Goal: Task Accomplishment & Management: Manage account settings

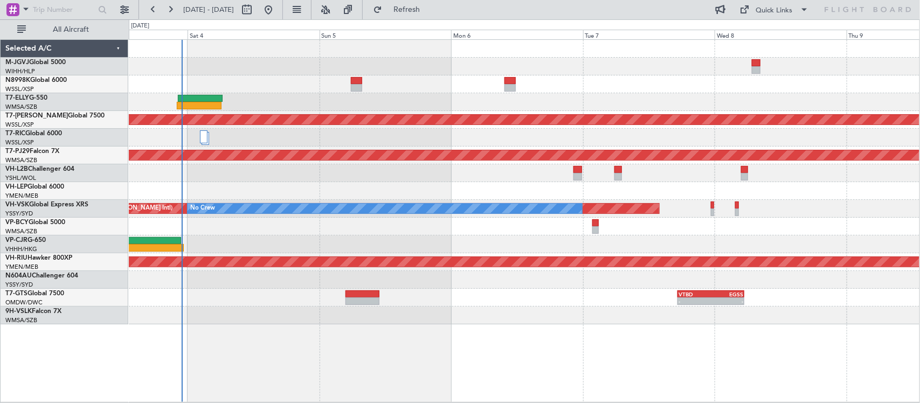
click at [233, 198] on div "Planned Maint Singapore (Seletar) Planned Maint Kuala Lumpur (Sultan Abdul Aziz…" at bounding box center [524, 182] width 791 height 285
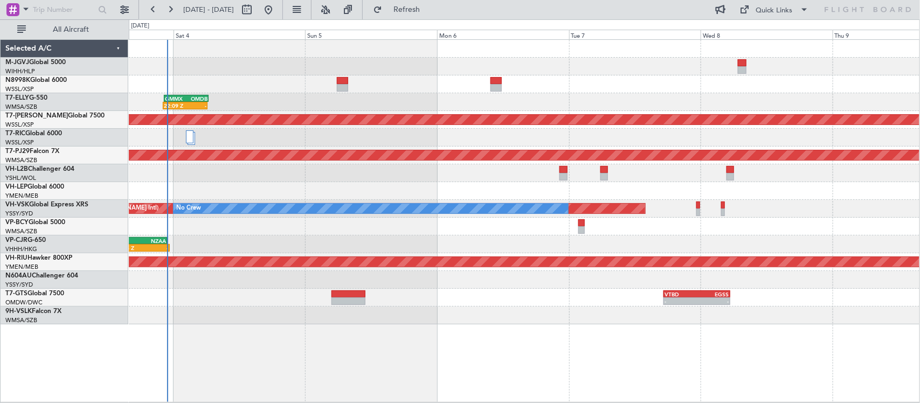
click at [569, 141] on div at bounding box center [524, 138] width 791 height 18
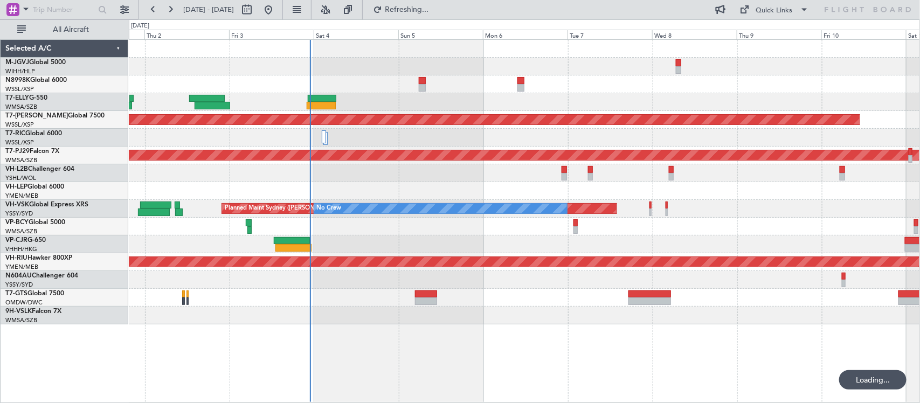
click at [512, 147] on div "Planned Maint [GEOGRAPHIC_DATA] (Sultan [PERSON_NAME] [PERSON_NAME] - Subang)" at bounding box center [524, 156] width 791 height 18
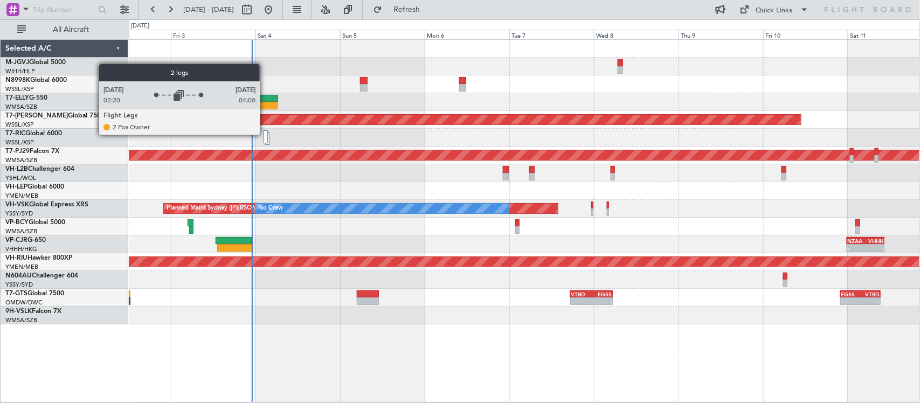
click at [265, 135] on div at bounding box center [266, 136] width 4 height 13
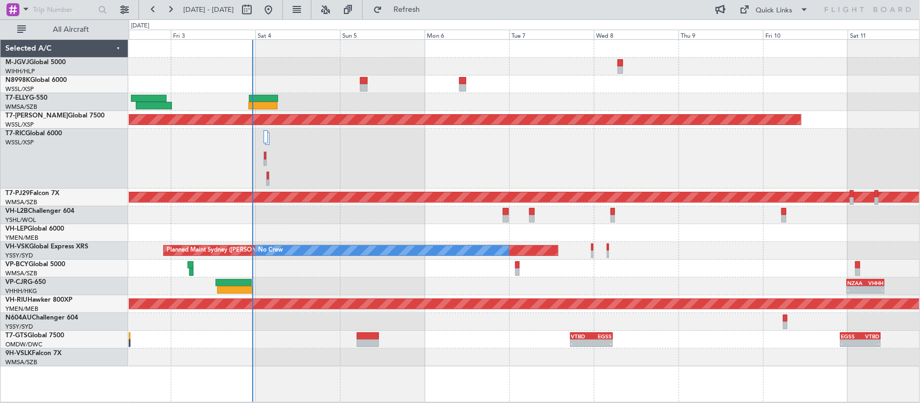
click at [341, 172] on div at bounding box center [524, 159] width 791 height 60
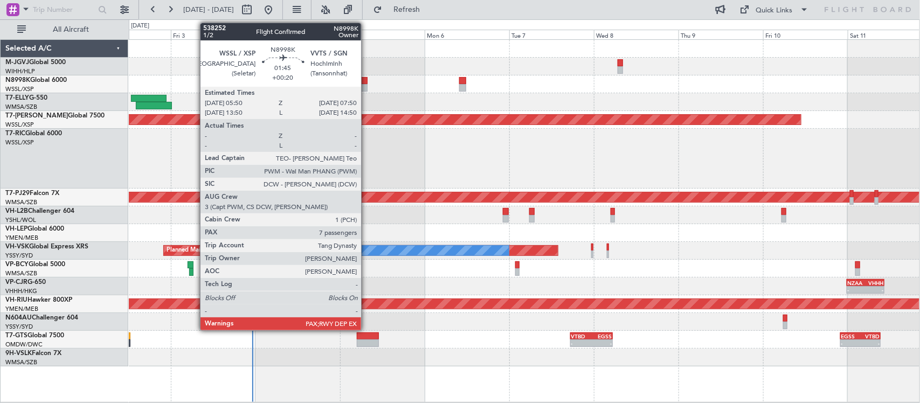
click at [367, 78] on div at bounding box center [364, 81] width 8 height 8
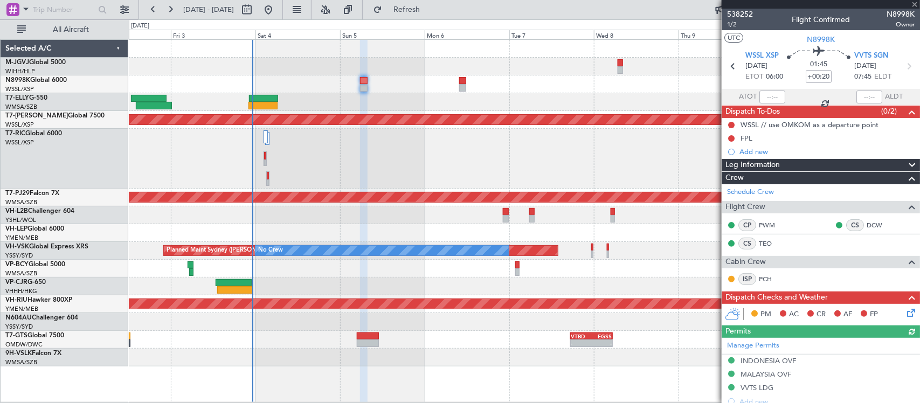
scroll to position [315, 0]
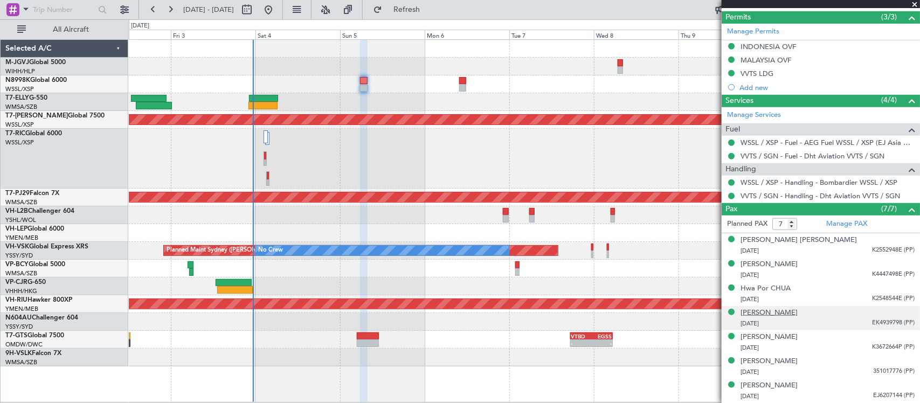
click at [757, 316] on div "[PERSON_NAME]" at bounding box center [769, 313] width 57 height 11
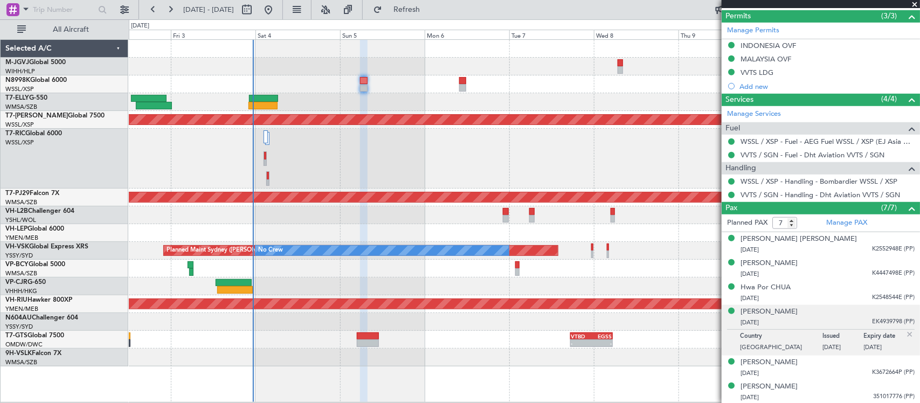
scroll to position [341, 0]
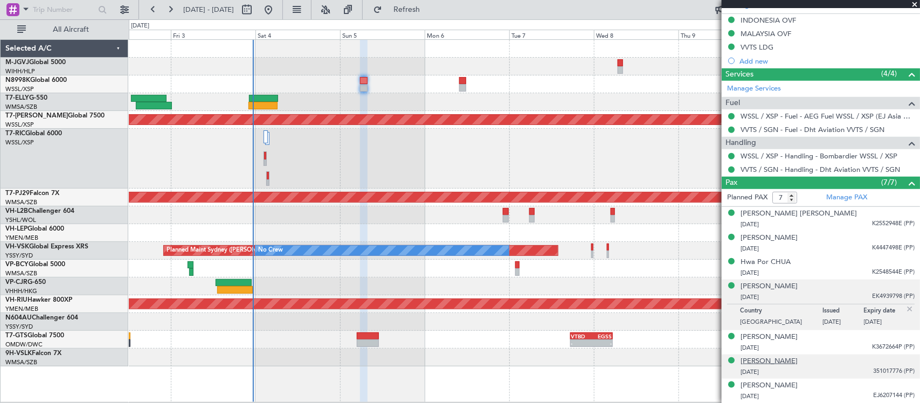
click at [788, 357] on div "[PERSON_NAME]" at bounding box center [769, 361] width 57 height 11
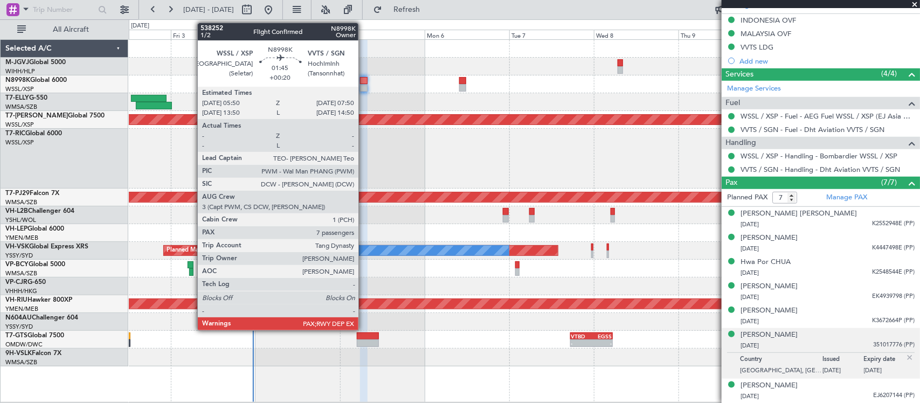
click at [364, 87] on div at bounding box center [364, 88] width 8 height 8
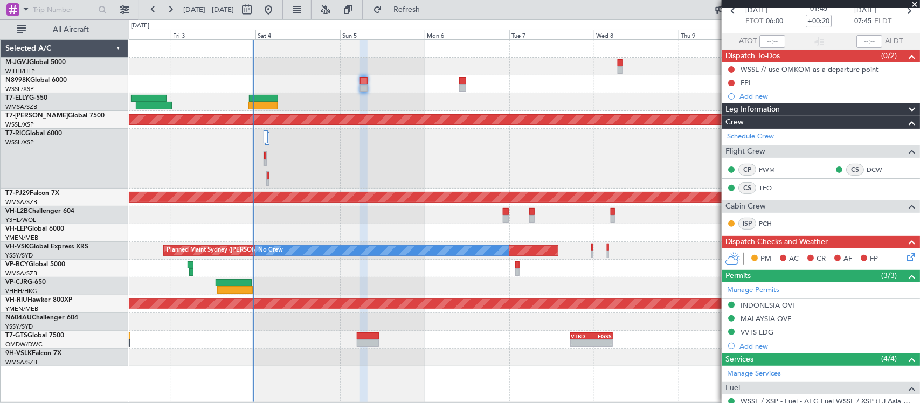
scroll to position [0, 0]
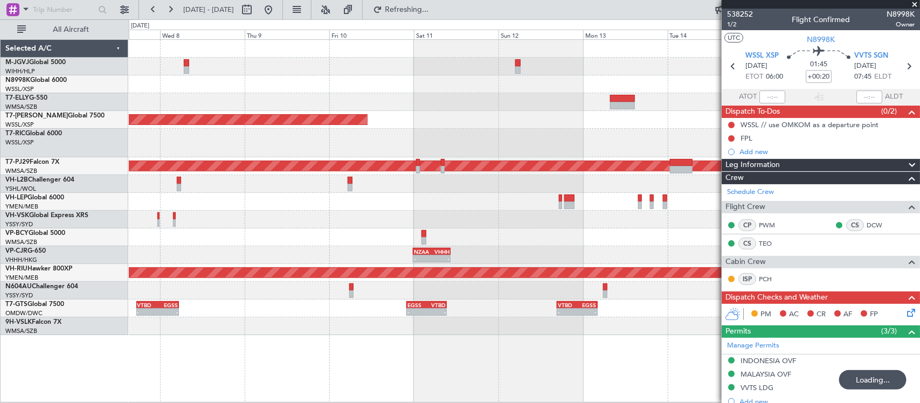
click at [442, 149] on div at bounding box center [524, 143] width 791 height 29
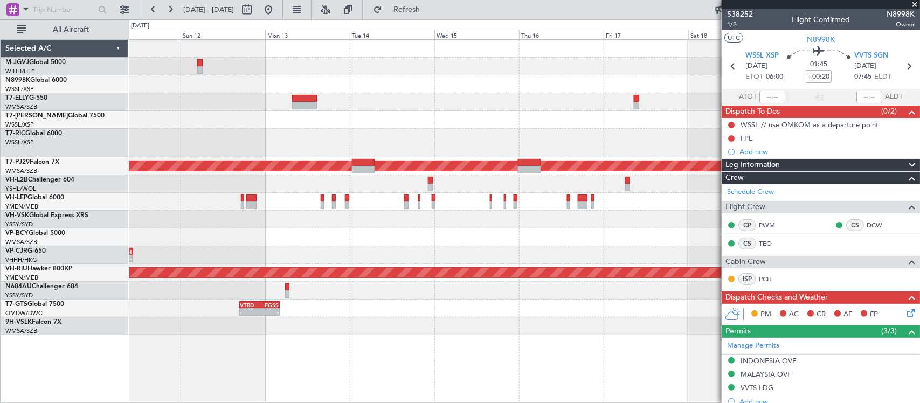
click at [271, 106] on div "Planned Maint Singapore (Seletar) Planned Maint Kuala Lumpur (Sultan Abdul Aziz…" at bounding box center [524, 187] width 791 height 295
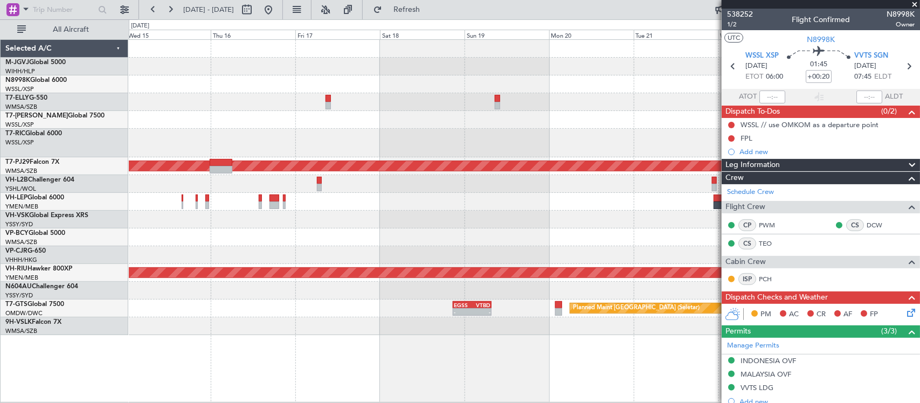
click at [291, 110] on div "Planned Maint Kuala Lumpur (Sultan Abdul Aziz Shah - Subang) Planned Maint Melb…" at bounding box center [524, 187] width 791 height 295
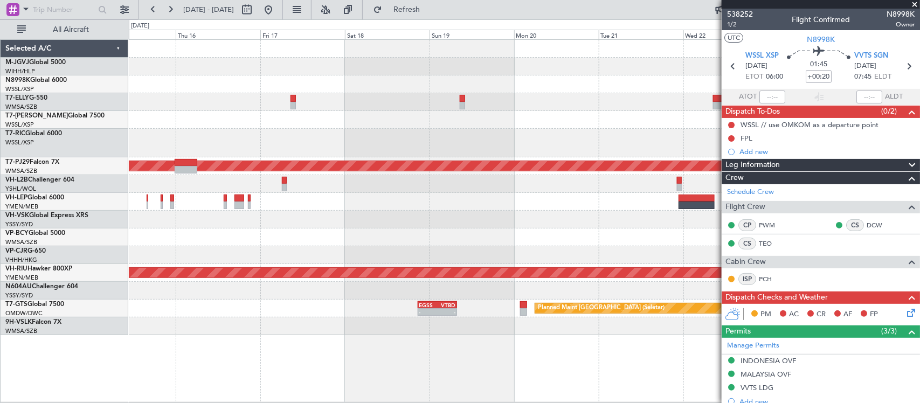
click at [583, 134] on div "Planned Maint Kuala Lumpur (Sultan Abdul Aziz Shah - Subang) Planned Maint Melb…" at bounding box center [524, 187] width 791 height 295
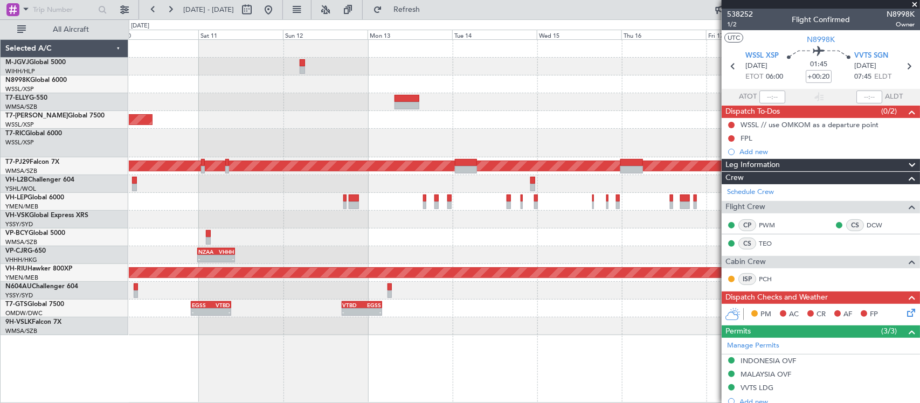
click at [585, 119] on div "Planned Maint [GEOGRAPHIC_DATA] (Seletar)" at bounding box center [524, 120] width 791 height 18
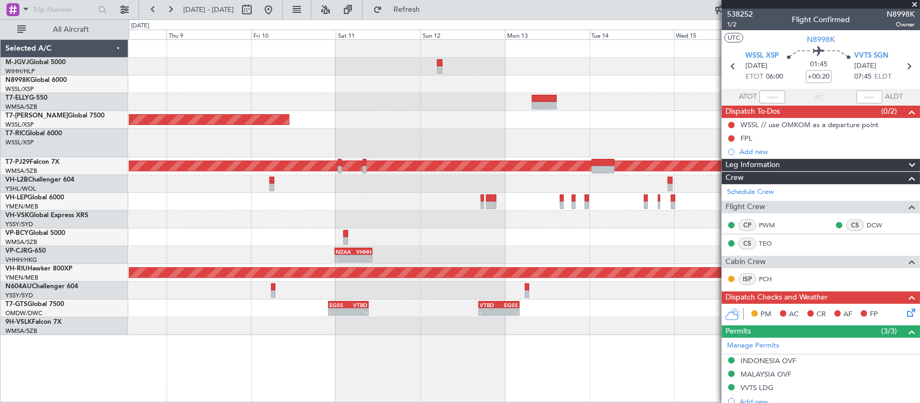
click at [531, 131] on div at bounding box center [524, 143] width 791 height 29
click at [512, 104] on div at bounding box center [524, 102] width 791 height 18
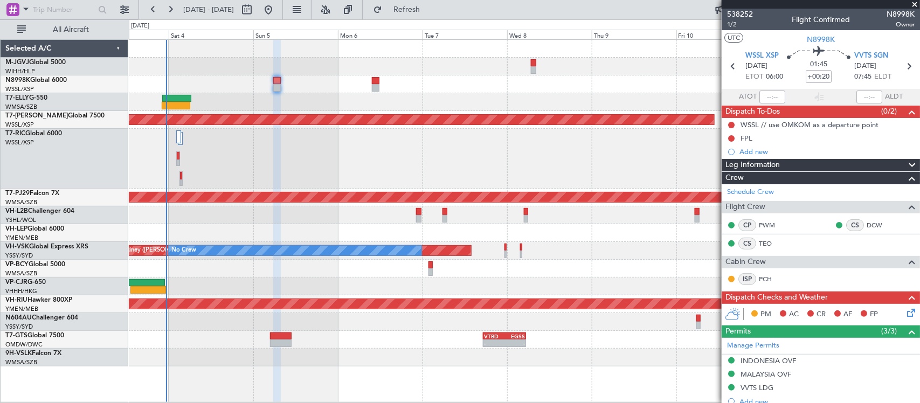
click at [334, 102] on div at bounding box center [524, 102] width 791 height 18
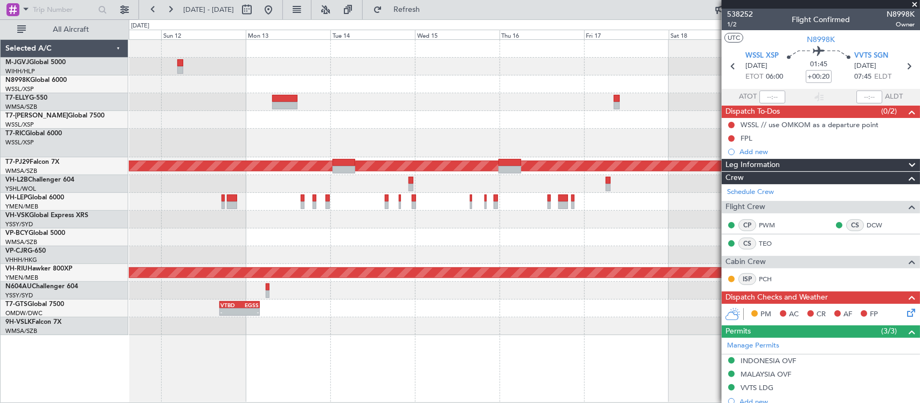
click at [248, 154] on div "Planned Maint Singapore (Seletar) Planned Maint Kuala Lumpur (Sultan Abdul Aziz…" at bounding box center [524, 187] width 791 height 295
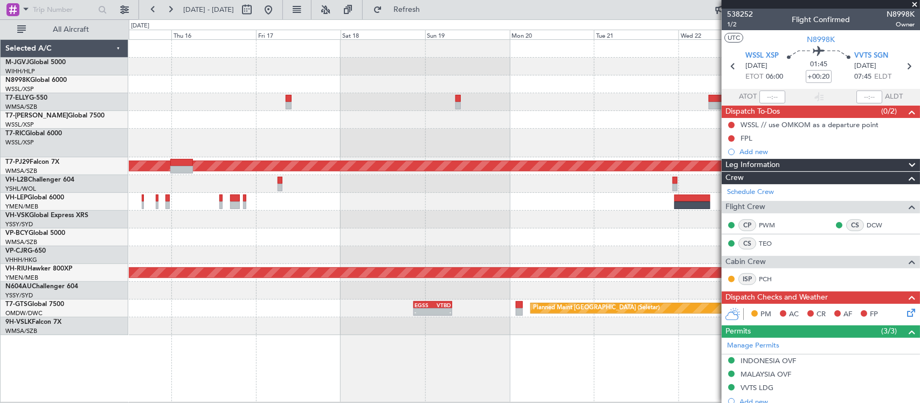
click at [448, 181] on div "Planned Maint Kuala Lumpur (Sultan Abdul Aziz Shah - Subang) Planned Maint Melb…" at bounding box center [524, 187] width 791 height 295
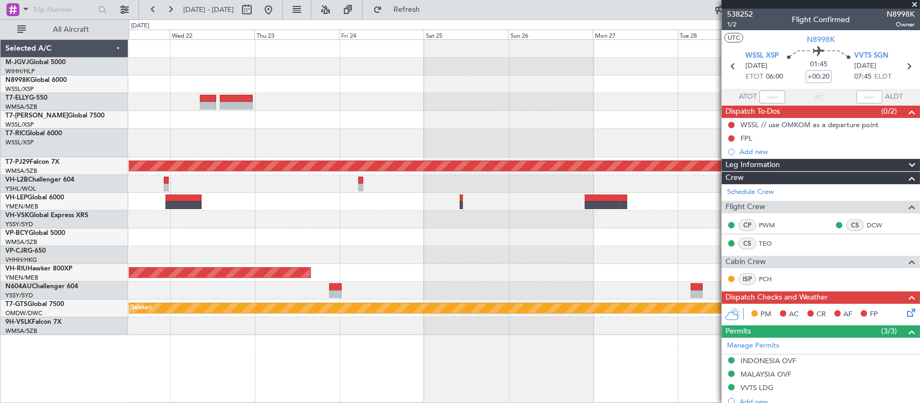
click at [251, 176] on div "Planned Maint Kuala Lumpur (Sultan Abdul Aziz Shah - Subang) Planned Maint Melb…" at bounding box center [524, 187] width 791 height 295
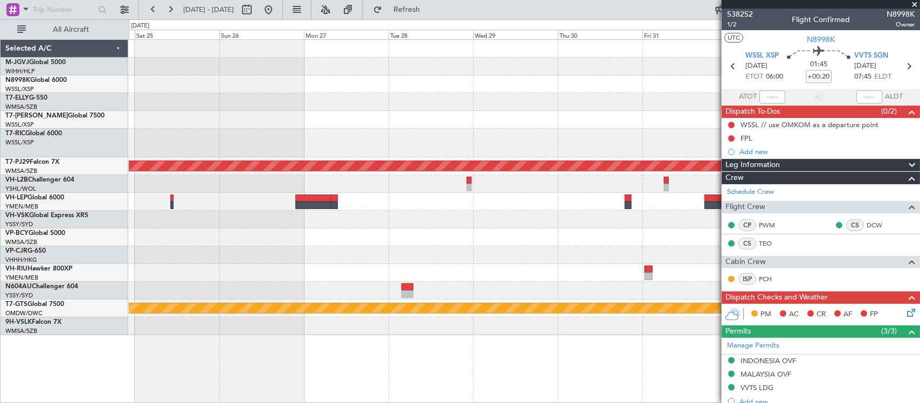
click at [264, 171] on div "Planned Maint Kuala Lumpur (Sultan Abdul Aziz Shah - Subang) Planned Maint Melb…" at bounding box center [524, 187] width 791 height 295
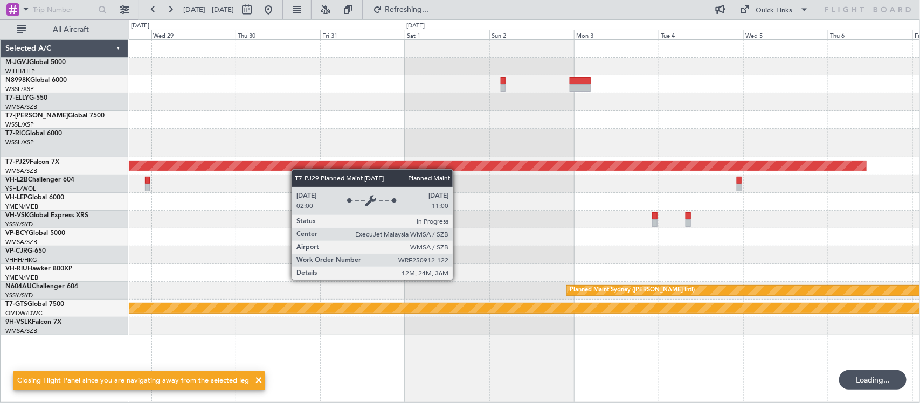
click at [285, 165] on div "Planned Maint Kuala Lumpur (Sultan Abdul Aziz Shah - Subang) Planned Maint Sydn…" at bounding box center [524, 187] width 791 height 295
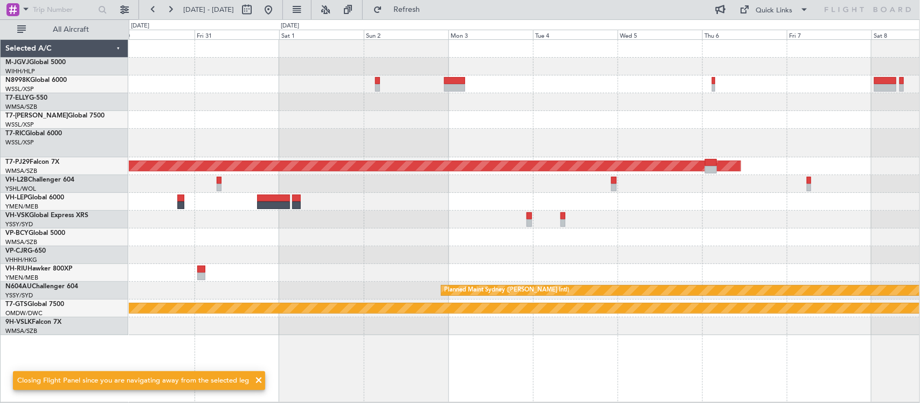
click at [367, 189] on div "Planned Maint Kuala Lumpur (Sultan Abdul Aziz Shah - Subang) Planned Maint Sydn…" at bounding box center [524, 187] width 791 height 295
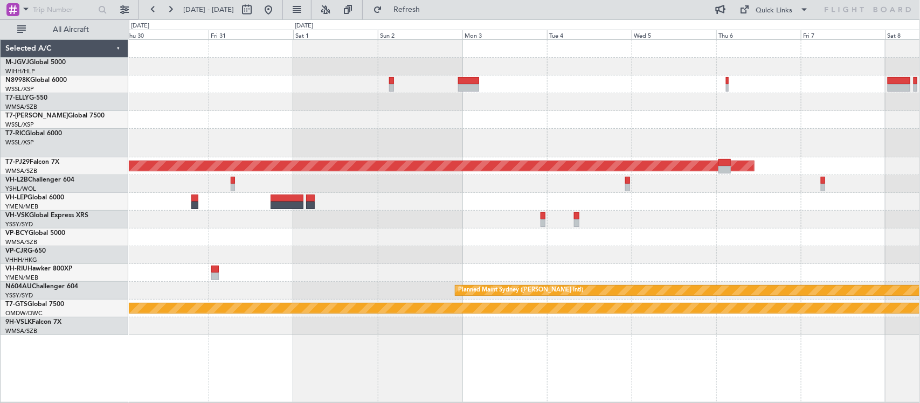
click at [792, 203] on div "Planned Maint Kuala Lumpur (Sultan Abdul Aziz Shah - Subang) Planned Maint Sydn…" at bounding box center [524, 187] width 791 height 295
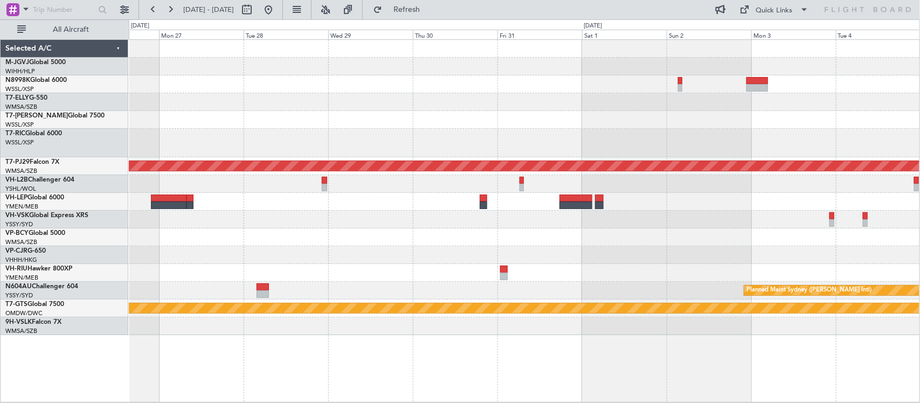
click at [809, 205] on div at bounding box center [524, 202] width 791 height 18
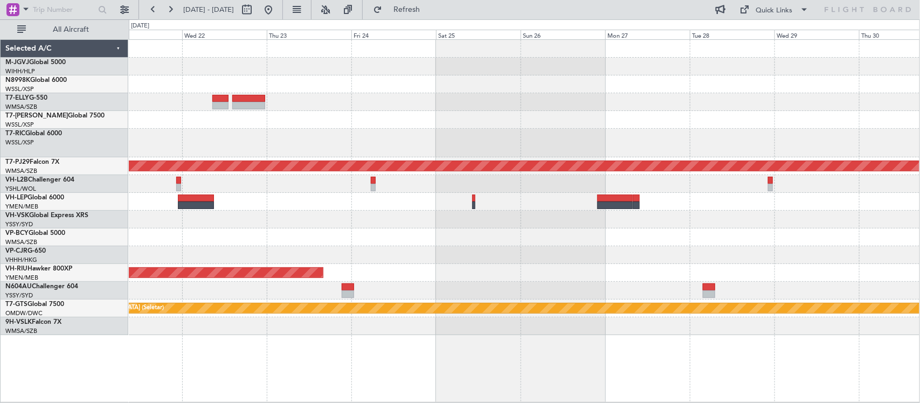
click at [920, 213] on html "28 Oct 2025 - 07 Nov 2025 Refresh Quick Links All Aircraft Planned Maint Kuala …" at bounding box center [460, 201] width 920 height 403
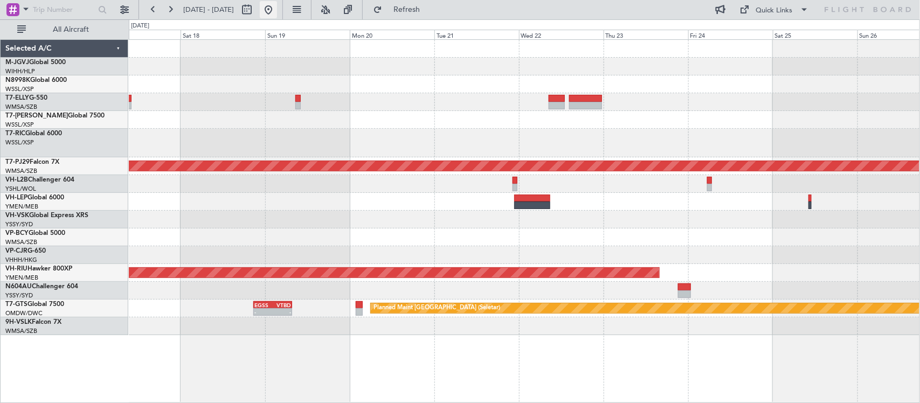
click at [277, 15] on button at bounding box center [268, 9] width 17 height 17
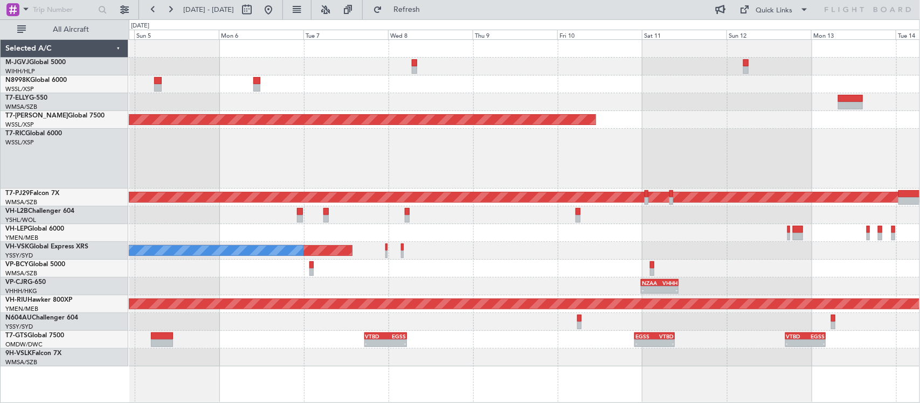
click at [418, 184] on div at bounding box center [524, 159] width 791 height 60
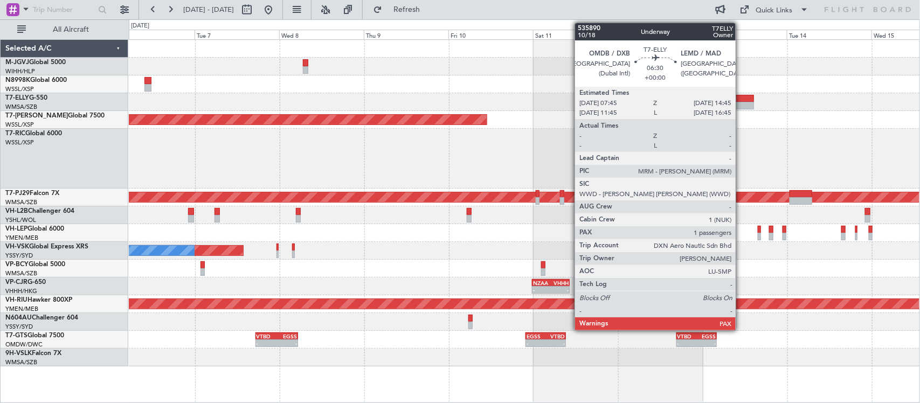
click at [741, 103] on div at bounding box center [741, 106] width 25 height 8
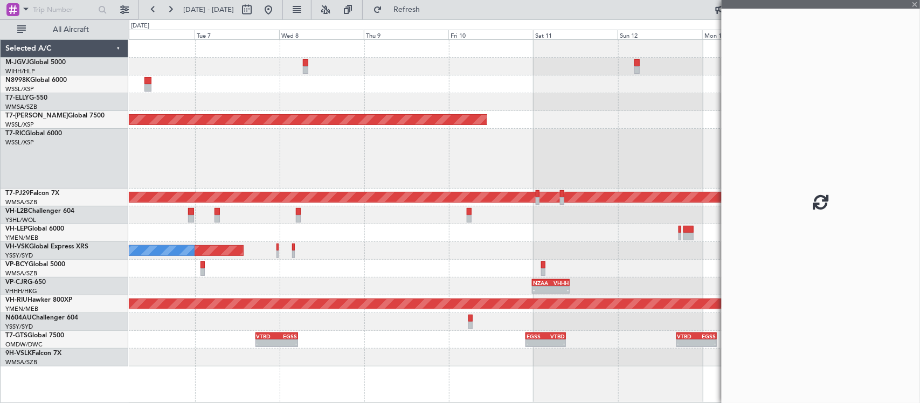
click at [571, 151] on fb-app "06 Oct 2025 - 15 Oct 2025 Refresh Quick Links All Aircraft Planned Maint Singap…" at bounding box center [460, 205] width 920 height 395
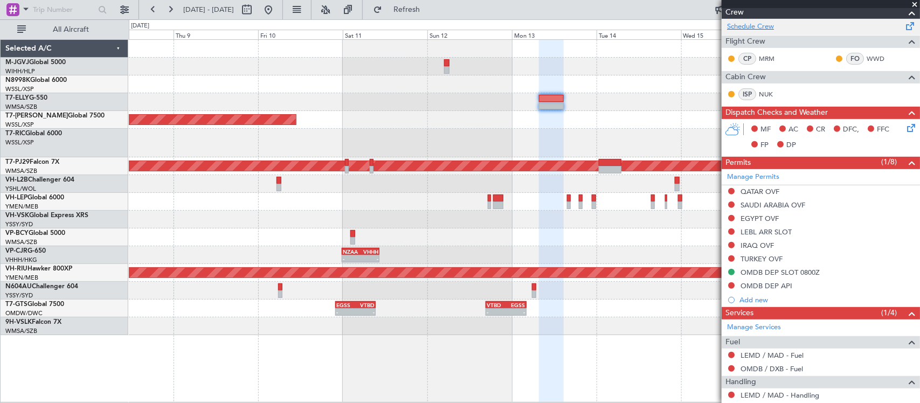
scroll to position [223, 0]
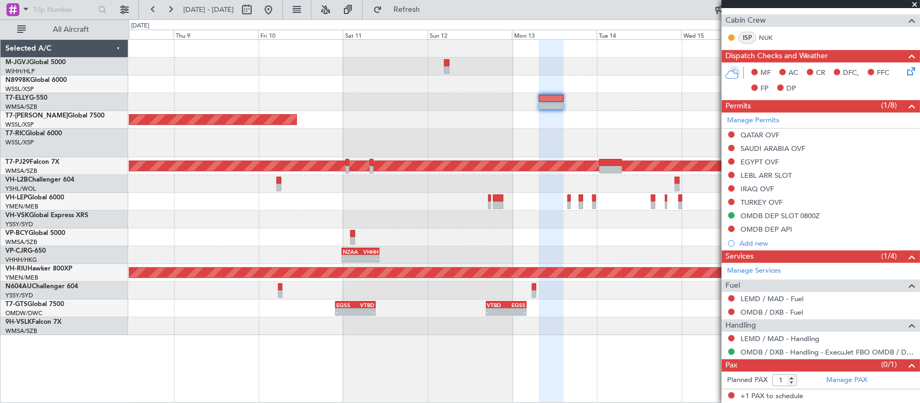
click at [561, 238] on div at bounding box center [524, 238] width 791 height 18
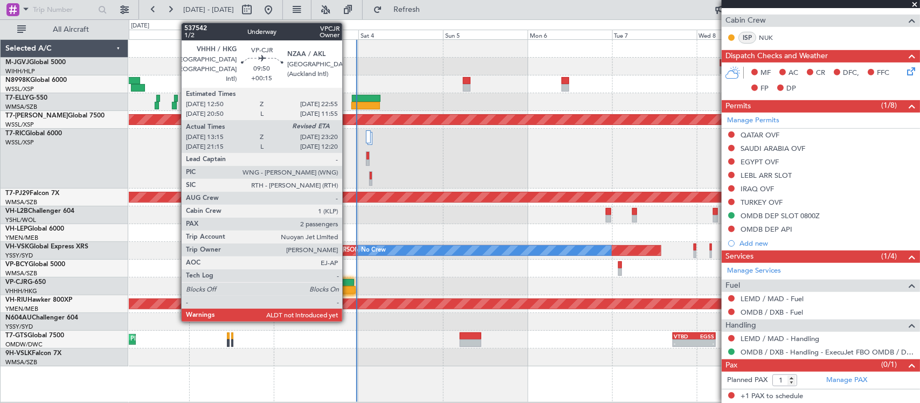
click at [348, 288] on div at bounding box center [338, 290] width 36 height 8
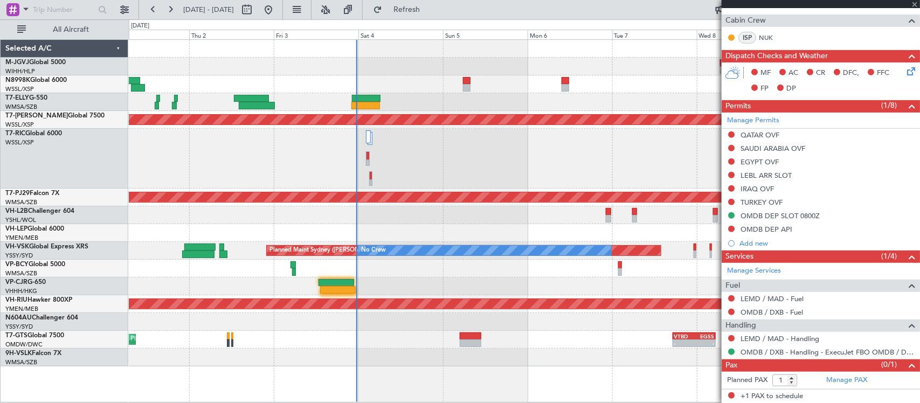
type input "+00:15"
type input "13:25"
type input "2"
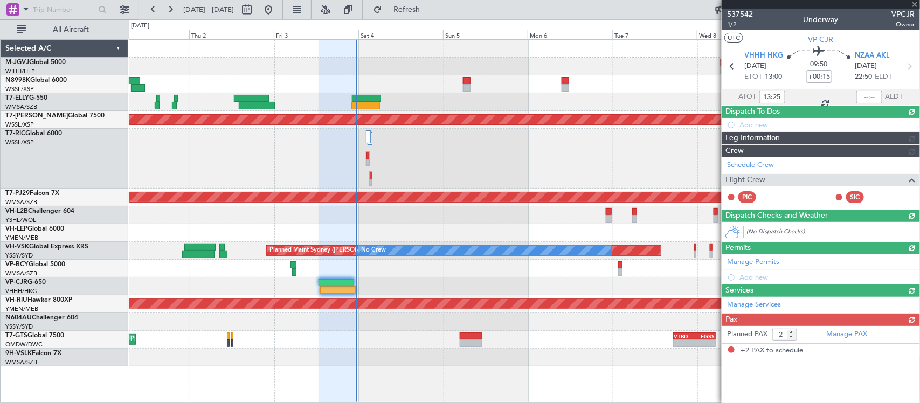
scroll to position [0, 0]
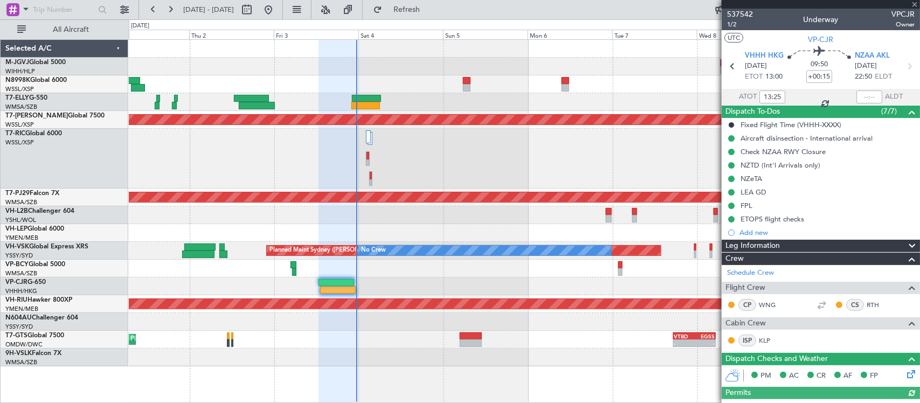
type input "Terry Leung (LEU)"
click at [871, 49] on section "VHHH HKG 03/10/2025 ETOT 13:00 09:50 +00:15 NZAA AKL 03/10/2025 22:50 ELDT" at bounding box center [821, 67] width 198 height 43
click at [871, 52] on span "NZAA AKL" at bounding box center [872, 56] width 35 height 11
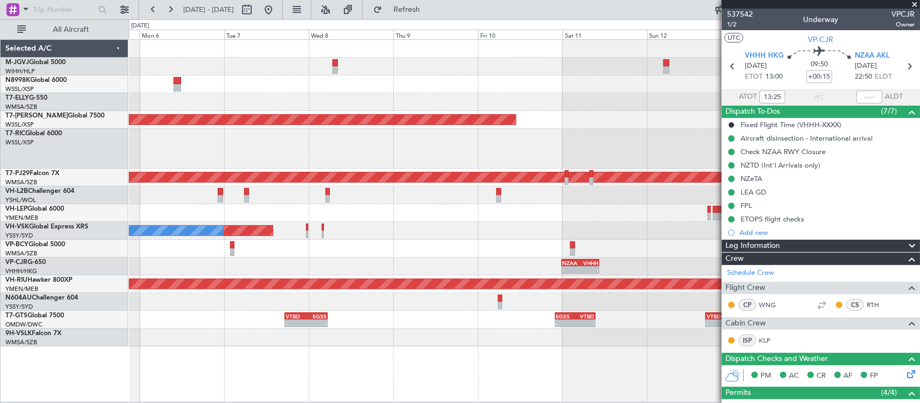
click at [430, 136] on div at bounding box center [524, 149] width 791 height 40
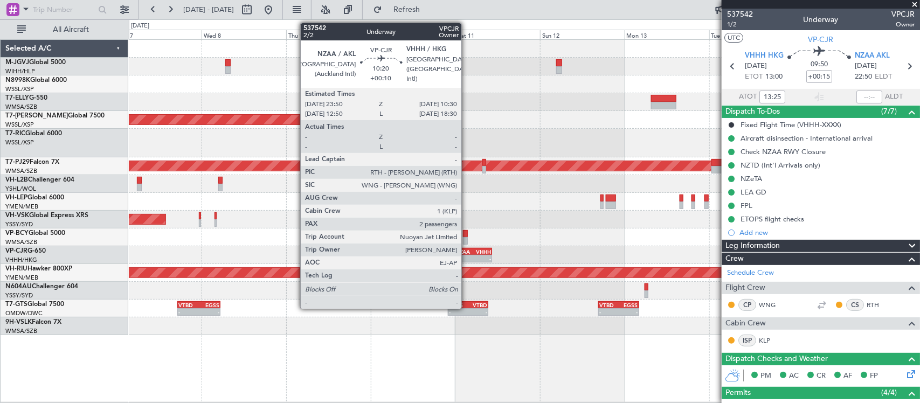
click at [467, 251] on div "NZAA" at bounding box center [464, 251] width 18 height 6
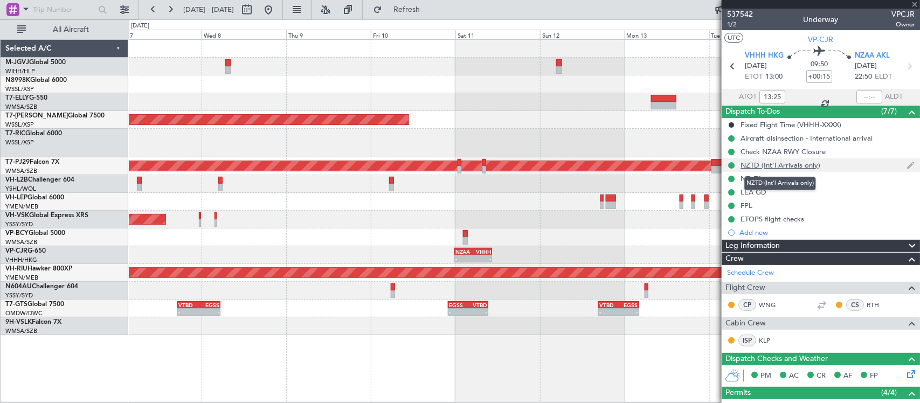
type input "+00:10"
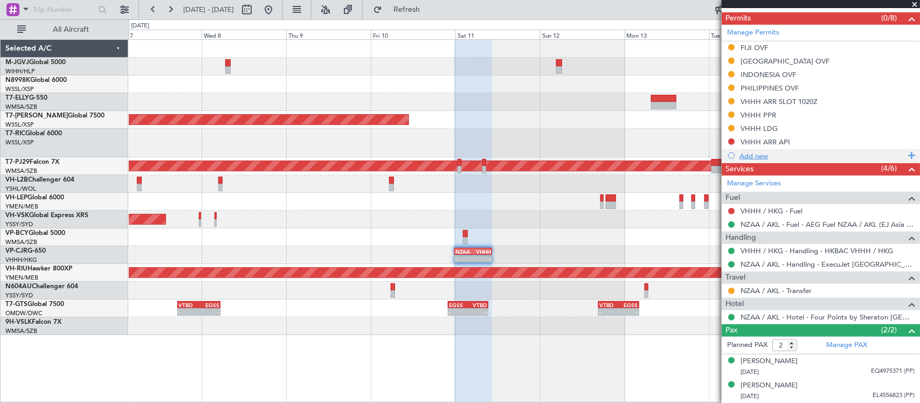
scroll to position [223, 0]
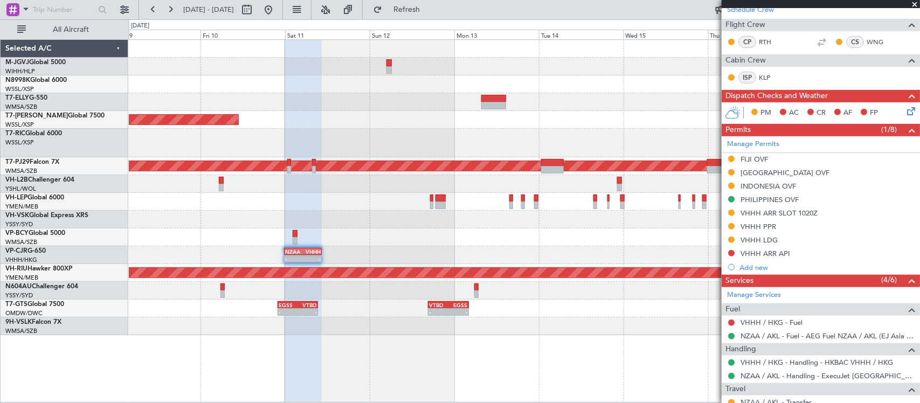
click at [446, 123] on div "Planned Maint [GEOGRAPHIC_DATA] (Seletar)" at bounding box center [524, 120] width 791 height 18
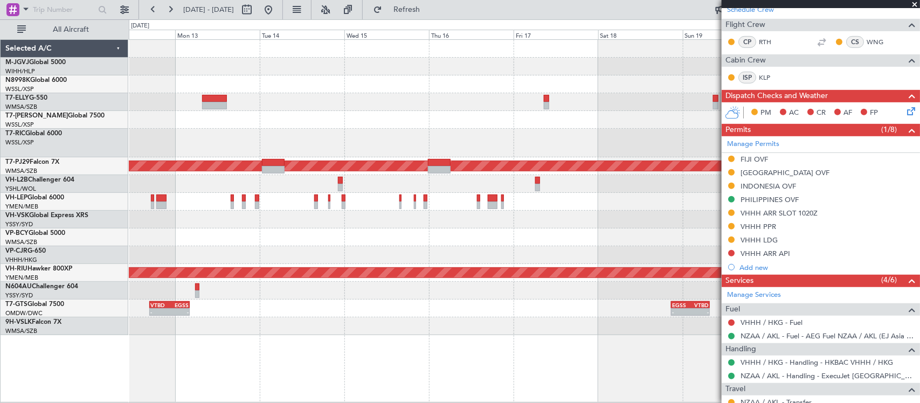
click at [357, 101] on div "Planned Maint Singapore (Seletar) Planned Maint Kuala Lumpur (Sultan Abdul Aziz…" at bounding box center [524, 187] width 791 height 295
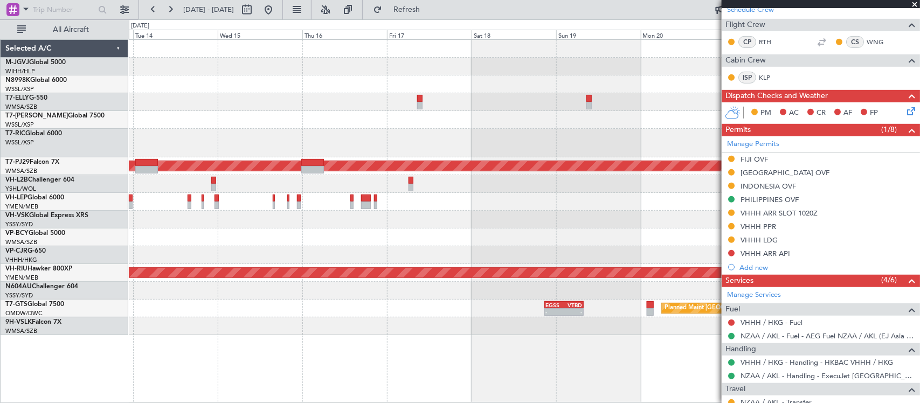
click at [411, 203] on div at bounding box center [524, 202] width 791 height 18
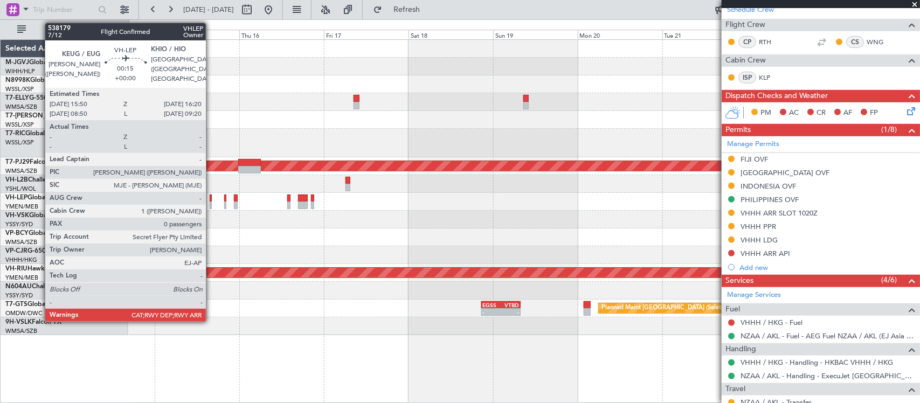
click at [211, 205] on div at bounding box center [211, 206] width 2 height 8
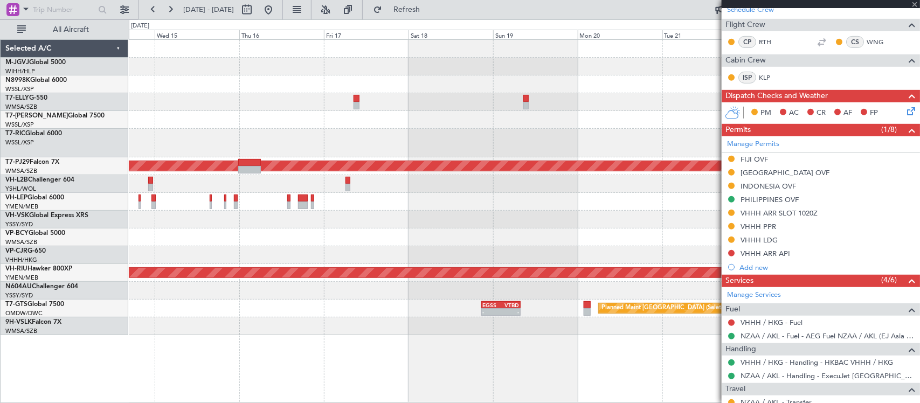
type input "0"
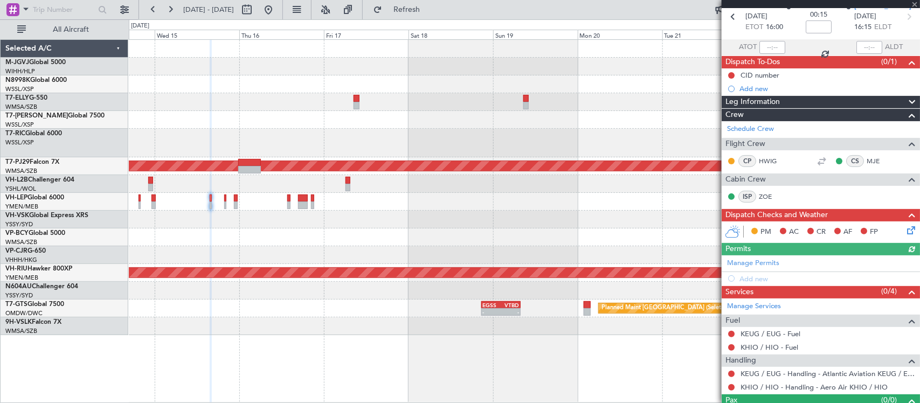
scroll to position [72, 0]
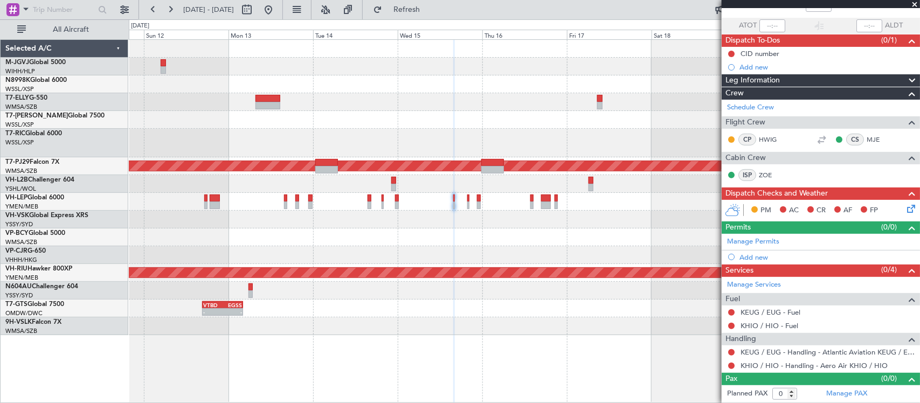
click at [561, 176] on div "Planned Maint Singapore (Seletar) Planned Maint Kuala Lumpur (Sultan Abdul Aziz…" at bounding box center [524, 187] width 791 height 295
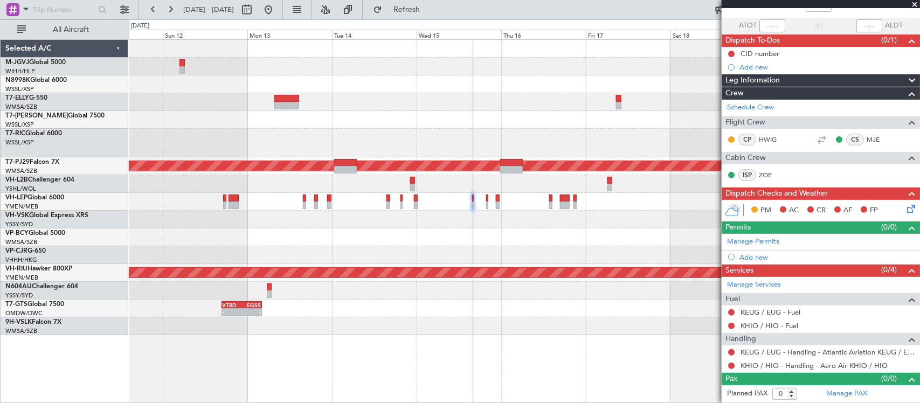
click at [165, 199] on div "Planned Maint Singapore (Seletar) Planned Maint Kuala Lumpur (Sultan Abdul Aziz…" at bounding box center [524, 187] width 791 height 295
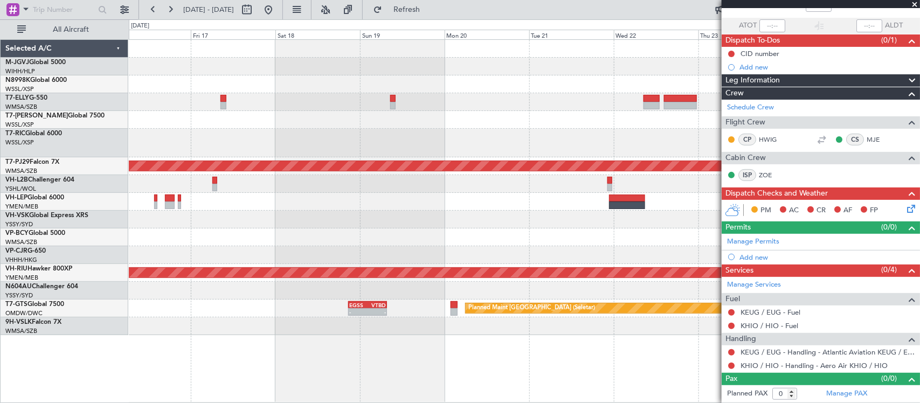
click at [527, 205] on div at bounding box center [524, 202] width 791 height 18
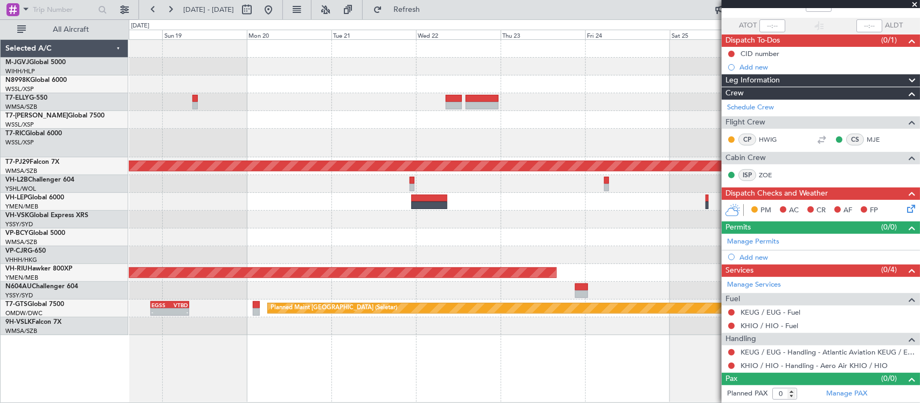
click at [411, 182] on div at bounding box center [524, 184] width 791 height 18
click at [475, 217] on div at bounding box center [524, 220] width 791 height 18
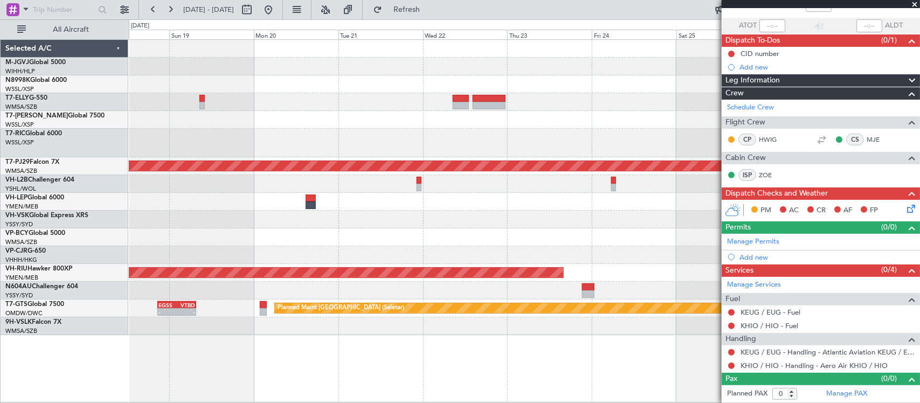
click at [189, 218] on div at bounding box center [524, 220] width 791 height 18
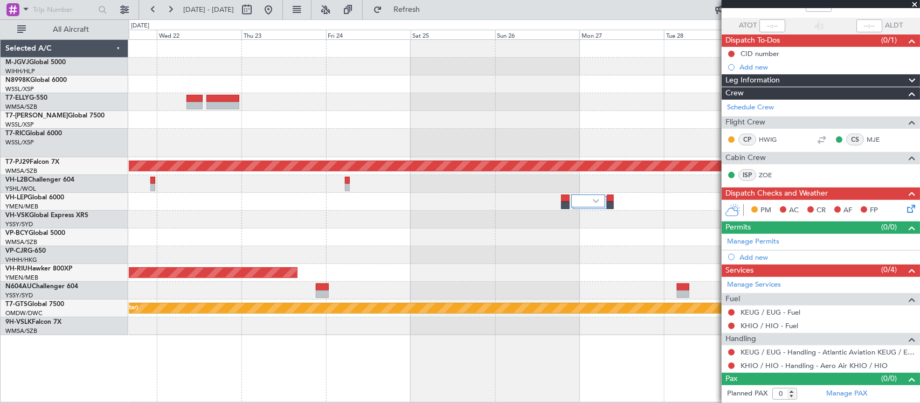
click at [480, 217] on div at bounding box center [524, 220] width 791 height 18
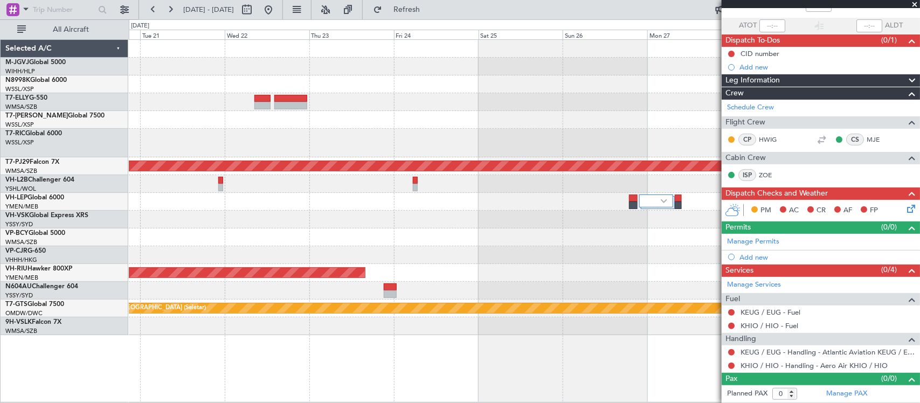
click at [321, 200] on div "Planned Maint Kuala Lumpur (Sultan Abdul Aziz Shah - Subang) Planned Maint Melb…" at bounding box center [524, 187] width 791 height 295
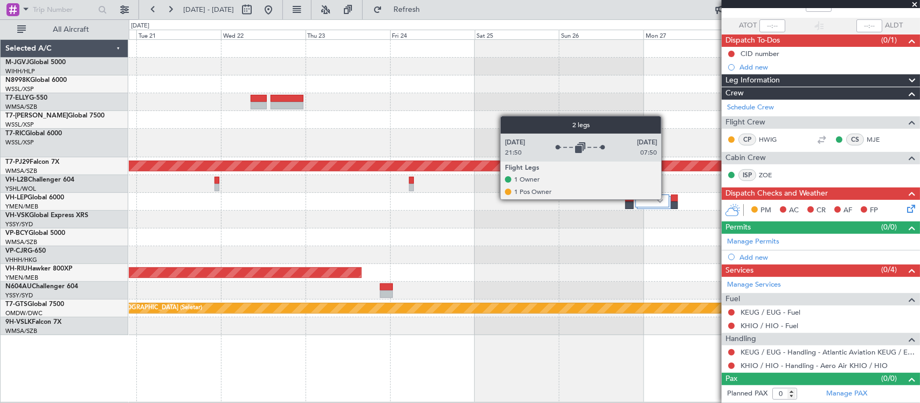
click at [667, 199] on div at bounding box center [652, 201] width 34 height 13
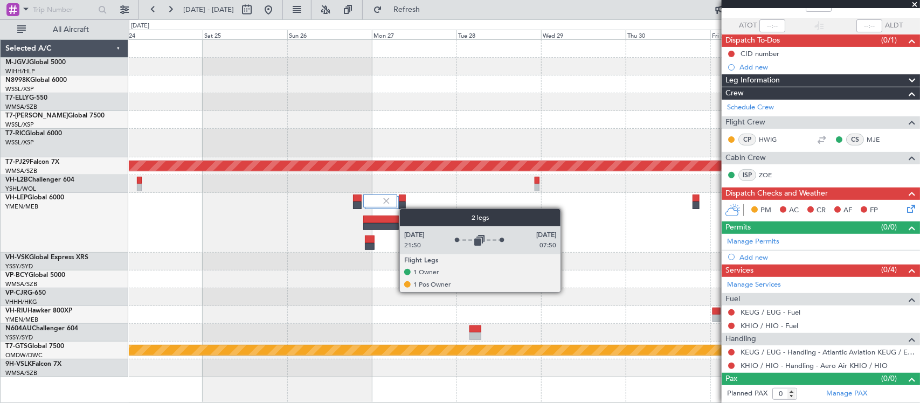
click at [370, 209] on div at bounding box center [524, 223] width 791 height 60
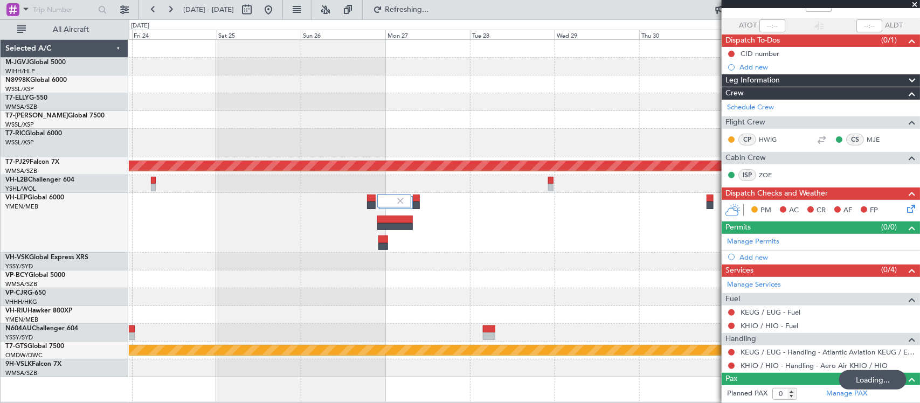
click at [586, 232] on div at bounding box center [524, 223] width 791 height 60
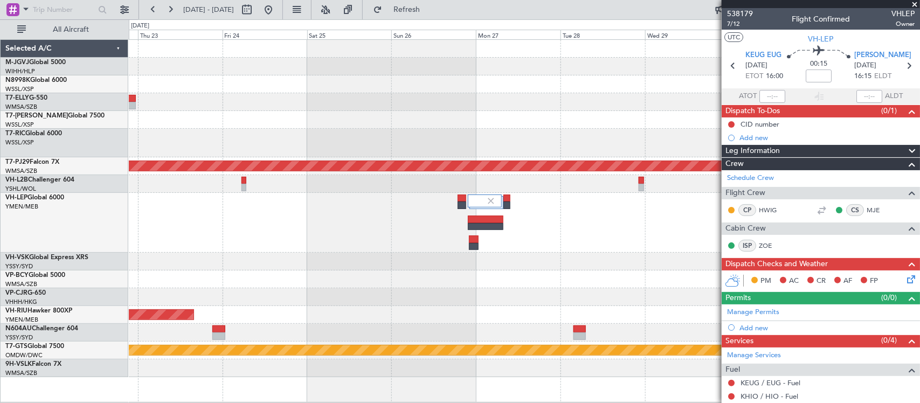
scroll to position [0, 0]
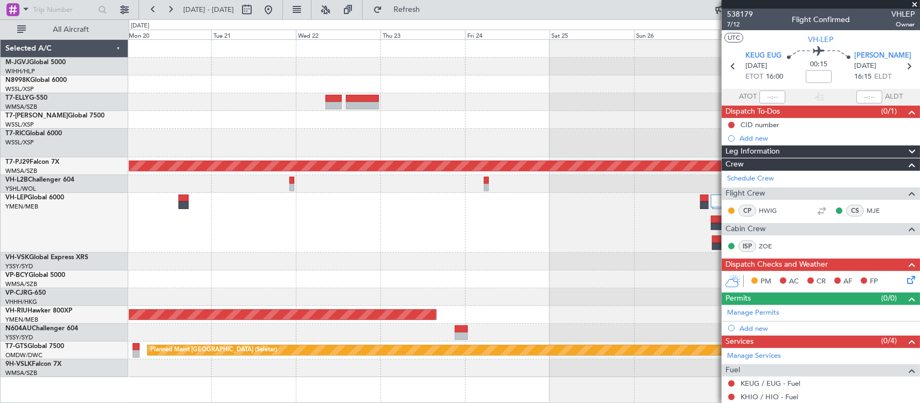
click at [572, 208] on div at bounding box center [524, 223] width 791 height 60
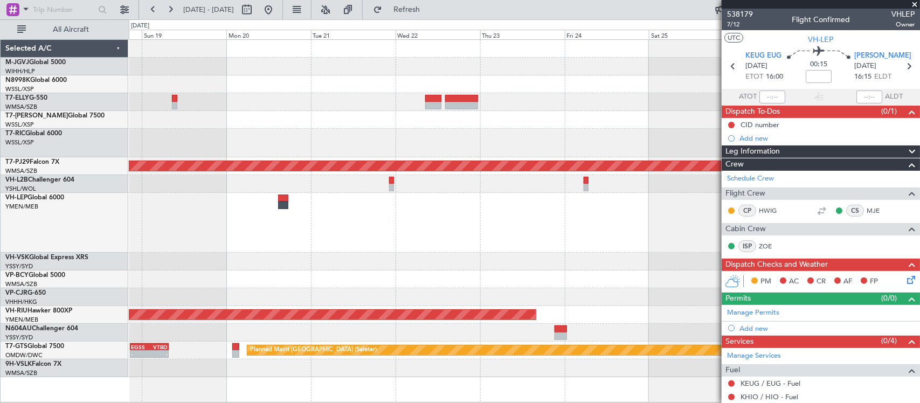
click at [500, 208] on div at bounding box center [524, 223] width 791 height 60
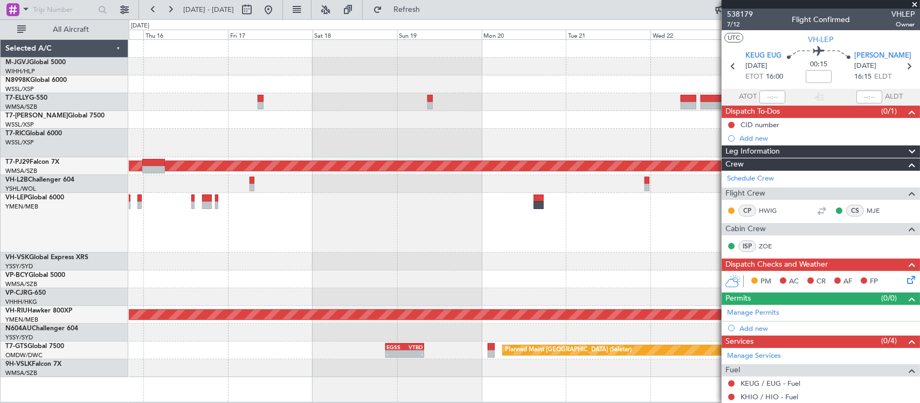
click at [539, 217] on div at bounding box center [524, 223] width 791 height 60
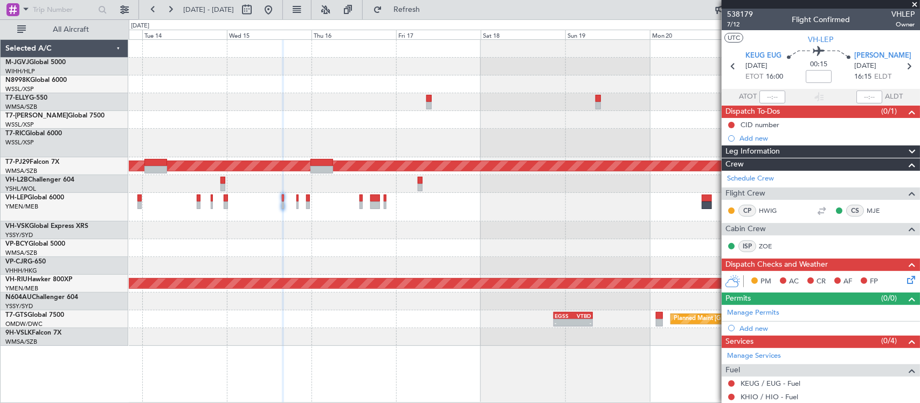
click at [562, 216] on div at bounding box center [524, 207] width 791 height 29
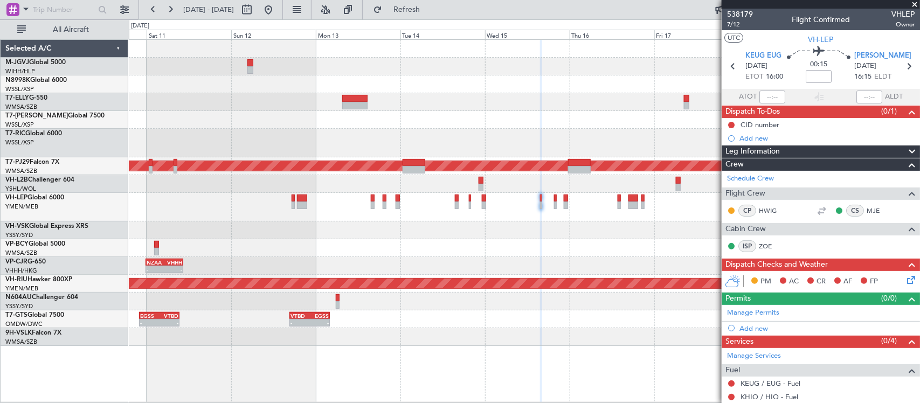
click at [503, 215] on div at bounding box center [524, 207] width 791 height 29
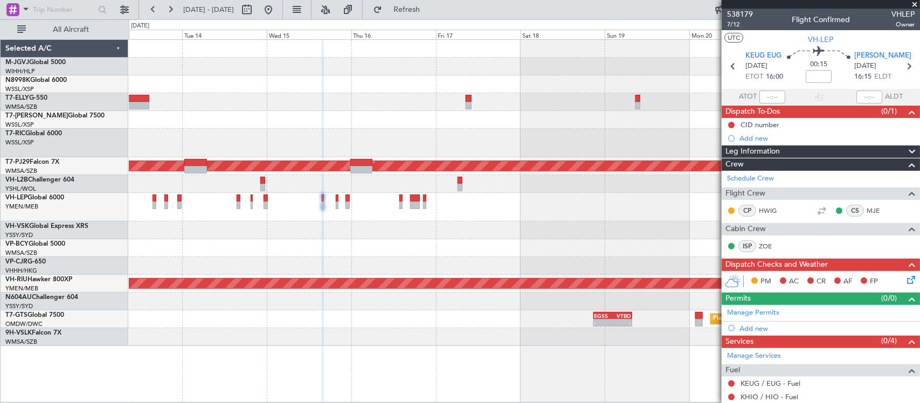
click at [338, 234] on div at bounding box center [524, 231] width 791 height 18
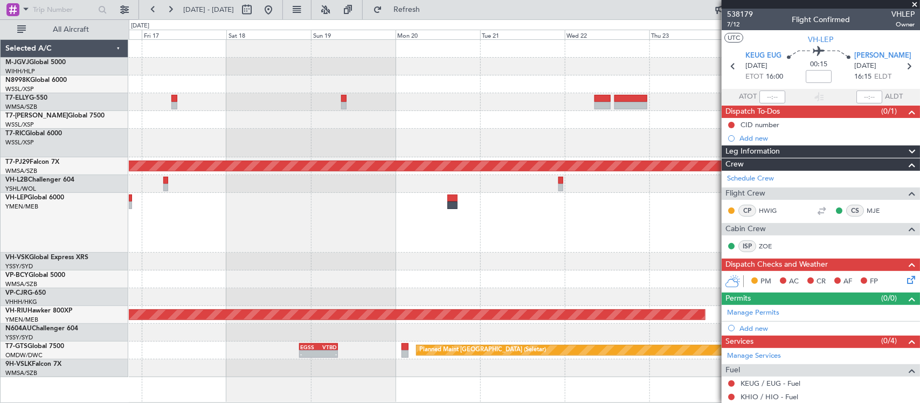
click at [413, 260] on div "Planned Maint Kuala Lumpur (Sultan Abdul Aziz Shah - Subang) Planned Maint Melb…" at bounding box center [524, 208] width 791 height 337
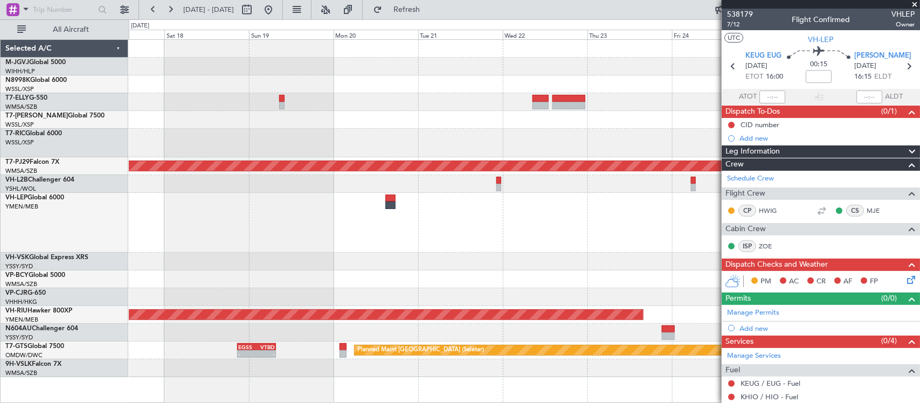
click at [233, 250] on div "Planned Maint Kuala Lumpur (Sultan Abdul Aziz Shah - Subang) Planned Maint Melb…" at bounding box center [524, 208] width 791 height 337
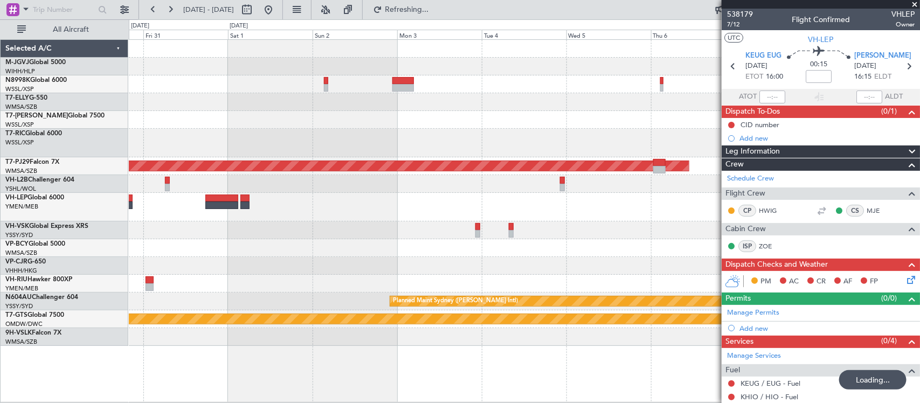
click at [364, 203] on div at bounding box center [524, 207] width 791 height 29
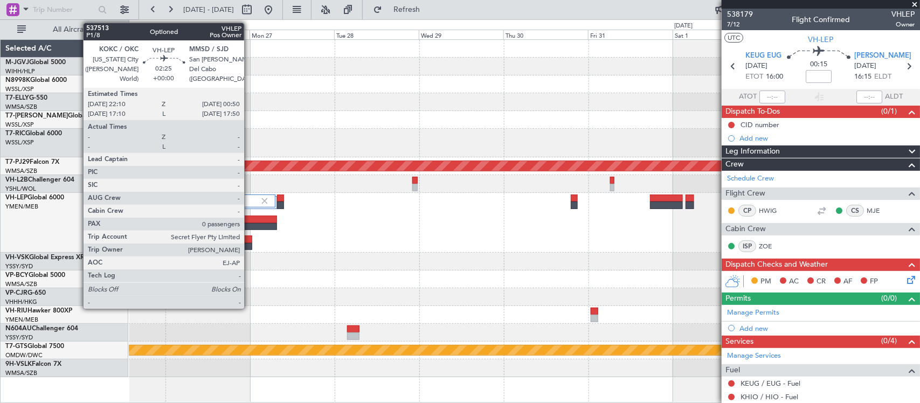
click at [250, 244] on div at bounding box center [248, 247] width 10 height 8
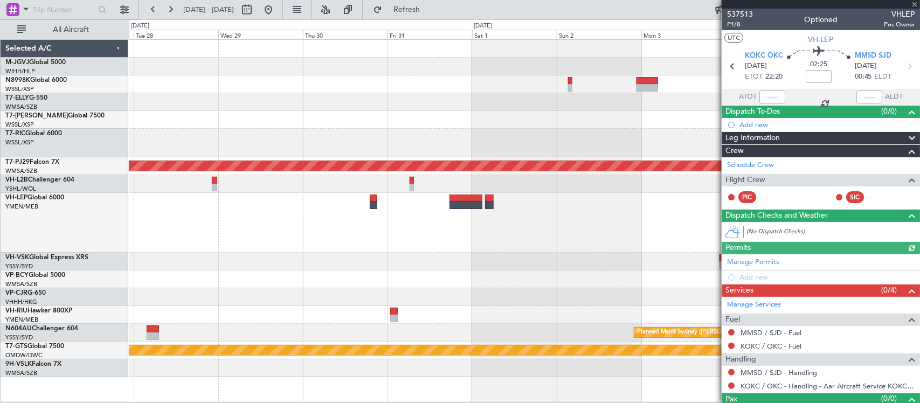
click at [320, 222] on div at bounding box center [524, 223] width 791 height 60
click at [588, 222] on div at bounding box center [524, 223] width 791 height 60
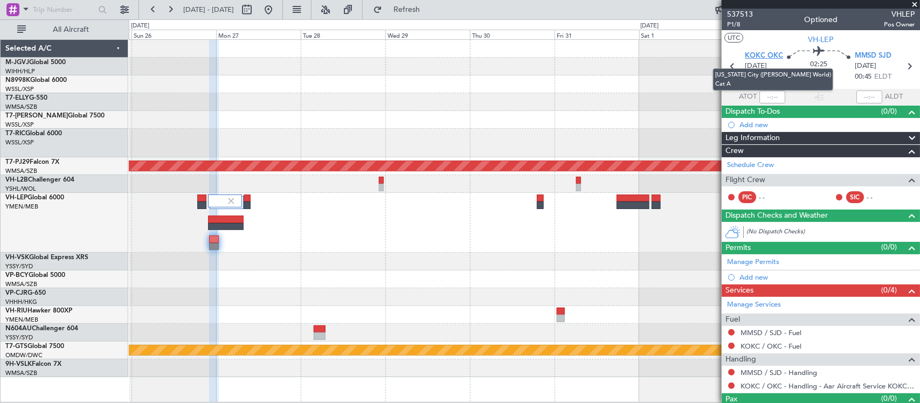
click at [750, 51] on span "KOKC OKC" at bounding box center [764, 56] width 38 height 11
click at [557, 124] on div "Planned Maint Kuala Lumpur (Sultan Abdul Aziz Shah - Subang) Planned Maint Melb…" at bounding box center [524, 208] width 791 height 337
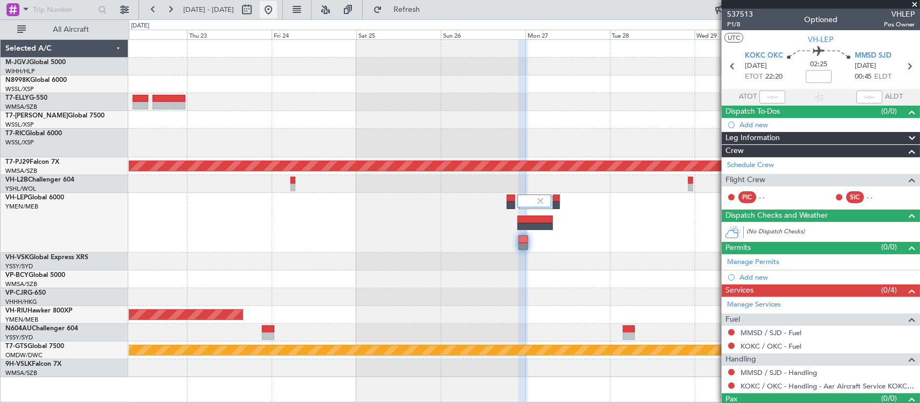
click at [277, 9] on button at bounding box center [268, 9] width 17 height 17
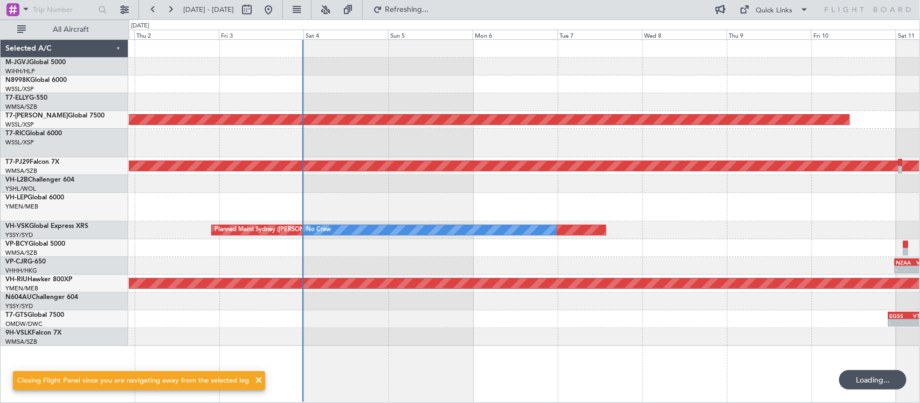
click at [300, 157] on div "Planned Maint [GEOGRAPHIC_DATA] (Sultan [PERSON_NAME] [PERSON_NAME] - Subang)" at bounding box center [524, 166] width 791 height 18
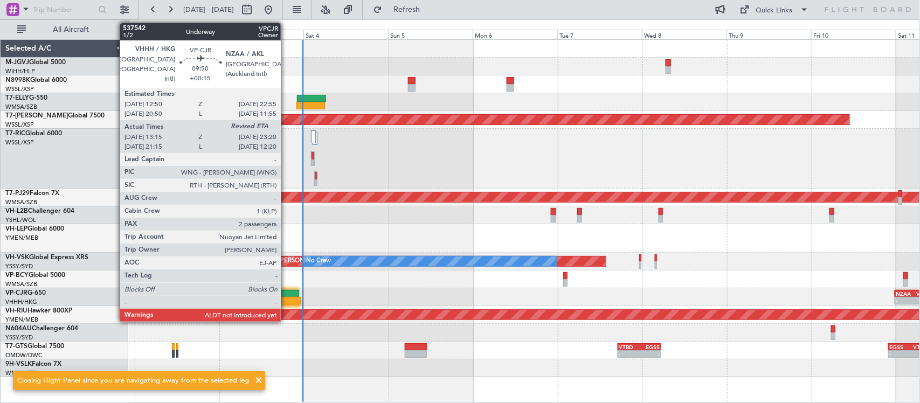
click at [286, 299] on div at bounding box center [283, 301] width 36 height 8
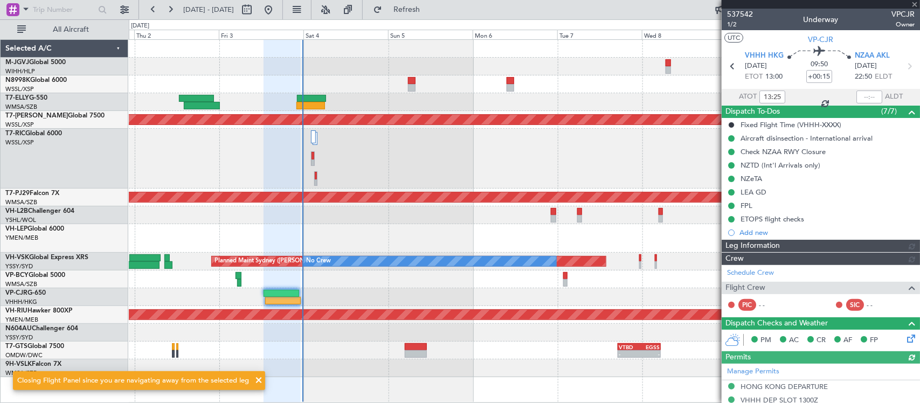
type input "Terry Leung (LEU)"
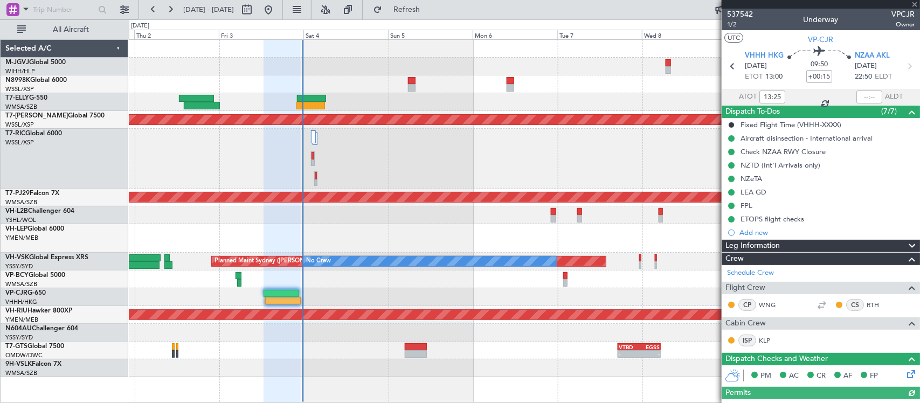
click at [868, 95] on div at bounding box center [869, 97] width 26 height 13
click at [866, 99] on input "text" at bounding box center [869, 97] width 26 height 13
type input "23:36"
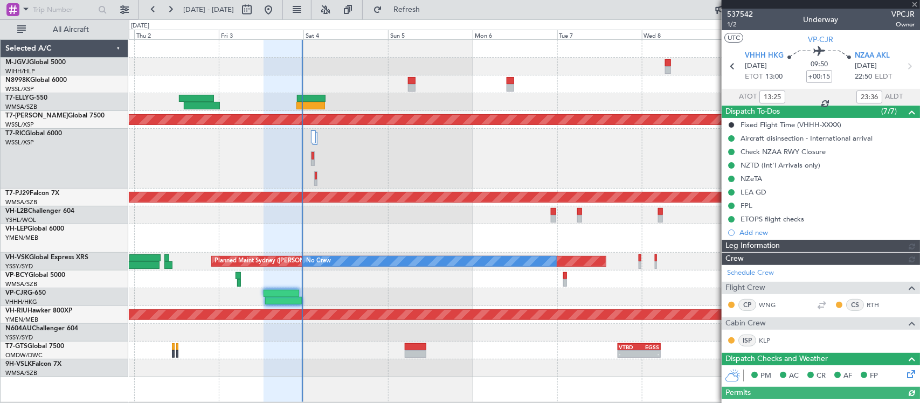
type input "Terry Leung (LEU)"
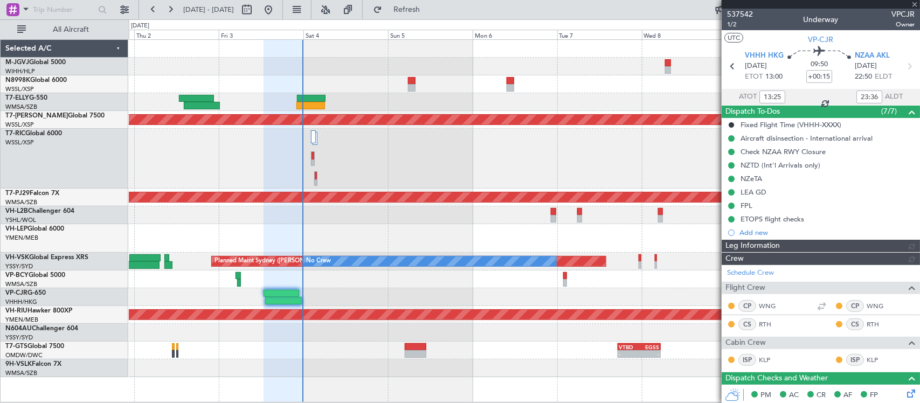
type input "Terry Leung (LEU)"
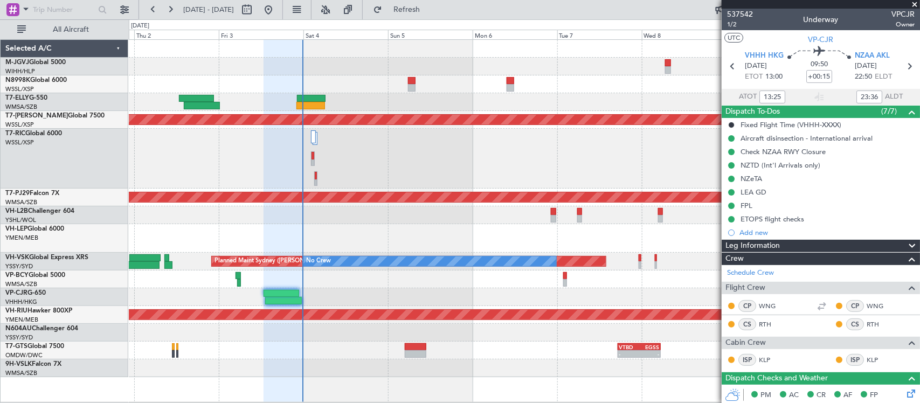
click at [201, 214] on div "Planned Maint Singapore (Seletar) Planned Maint Kuala Lumpur (Sultan Abdul Aziz…" at bounding box center [524, 208] width 791 height 337
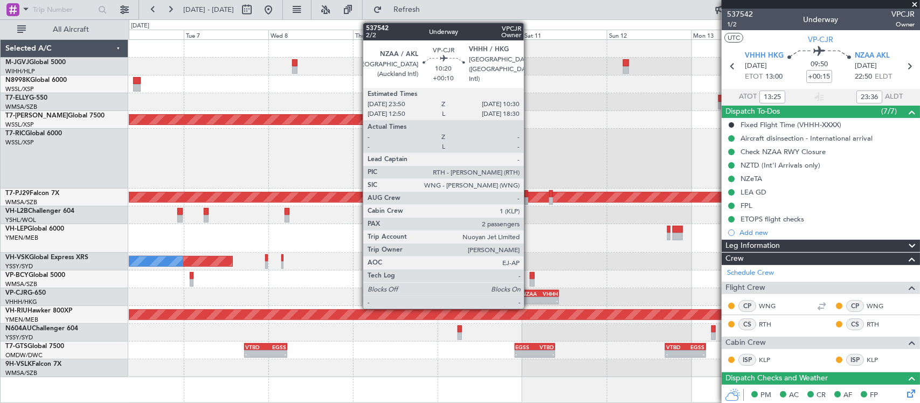
click at [529, 292] on div "NZAA" at bounding box center [531, 294] width 18 height 6
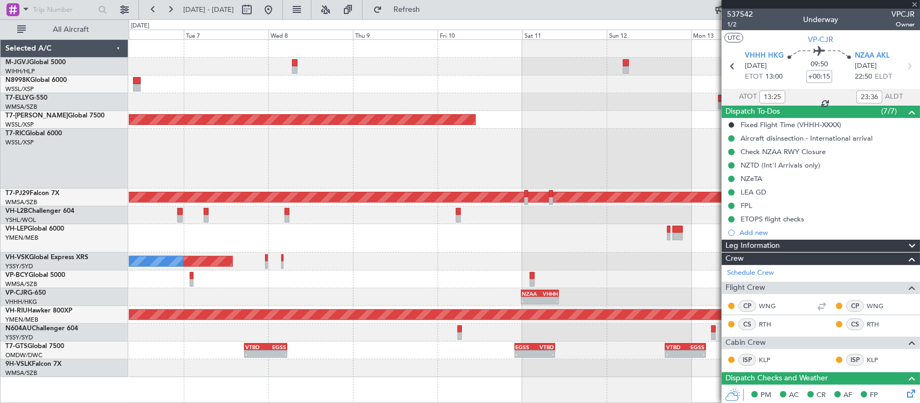
type input "+00:10"
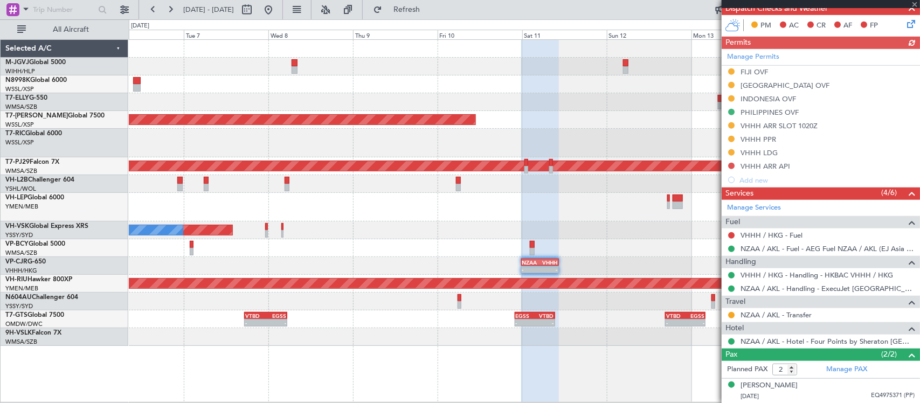
scroll to position [335, 0]
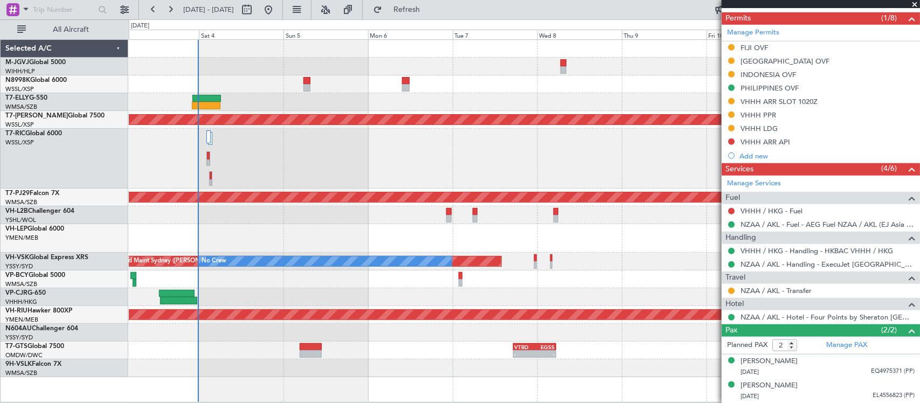
click at [527, 204] on div "Planned Maint [GEOGRAPHIC_DATA] (Sultan [PERSON_NAME] [PERSON_NAME] - Subang)" at bounding box center [524, 198] width 791 height 18
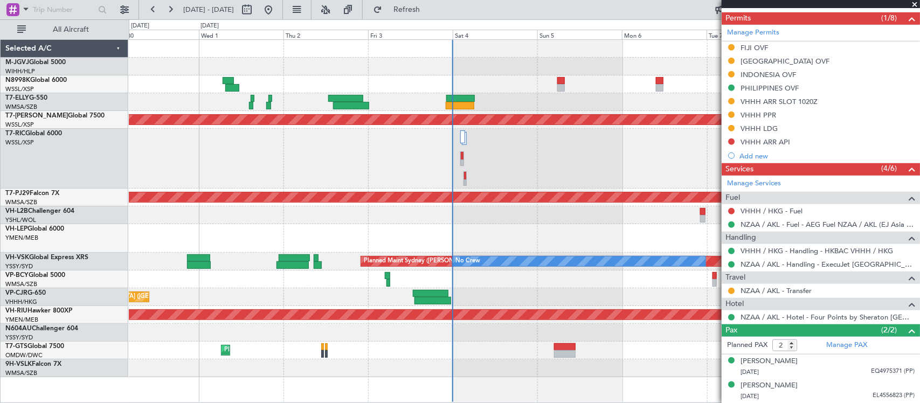
click at [318, 168] on div "Planned Maint Singapore (Seletar) Planned Maint Kuala Lumpur (Sultan Abdul Aziz…" at bounding box center [524, 208] width 791 height 337
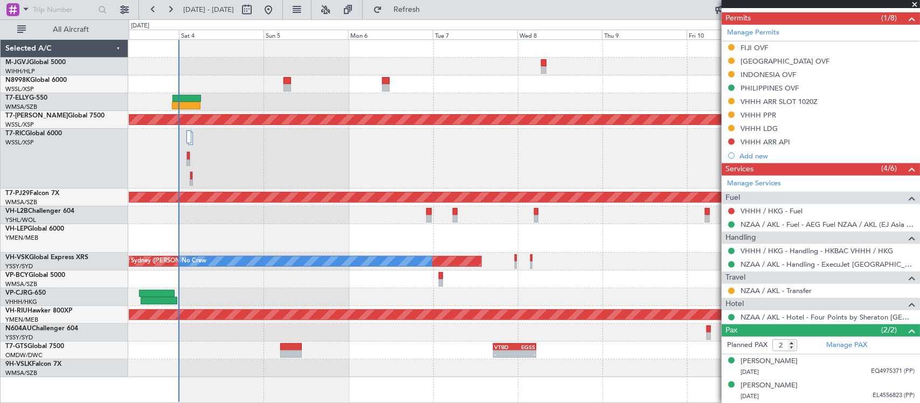
click at [433, 175] on div at bounding box center [524, 159] width 791 height 60
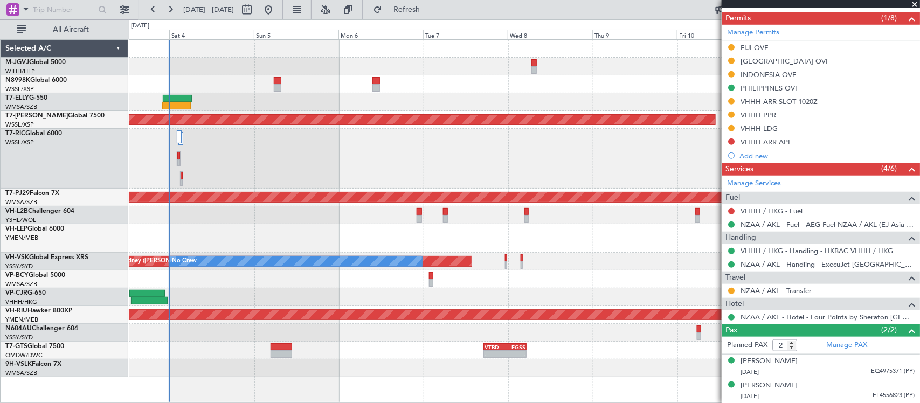
click at [474, 239] on div at bounding box center [524, 238] width 791 height 29
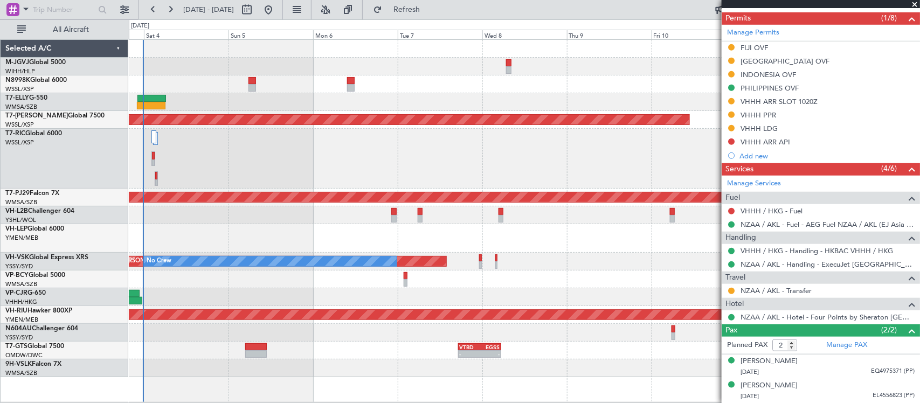
click at [535, 238] on div at bounding box center [524, 238] width 791 height 29
click at [556, 239] on div at bounding box center [524, 238] width 791 height 29
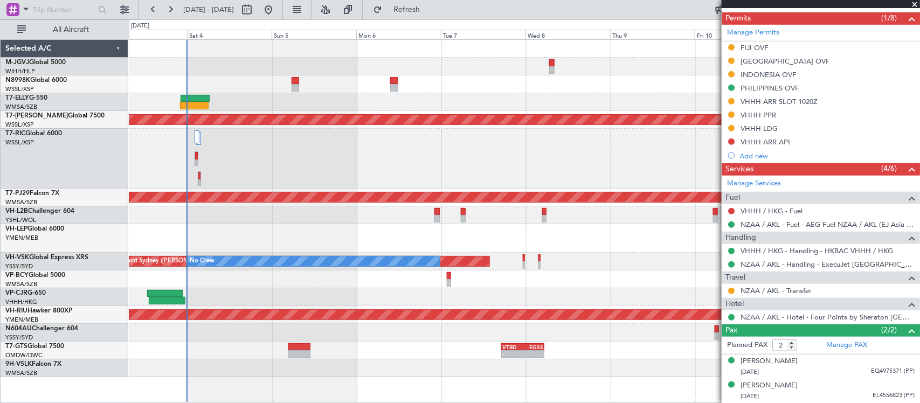
click at [491, 230] on div at bounding box center [524, 238] width 791 height 29
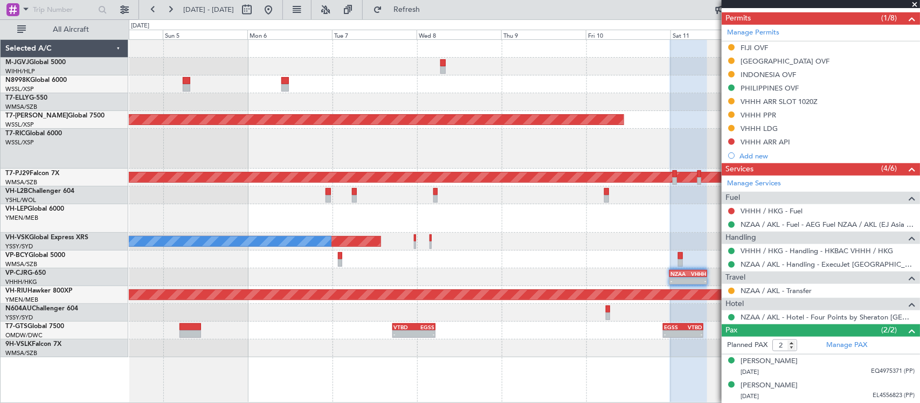
click at [410, 208] on div at bounding box center [524, 218] width 791 height 29
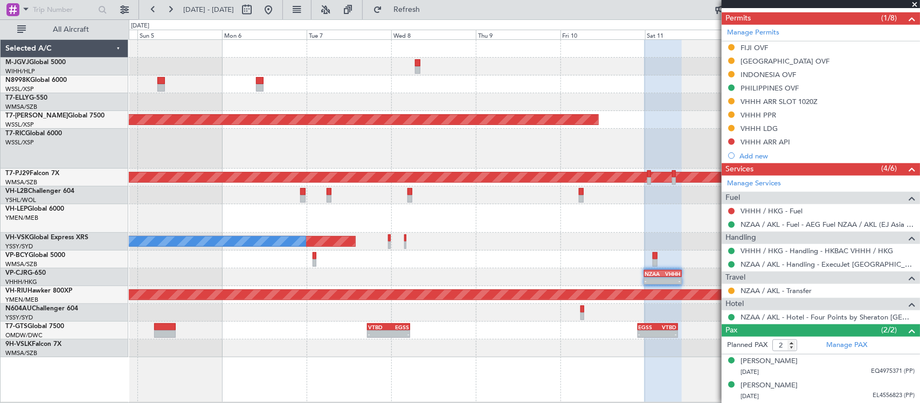
click at [524, 235] on div "Planned Maint Sydney (Kingsford Smith Intl) No Crew" at bounding box center [524, 242] width 791 height 18
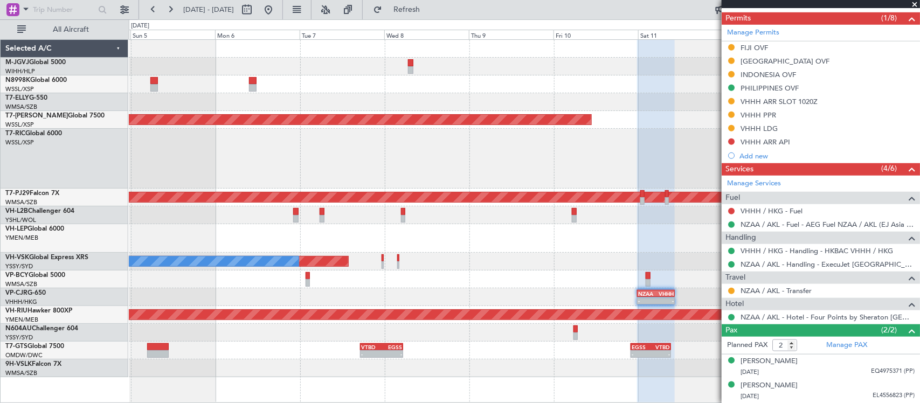
click at [368, 220] on div "Planned Maint Singapore (Seletar) Planned Maint Kuala Lumpur (Sultan Abdul Aziz…" at bounding box center [524, 208] width 791 height 337
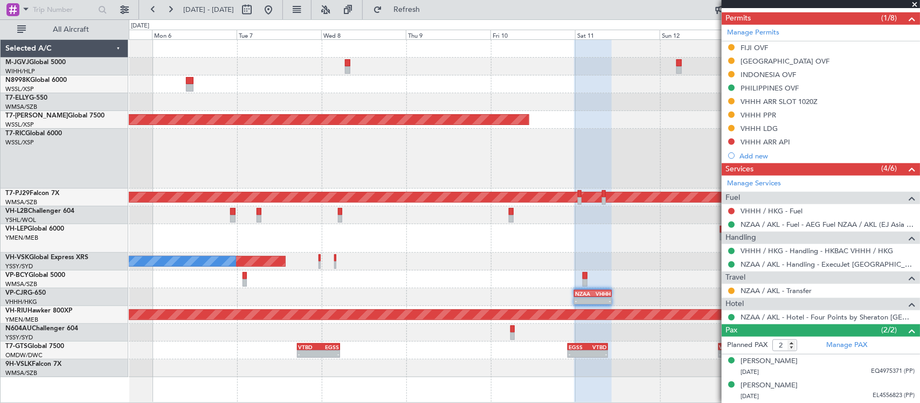
click at [433, 224] on div at bounding box center [524, 238] width 791 height 29
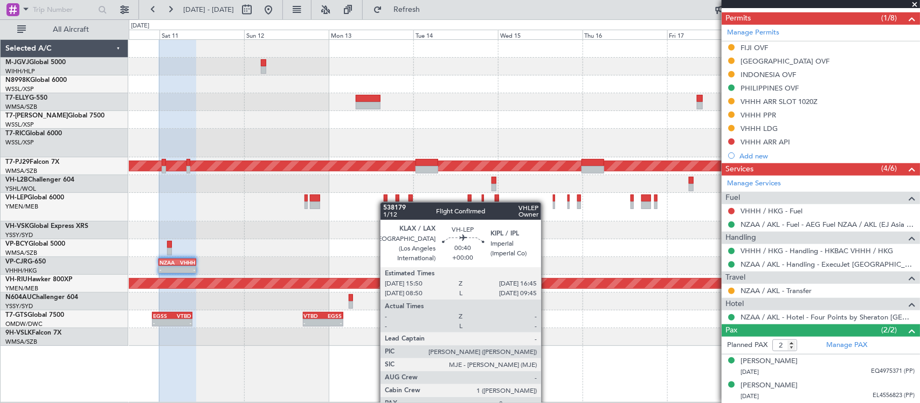
click at [384, 203] on div at bounding box center [385, 206] width 3 height 8
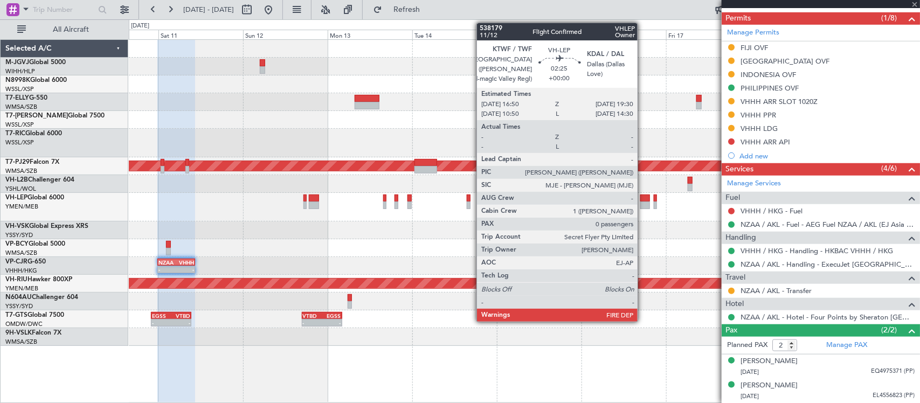
type input "0"
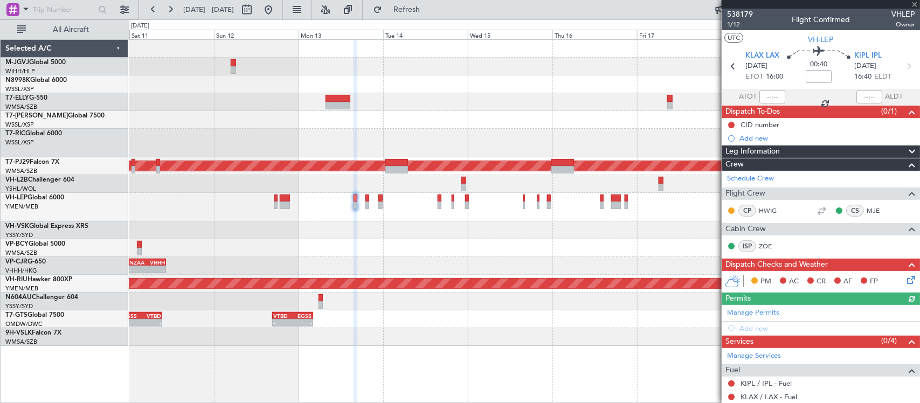
click at [516, 231] on div at bounding box center [524, 231] width 791 height 18
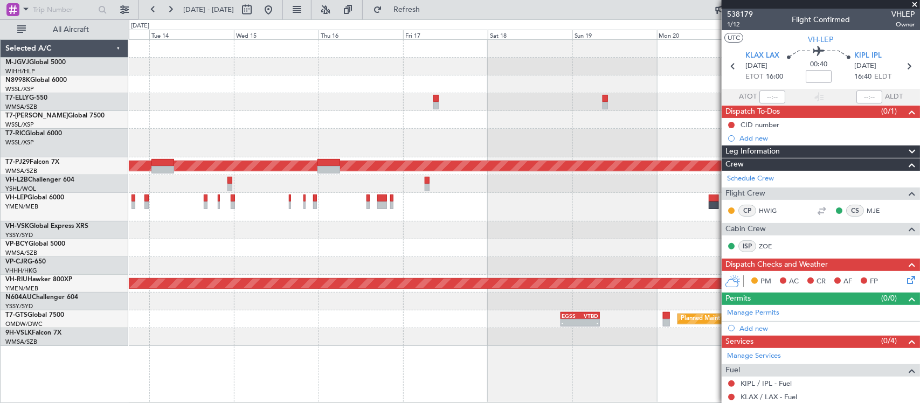
click at [350, 278] on div "Planned Maint [GEOGRAPHIC_DATA] ([GEOGRAPHIC_DATA])" at bounding box center [524, 284] width 791 height 18
click at [467, 58] on div at bounding box center [524, 67] width 791 height 18
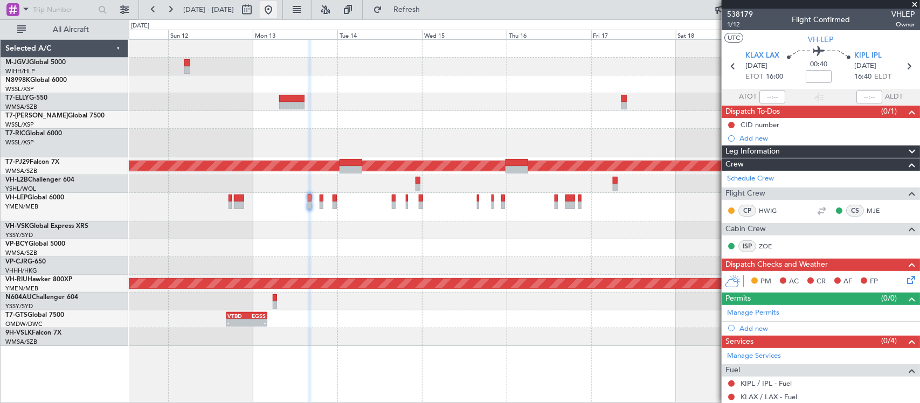
click at [277, 9] on button at bounding box center [268, 9] width 17 height 17
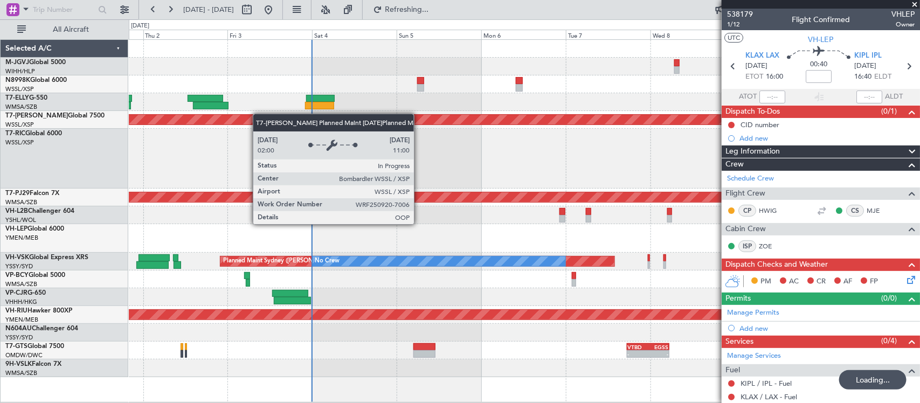
click at [135, 120] on div "Planned Maint Singapore (Seletar) Planned Maint Kuala Lumpur (Sultan Abdul Aziz…" at bounding box center [524, 208] width 791 height 337
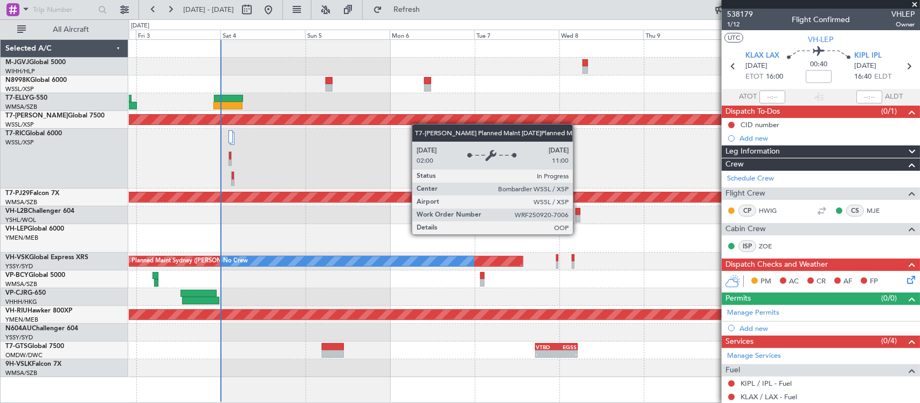
click at [398, 122] on div "Planned Maint [GEOGRAPHIC_DATA] (Seletar)" at bounding box center [524, 120] width 791 height 18
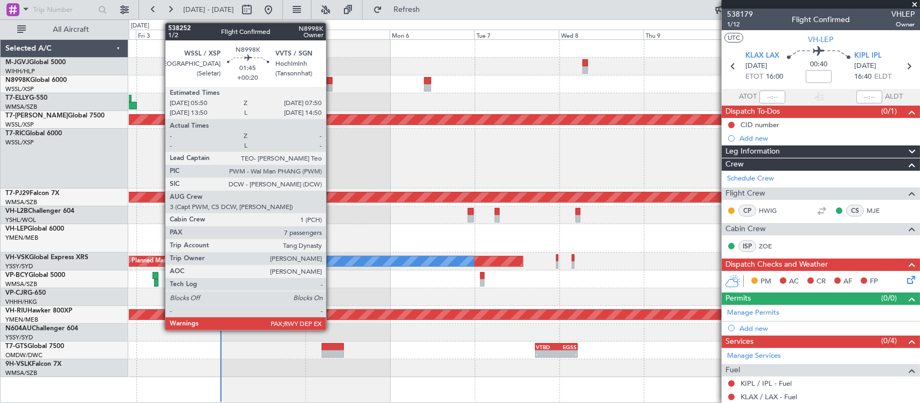
click at [331, 84] on div at bounding box center [330, 81] width 8 height 8
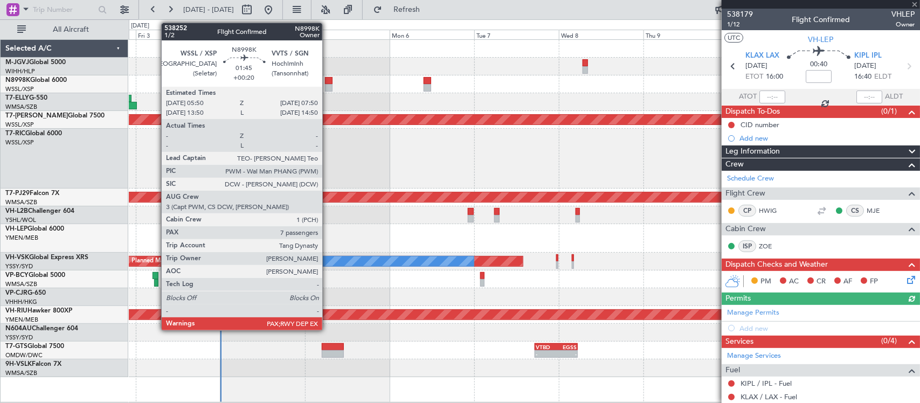
click at [328, 86] on div at bounding box center [329, 88] width 8 height 8
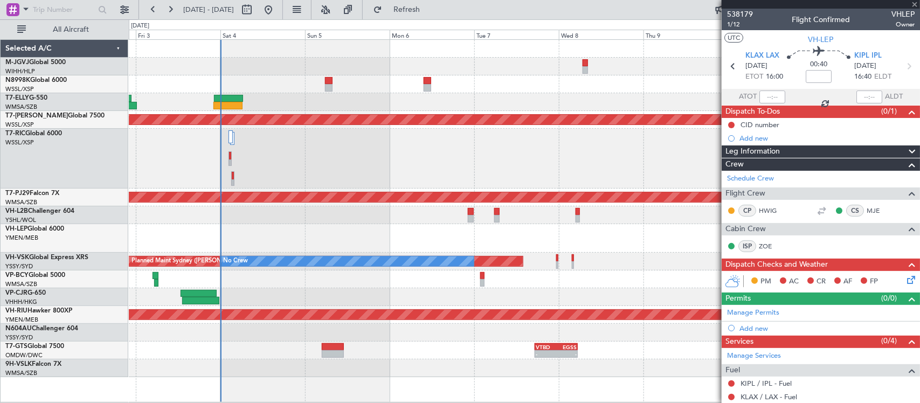
type input "+00:20"
type input "7"
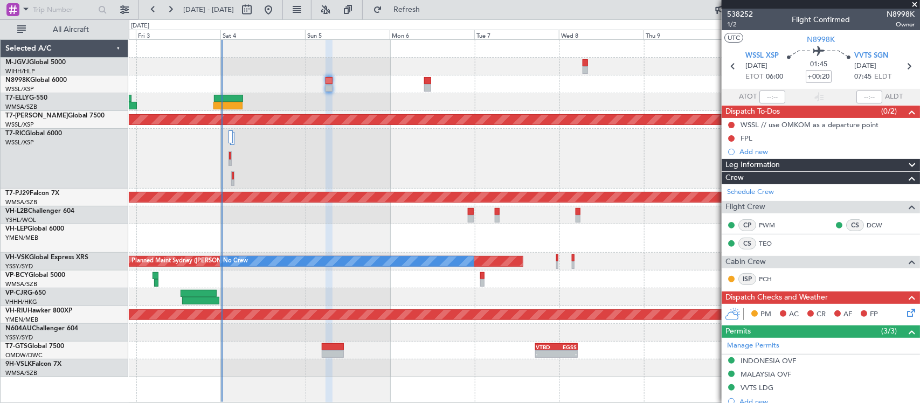
scroll to position [315, 0]
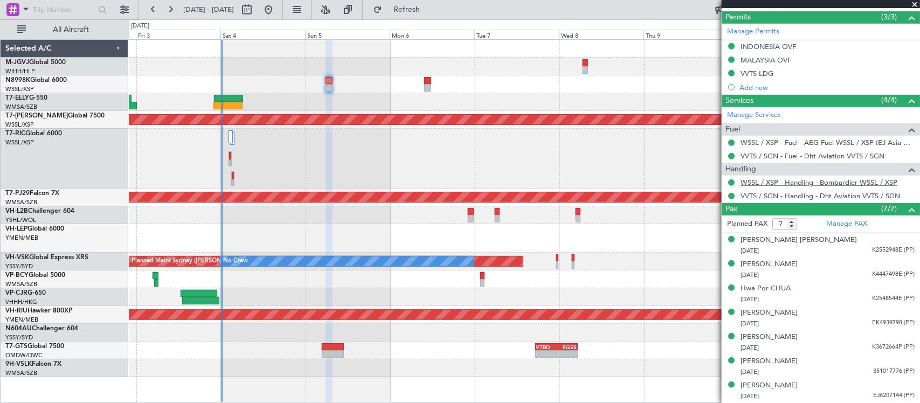
click at [773, 182] on link "WSSL / XSP - Handling - Bombardier WSSL / XSP" at bounding box center [819, 182] width 157 height 9
click at [756, 28] on link "Manage Permits" at bounding box center [753, 31] width 52 height 11
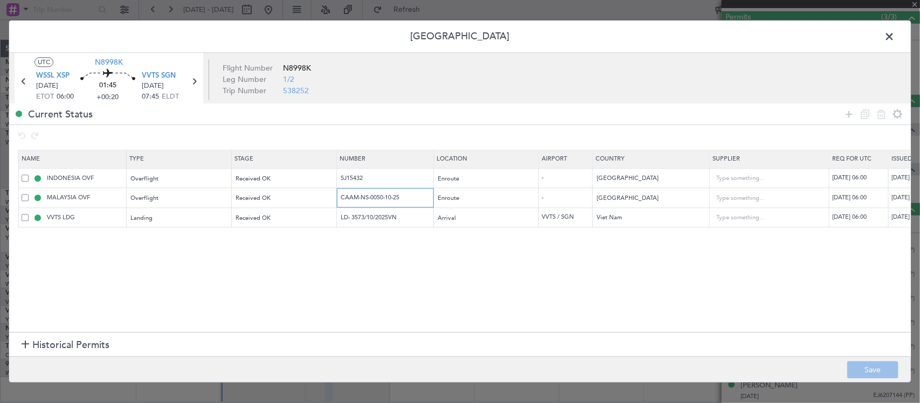
click at [386, 201] on input "CAAM-NS-0050-10-25" at bounding box center [387, 198] width 94 height 9
click at [895, 34] on span at bounding box center [895, 40] width 0 height 22
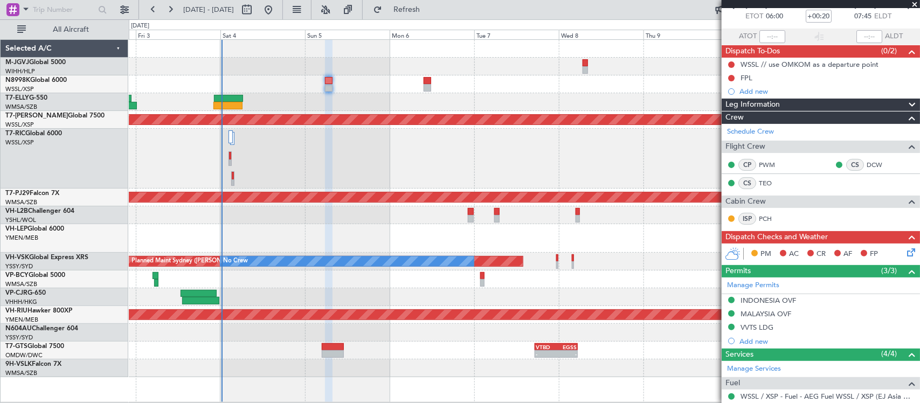
scroll to position [0, 0]
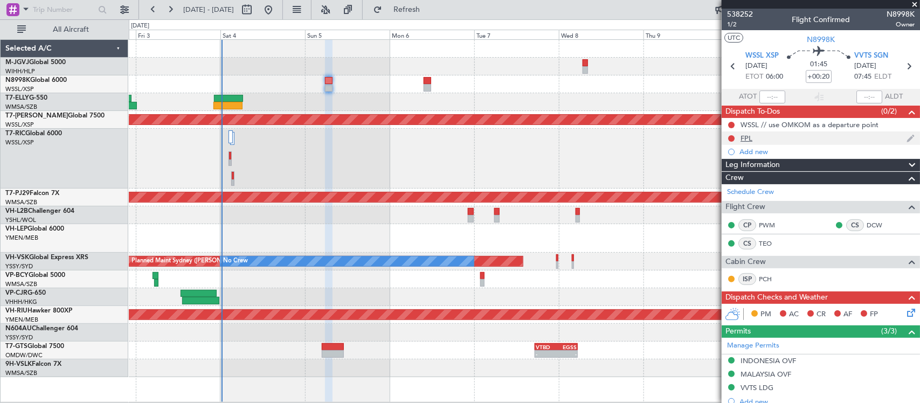
click at [755, 137] on div "FPL" at bounding box center [821, 138] width 198 height 13
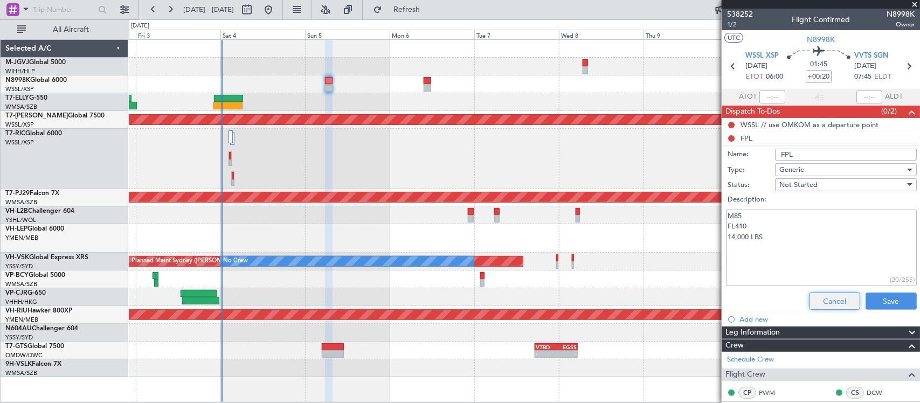
click at [824, 299] on button "Cancel" at bounding box center [834, 301] width 51 height 17
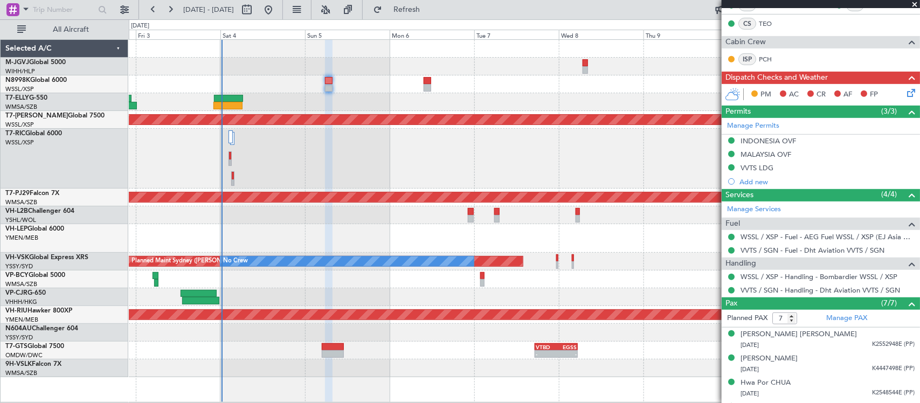
scroll to position [315, 0]
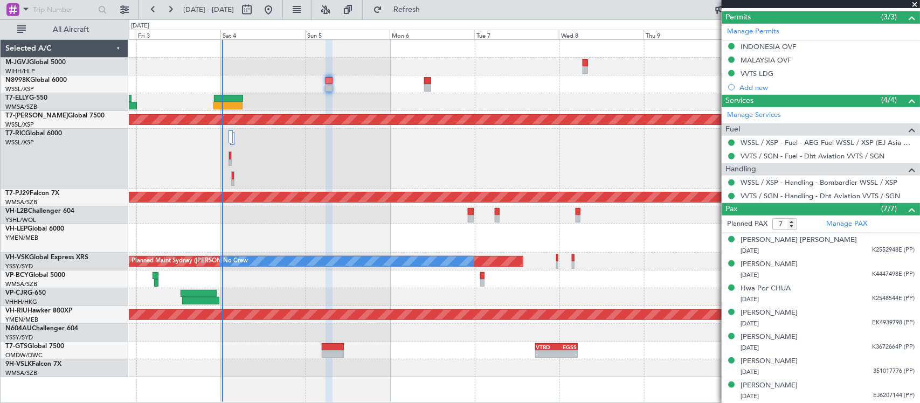
click at [363, 142] on div at bounding box center [524, 159] width 791 height 60
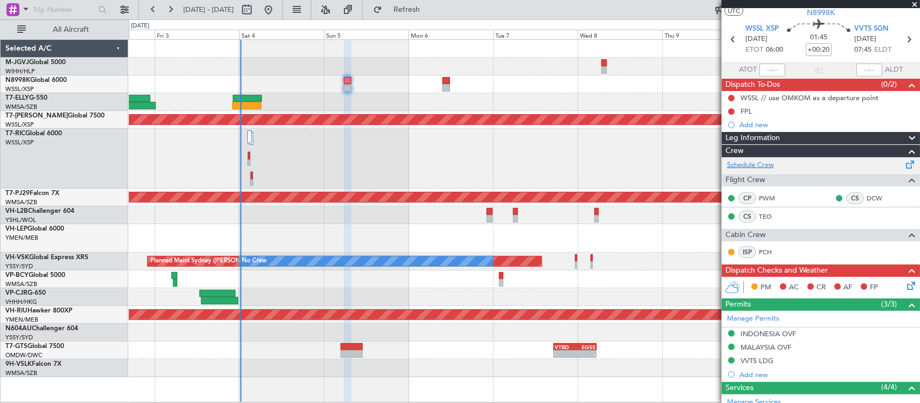
scroll to position [0, 0]
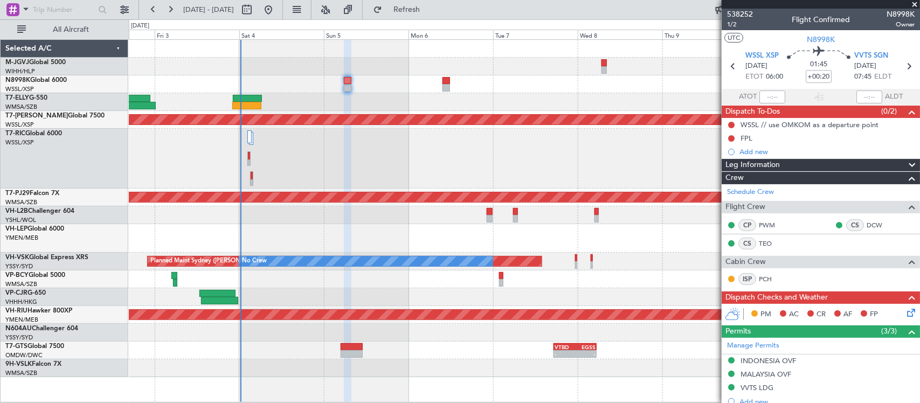
click at [905, 310] on icon at bounding box center [909, 311] width 9 height 9
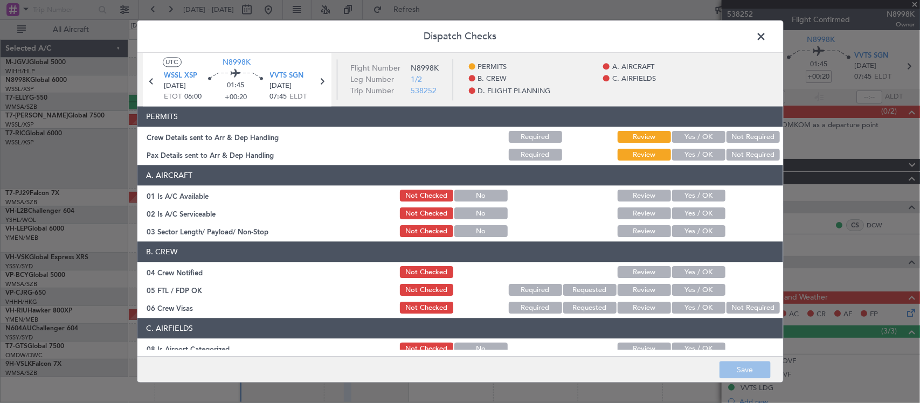
click at [696, 143] on button "Yes / OK" at bounding box center [698, 138] width 53 height 12
click at [696, 153] on button "Yes / OK" at bounding box center [698, 155] width 53 height 12
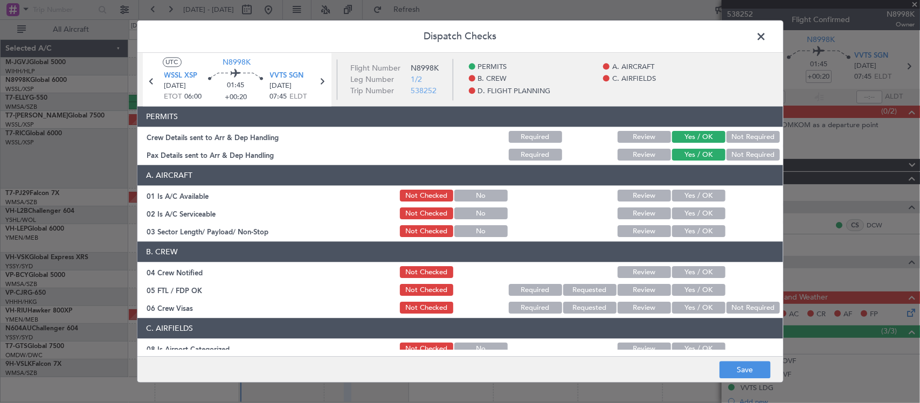
click at [697, 192] on button "Yes / OK" at bounding box center [698, 196] width 53 height 12
click at [700, 213] on button "Yes / OK" at bounding box center [698, 214] width 53 height 12
click at [701, 226] on button "Yes / OK" at bounding box center [698, 232] width 53 height 12
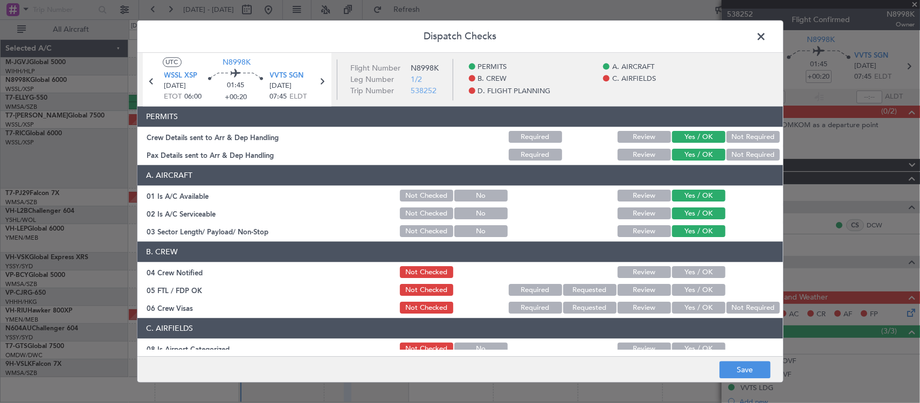
click at [702, 271] on button "Yes / OK" at bounding box center [698, 273] width 53 height 12
click at [702, 285] on button "Yes / OK" at bounding box center [698, 291] width 53 height 12
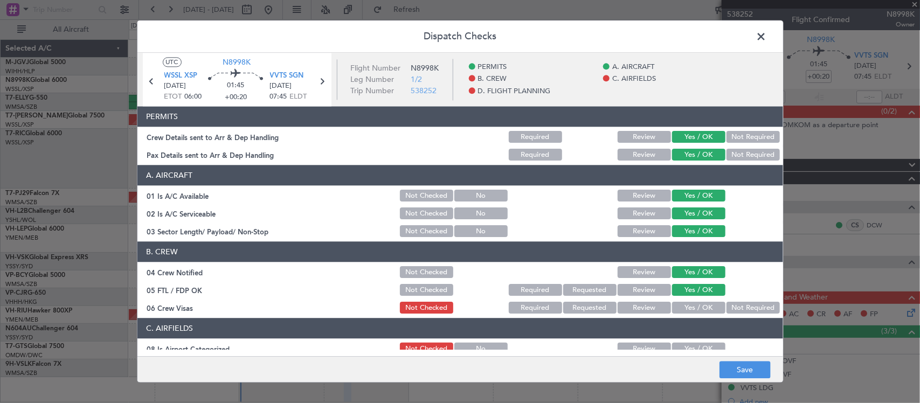
click at [727, 305] on button "Not Required" at bounding box center [753, 308] width 53 height 12
click at [703, 345] on button "Yes / OK" at bounding box center [698, 349] width 53 height 12
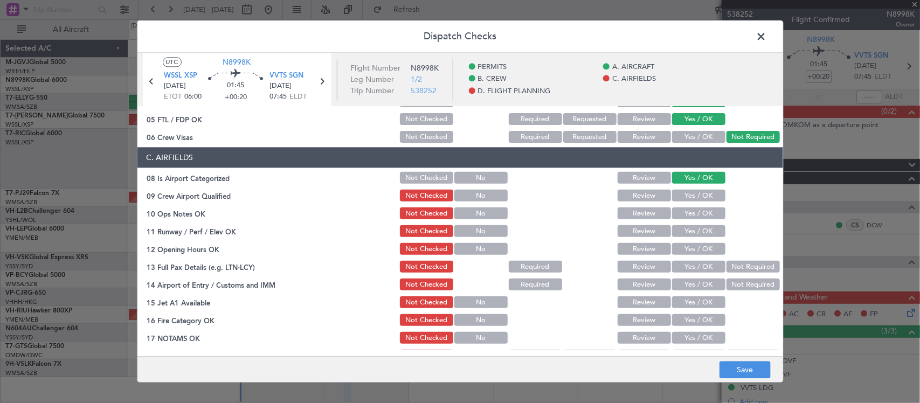
scroll to position [224, 0]
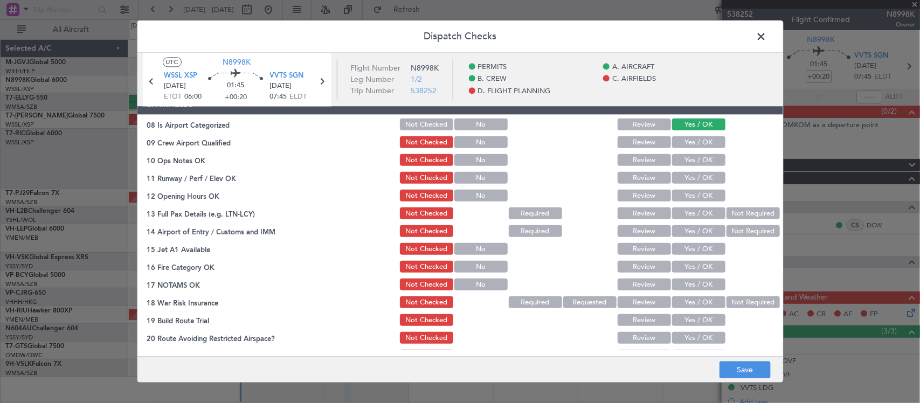
click at [686, 148] on button "Yes / OK" at bounding box center [698, 143] width 53 height 12
click at [686, 157] on button "Yes / OK" at bounding box center [698, 161] width 53 height 12
click at [690, 173] on button "Yes / OK" at bounding box center [698, 178] width 53 height 12
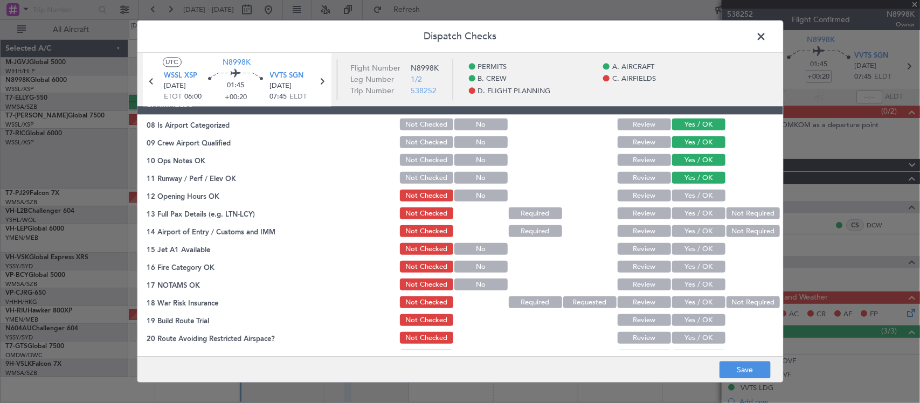
click at [693, 192] on button "Yes / OK" at bounding box center [698, 196] width 53 height 12
click at [693, 209] on button "Yes / OK" at bounding box center [698, 214] width 53 height 12
click at [708, 232] on button "Yes / OK" at bounding box center [698, 232] width 53 height 12
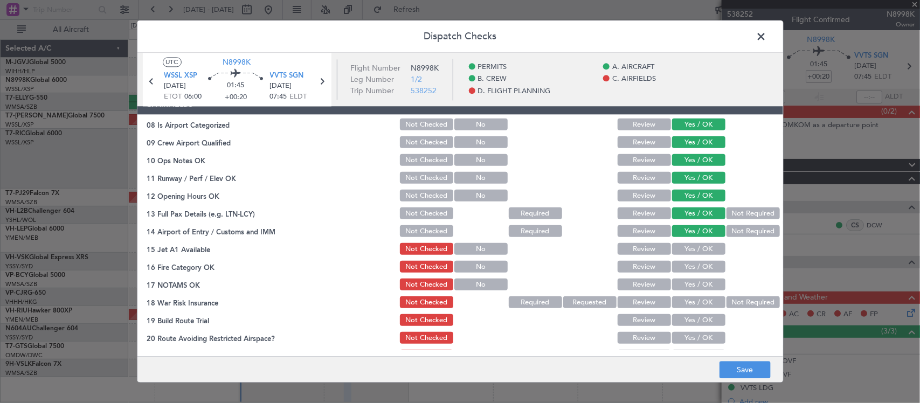
click at [703, 252] on button "Yes / OK" at bounding box center [698, 250] width 53 height 12
click at [703, 265] on button "Yes / OK" at bounding box center [698, 267] width 53 height 12
click at [703, 282] on button "Yes / OK" at bounding box center [698, 285] width 53 height 12
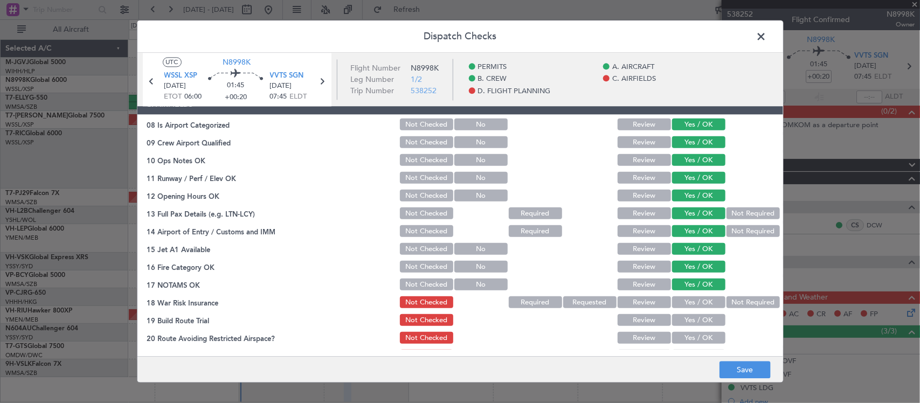
click at [728, 298] on button "Not Required" at bounding box center [753, 303] width 53 height 12
click at [706, 326] on div "Yes / OK" at bounding box center [698, 320] width 54 height 15
click at [705, 337] on button "Yes / OK" at bounding box center [698, 339] width 53 height 12
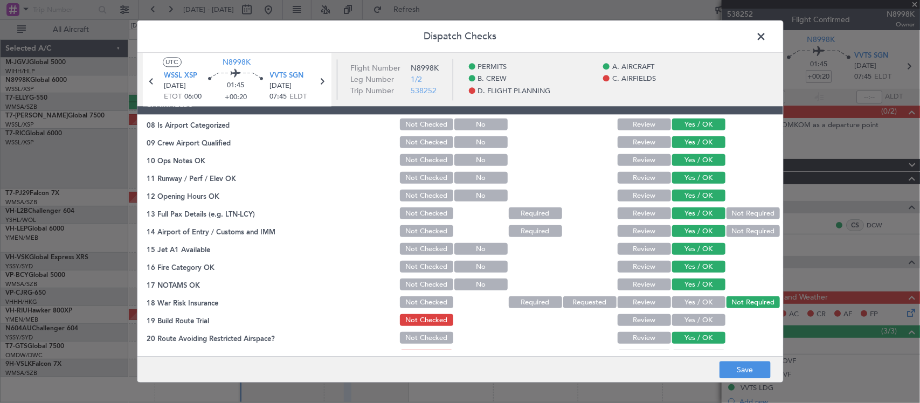
click at [705, 315] on button "Yes / OK" at bounding box center [698, 321] width 53 height 12
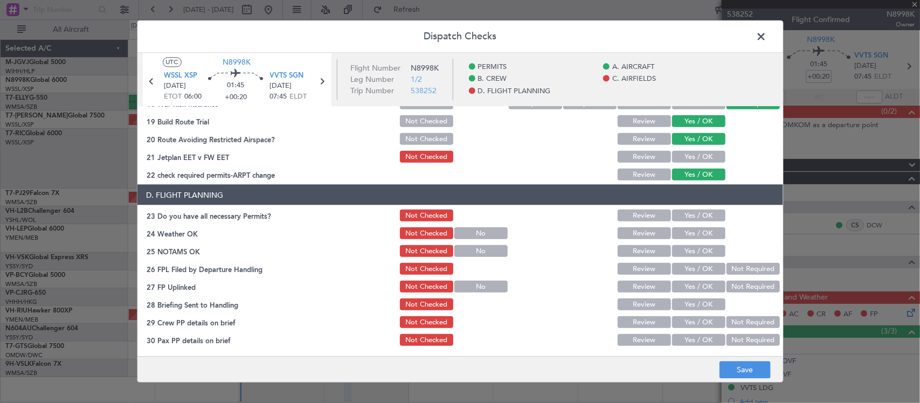
click at [694, 160] on button "Yes / OK" at bounding box center [698, 157] width 53 height 12
click at [753, 371] on button "Save" at bounding box center [745, 370] width 51 height 17
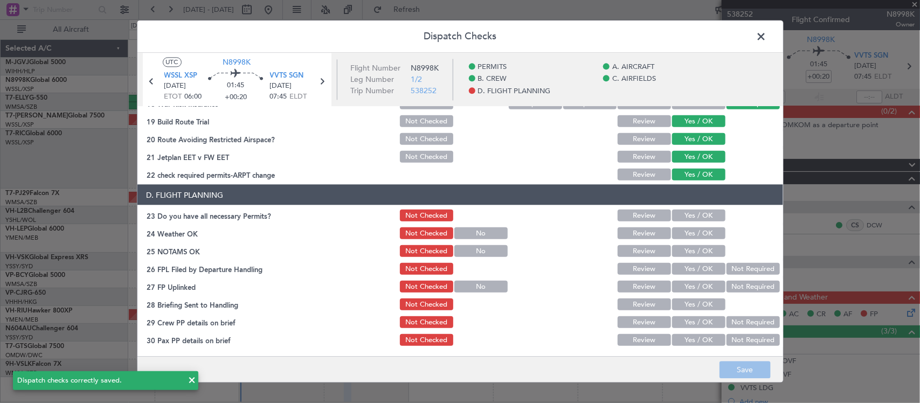
click at [767, 33] on span at bounding box center [767, 40] width 0 height 22
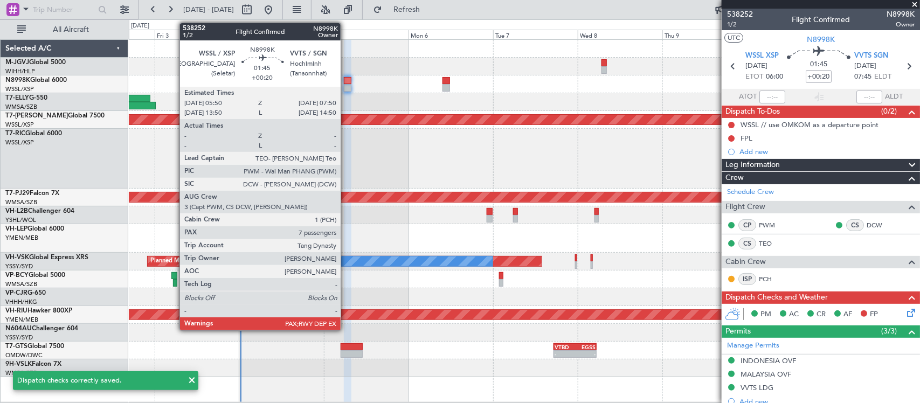
click at [347, 82] on div at bounding box center [348, 81] width 8 height 8
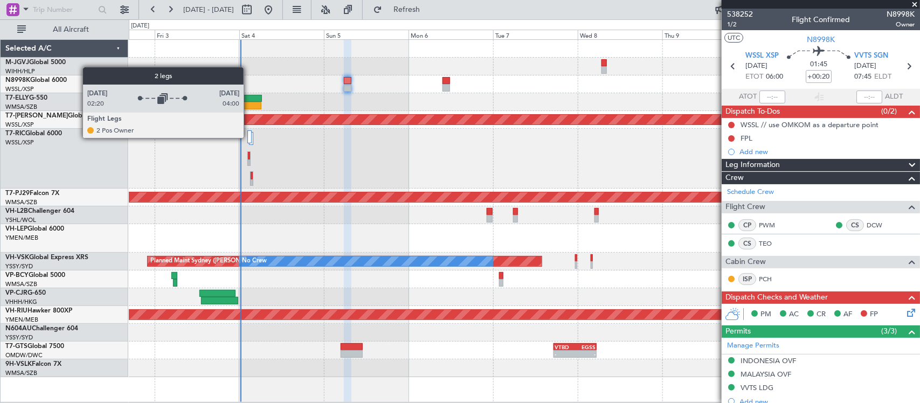
click at [249, 138] on div at bounding box center [249, 136] width 4 height 13
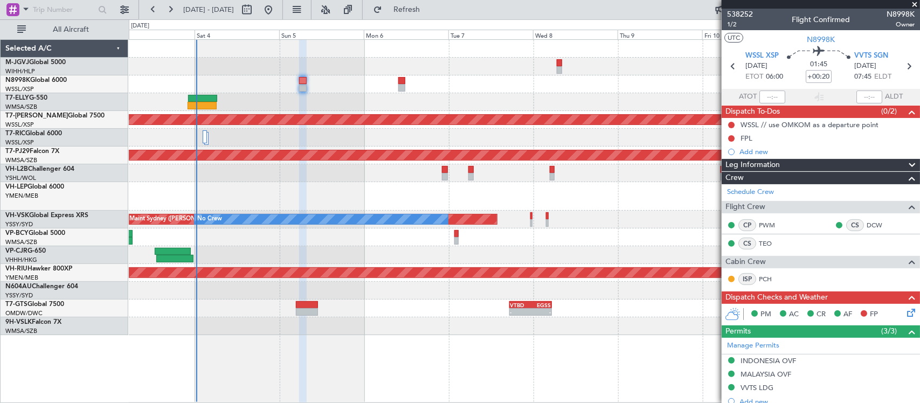
click at [566, 85] on div at bounding box center [524, 84] width 791 height 18
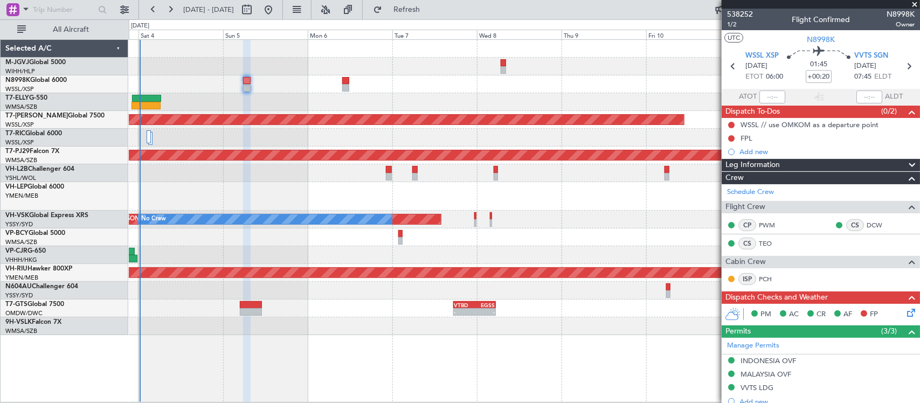
click at [487, 191] on div at bounding box center [524, 196] width 791 height 29
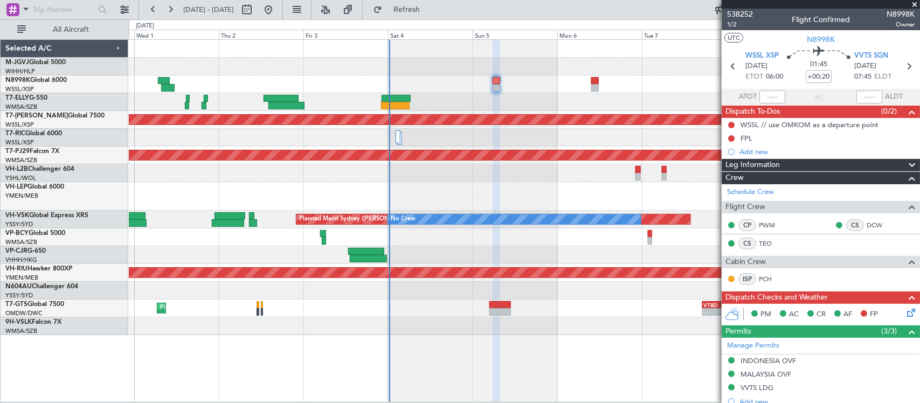
click at [530, 188] on div at bounding box center [524, 196] width 791 height 29
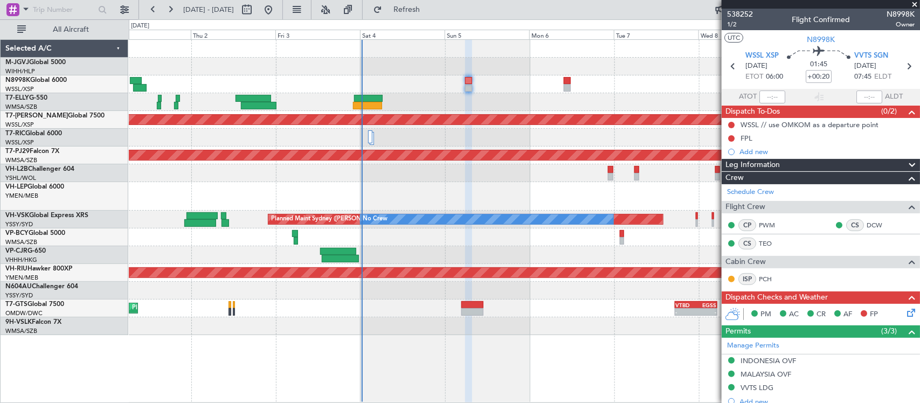
click at [531, 182] on div at bounding box center [524, 196] width 791 height 29
click at [357, 11] on button at bounding box center [348, 9] width 17 height 17
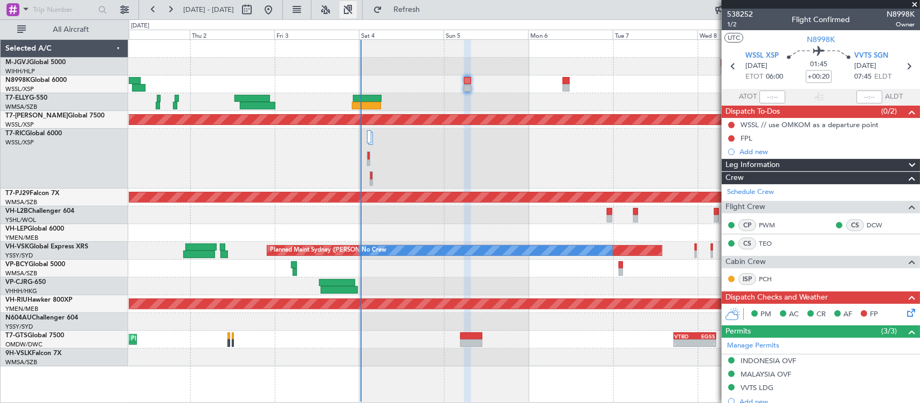
click at [357, 11] on button at bounding box center [348, 9] width 17 height 17
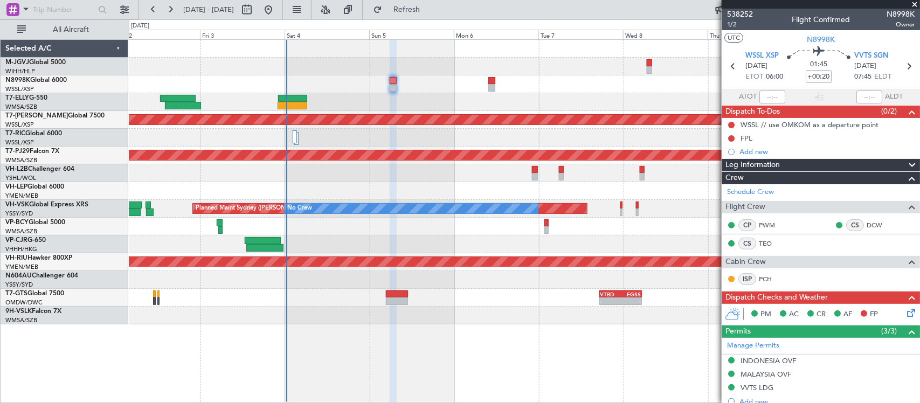
click at [421, 173] on div "Planned Maint Singapore (Seletar) Planned Maint Kuala Lumpur (Sultan Abdul Aziz…" at bounding box center [524, 182] width 791 height 285
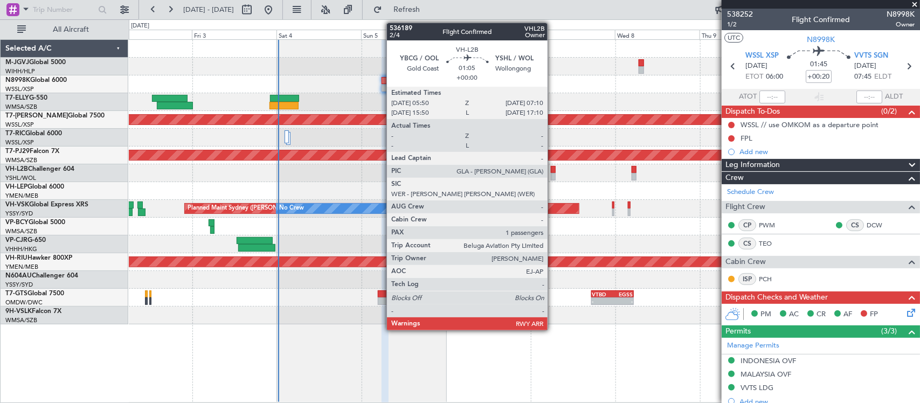
click at [485, 182] on div "Planned Maint Singapore (Seletar) Planned Maint Kuala Lumpur (Sultan Abdul Aziz…" at bounding box center [524, 182] width 791 height 285
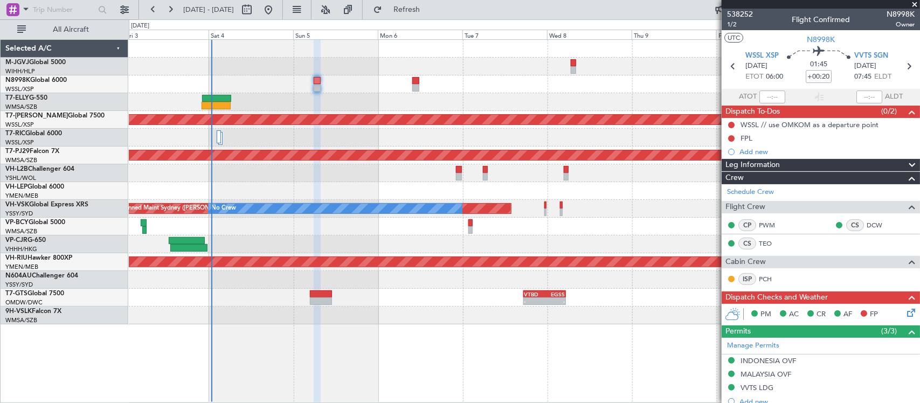
click at [233, 254] on div "Planned Maint Singapore (Seletar) Planned Maint Kuala Lumpur (Sultan Abdul Aziz…" at bounding box center [524, 182] width 791 height 285
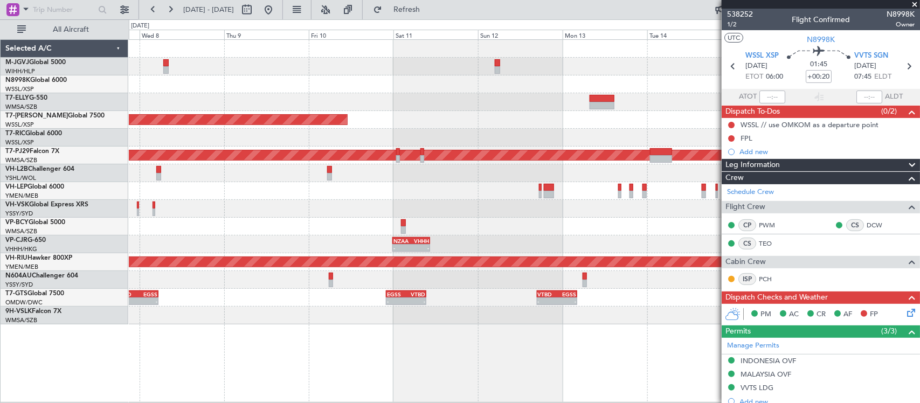
click at [279, 205] on div "No Crew Planned Maint Sydney (Kingsford Smith Intl)" at bounding box center [524, 209] width 791 height 18
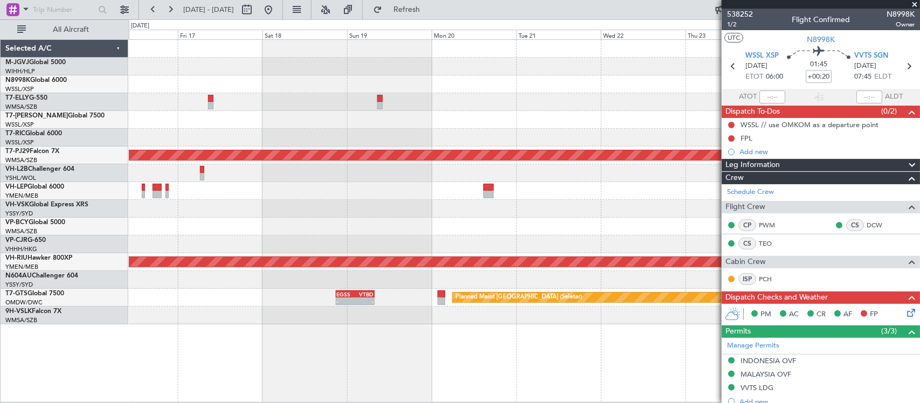
click at [195, 203] on div at bounding box center [524, 209] width 791 height 18
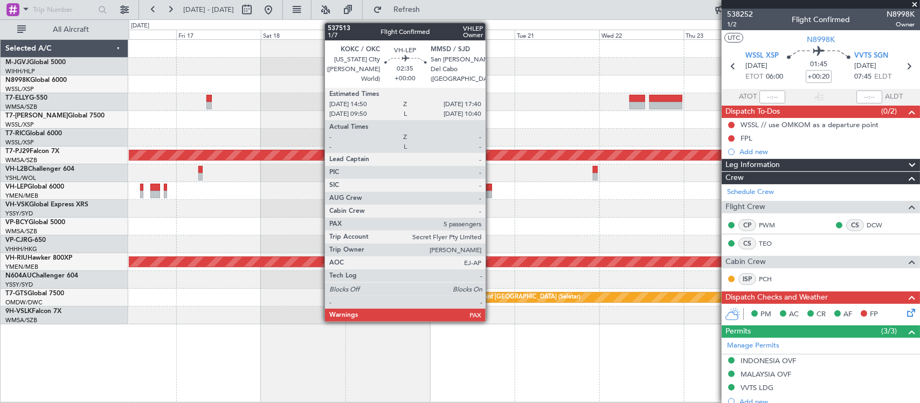
click at [491, 194] on div at bounding box center [487, 195] width 10 height 8
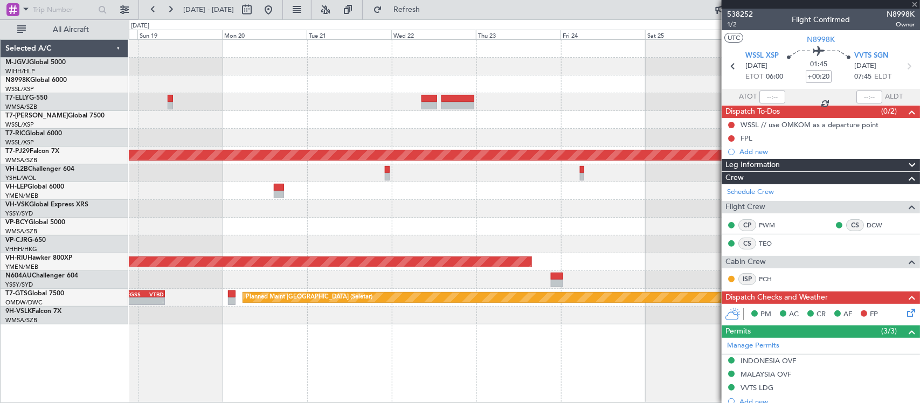
click at [338, 208] on div at bounding box center [524, 209] width 791 height 18
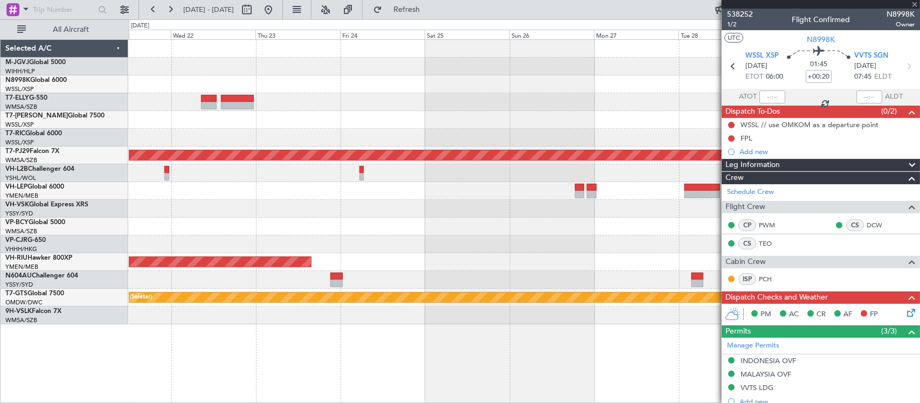
click at [351, 212] on div at bounding box center [524, 209] width 791 height 18
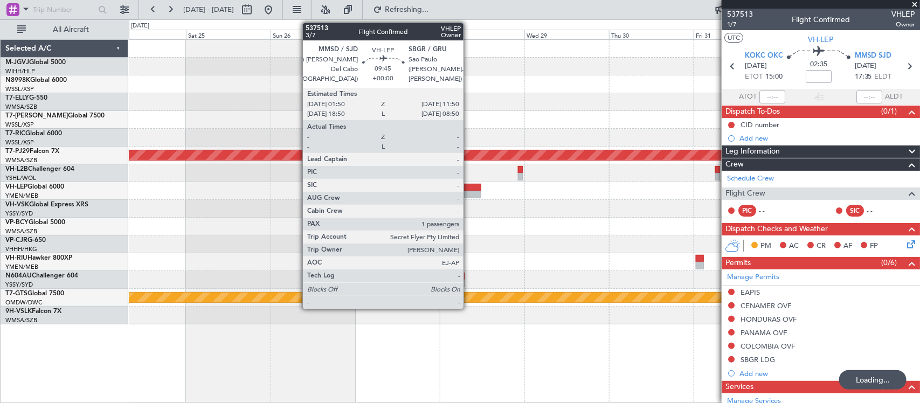
click at [469, 194] on div at bounding box center [464, 195] width 36 height 8
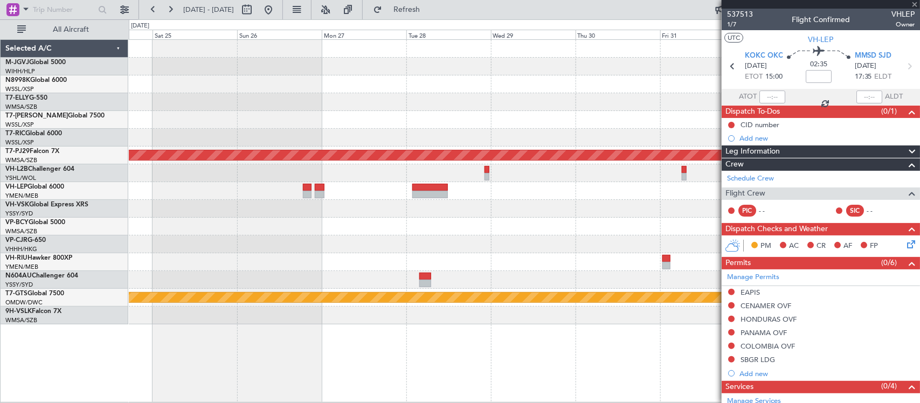
type input "1"
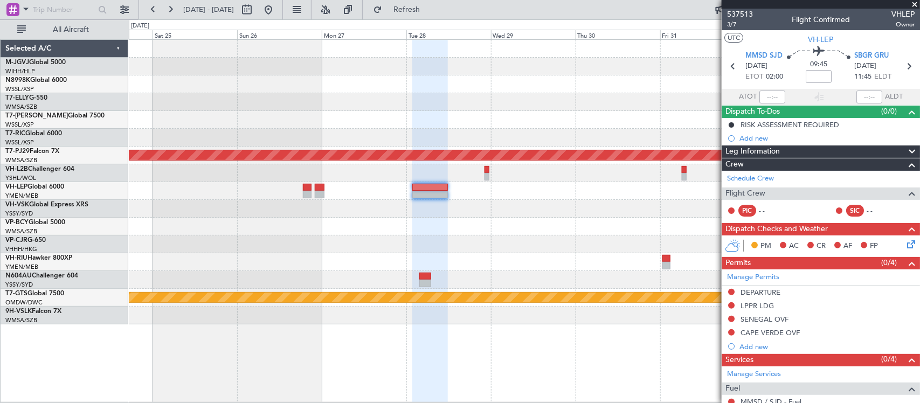
click at [349, 250] on div "Planned Maint Kuala Lumpur (Sultan Abdul Aziz Shah - Subang) Planned Maint Melb…" at bounding box center [524, 182] width 791 height 285
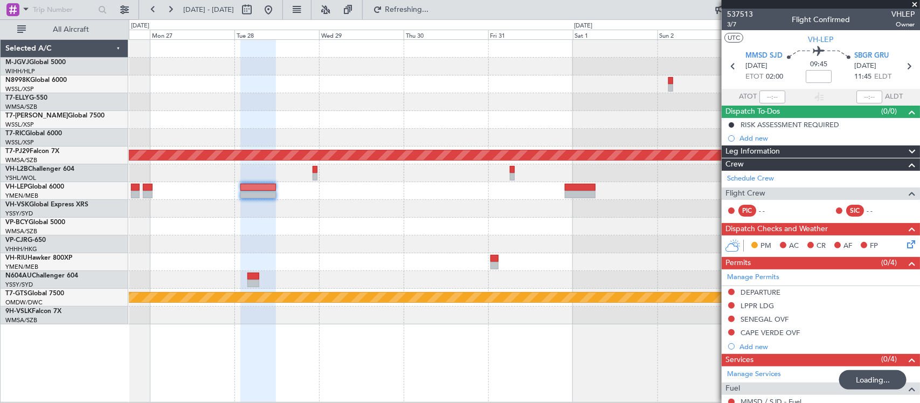
click at [224, 205] on div at bounding box center [524, 209] width 791 height 18
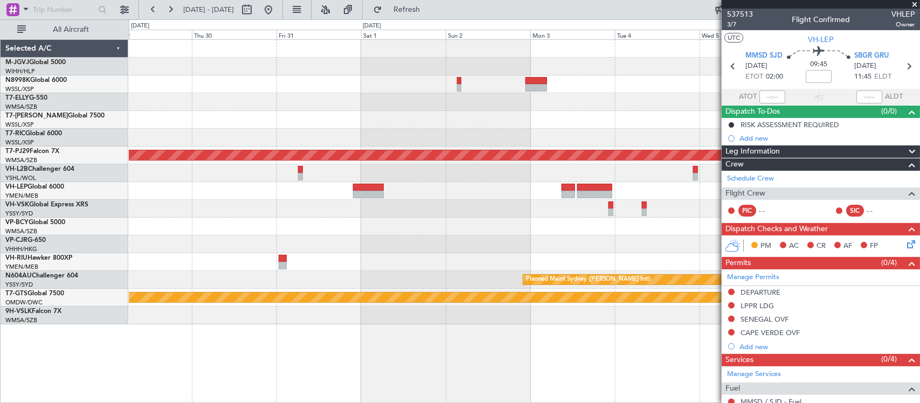
click at [499, 197] on div at bounding box center [524, 191] width 791 height 18
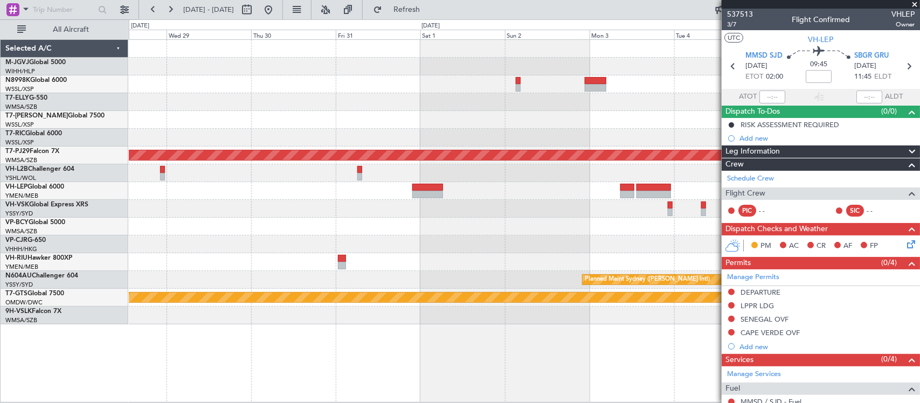
click at [540, 203] on div at bounding box center [524, 209] width 791 height 18
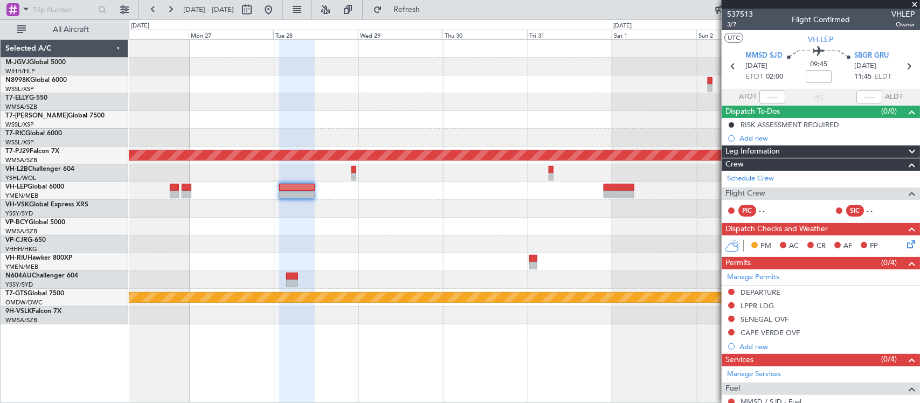
click at [534, 244] on div at bounding box center [524, 245] width 791 height 18
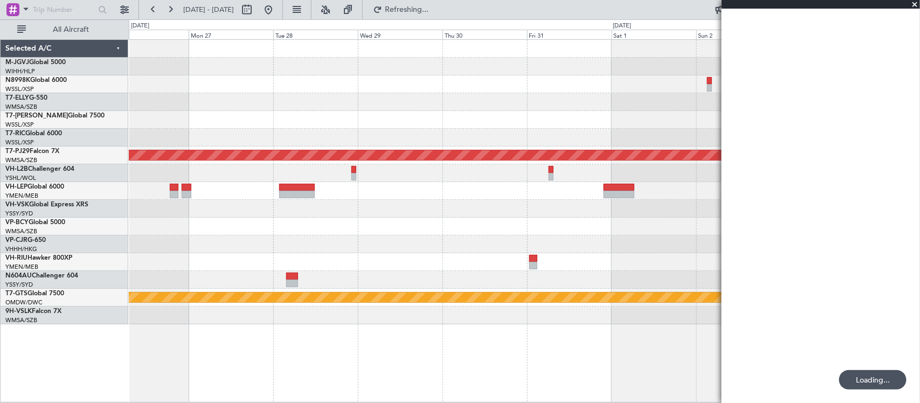
scroll to position [0, 0]
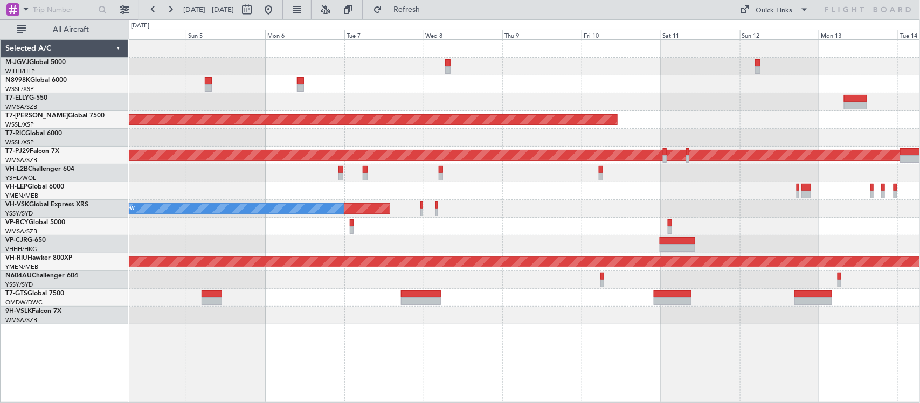
click at [272, 149] on div "Planned Maint [GEOGRAPHIC_DATA] (Sultan [PERSON_NAME] [PERSON_NAME] - Subang)" at bounding box center [524, 156] width 791 height 18
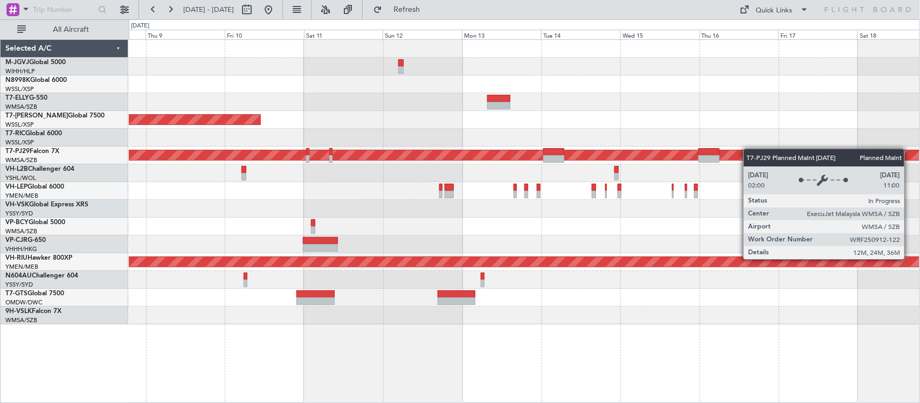
click at [302, 155] on div "Planned Maint [GEOGRAPHIC_DATA] (Sultan [PERSON_NAME] [PERSON_NAME] - Subang)" at bounding box center [524, 156] width 791 height 18
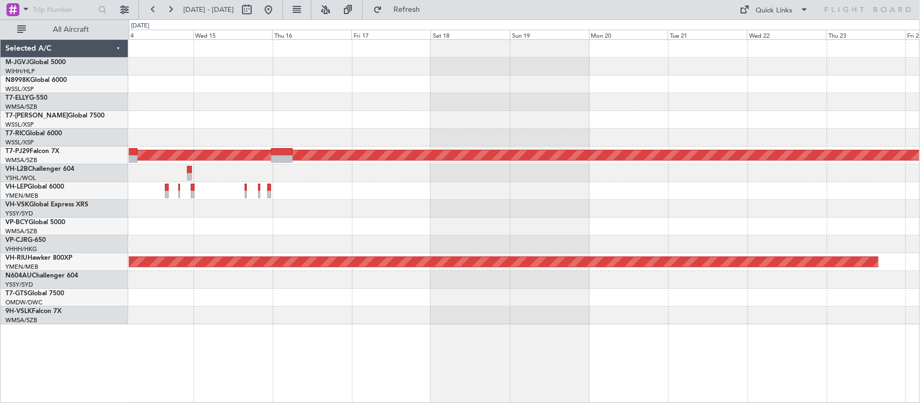
click at [518, 143] on div at bounding box center [524, 138] width 791 height 18
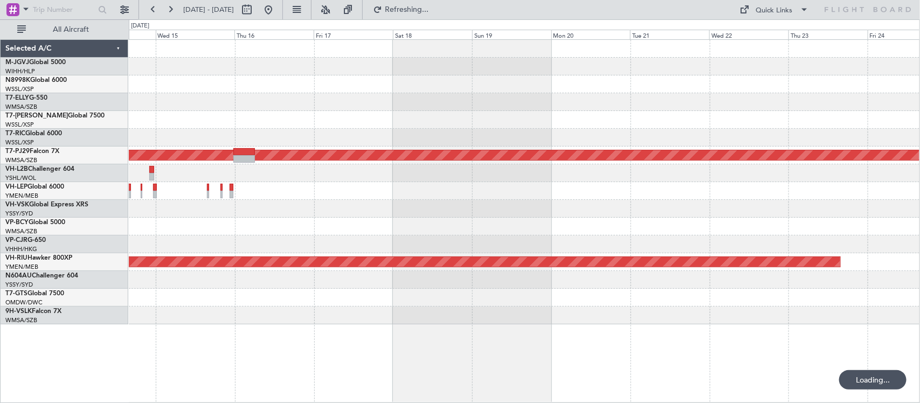
click at [228, 134] on div at bounding box center [524, 138] width 791 height 18
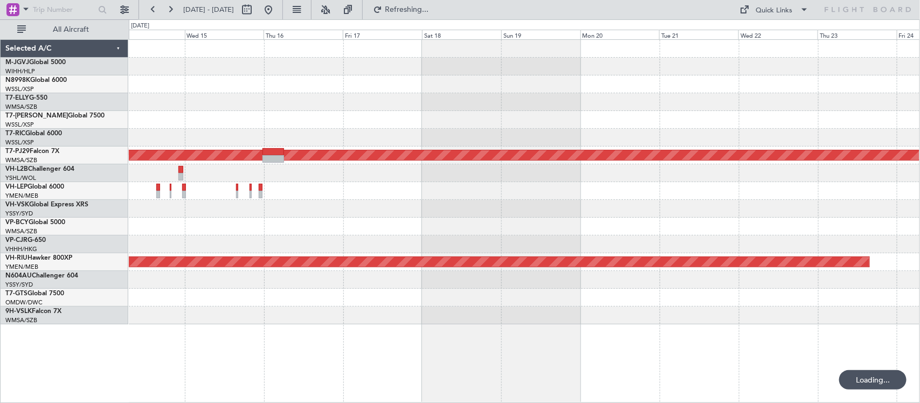
click at [717, 140] on div "Planned Maint [GEOGRAPHIC_DATA] (Sultan [PERSON_NAME] [PERSON_NAME] - Subang) P…" at bounding box center [524, 182] width 791 height 285
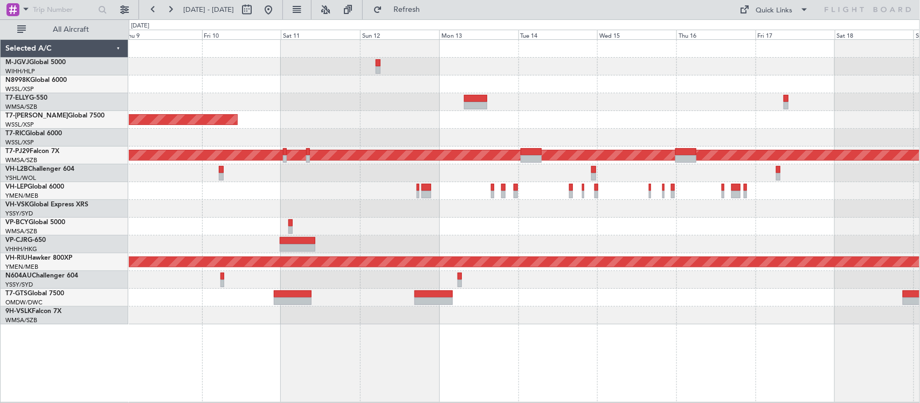
click at [202, 135] on div at bounding box center [524, 138] width 791 height 18
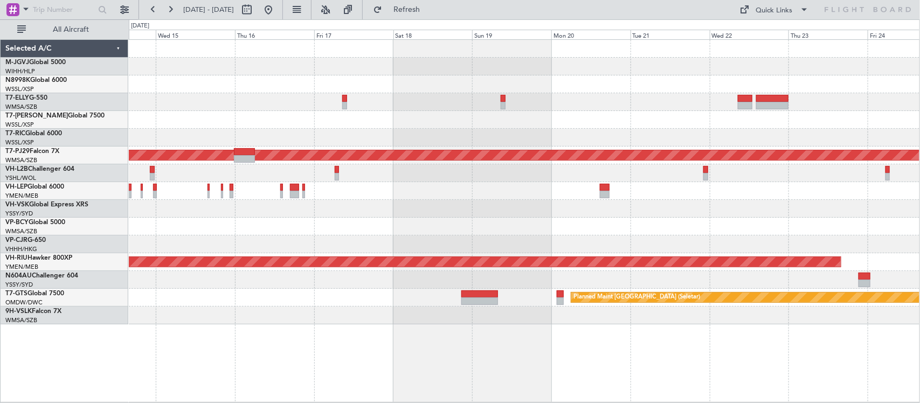
click at [481, 137] on div at bounding box center [524, 138] width 791 height 18
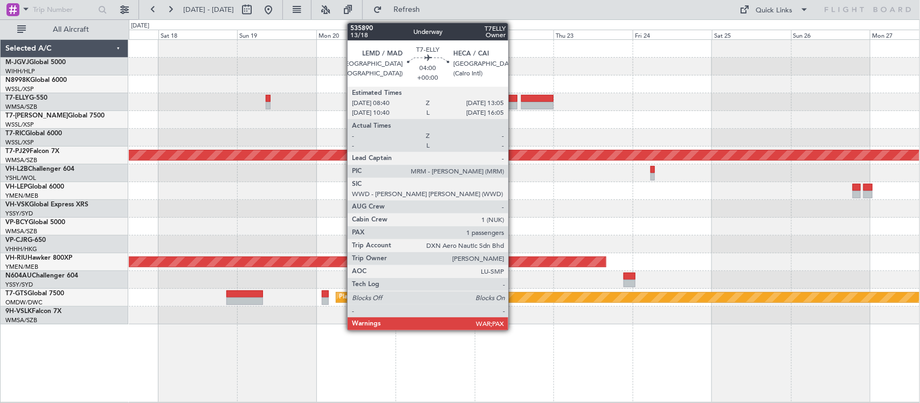
click at [514, 108] on div at bounding box center [510, 106] width 15 height 8
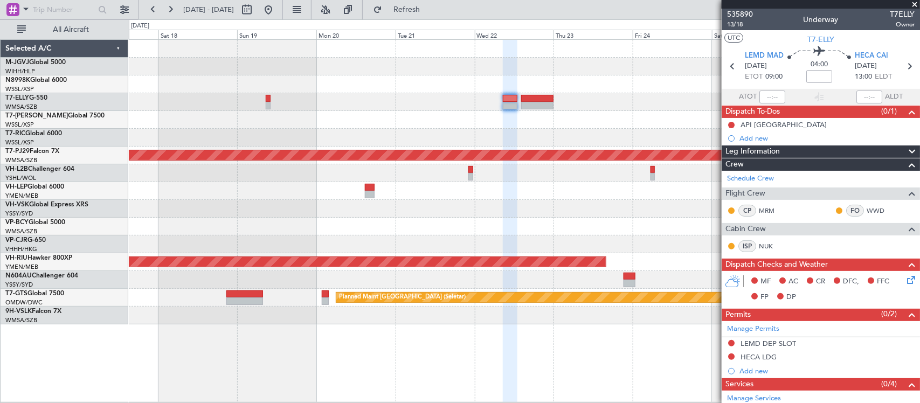
click at [620, 213] on div "Planned Maint [GEOGRAPHIC_DATA] (Sultan [PERSON_NAME] [PERSON_NAME] - Subang) P…" at bounding box center [524, 182] width 791 height 285
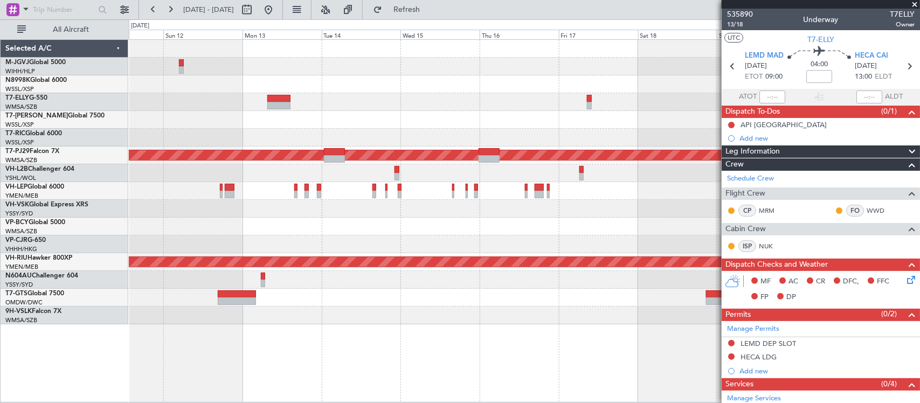
click at [541, 213] on div at bounding box center [524, 209] width 791 height 18
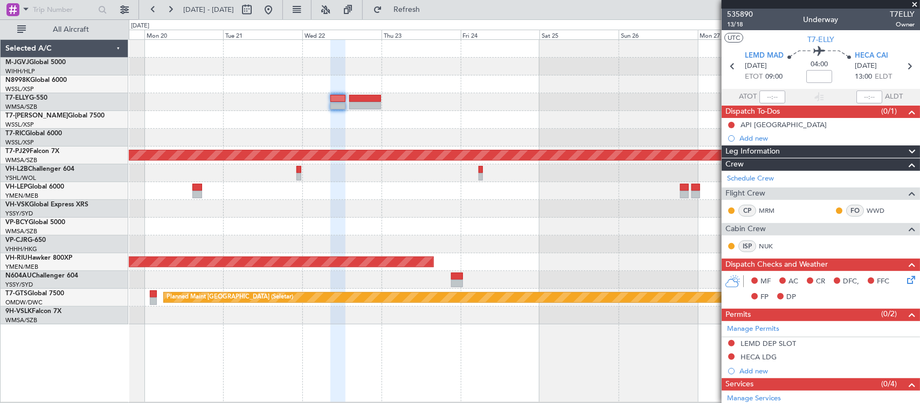
click at [225, 208] on div at bounding box center [524, 209] width 791 height 18
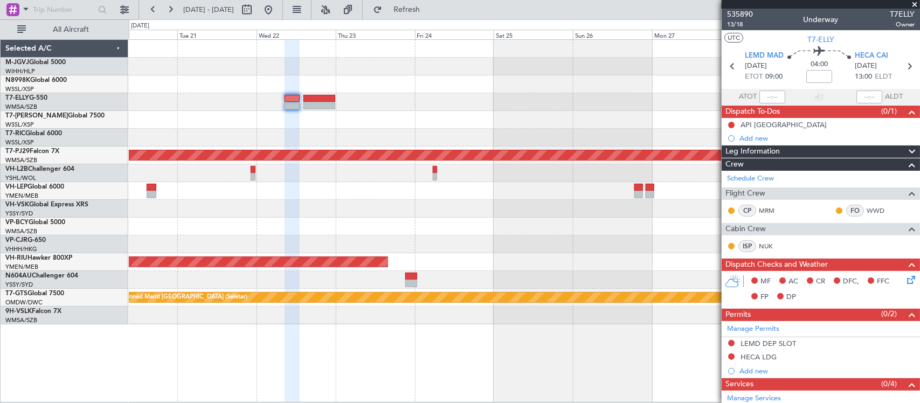
click at [168, 205] on div at bounding box center [524, 209] width 791 height 18
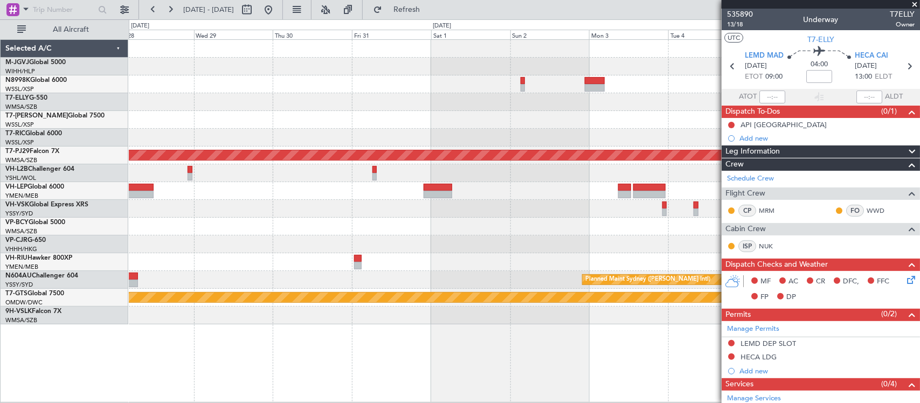
click at [341, 209] on div at bounding box center [524, 209] width 791 height 18
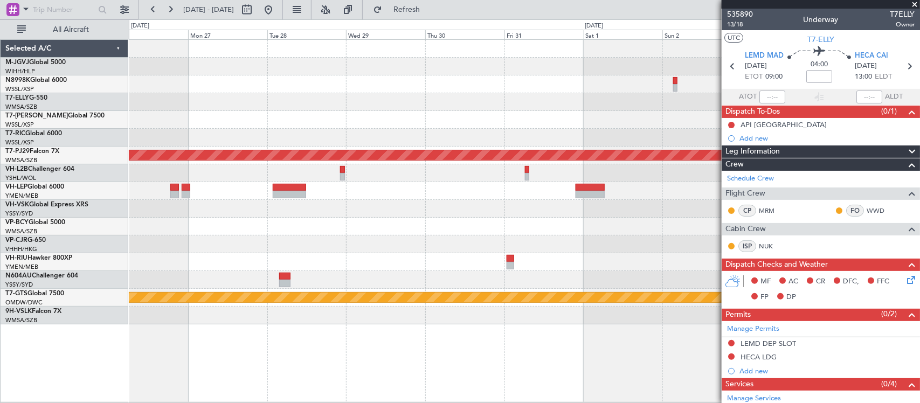
click at [408, 190] on div at bounding box center [524, 191] width 791 height 18
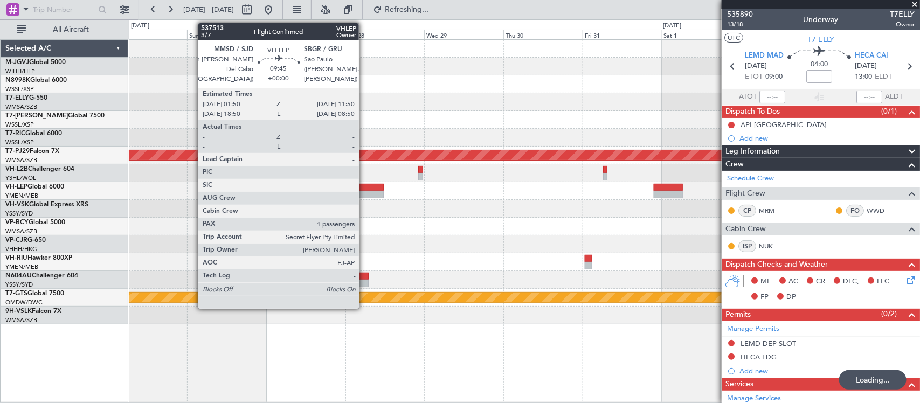
click at [364, 193] on div at bounding box center [367, 195] width 33 height 8
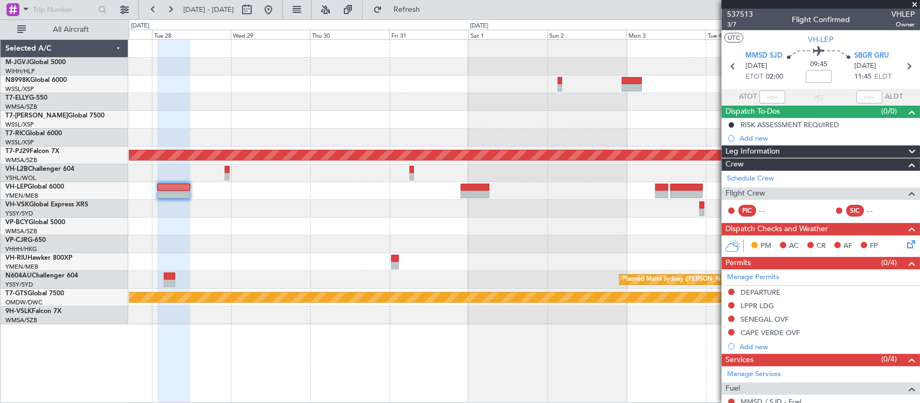
click at [419, 198] on div "Planned Maint [GEOGRAPHIC_DATA] (Sultan [PERSON_NAME] [PERSON_NAME] - Subang) P…" at bounding box center [524, 182] width 791 height 285
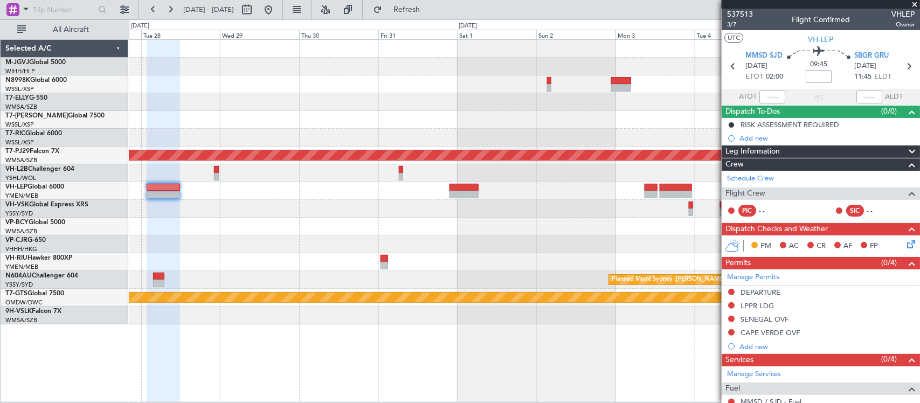
drag, startPoint x: 822, startPoint y: 74, endPoint x: 917, endPoint y: 74, distance: 94.9
click at [821, 74] on input at bounding box center [819, 76] width 26 height 13
type input "+00:25"
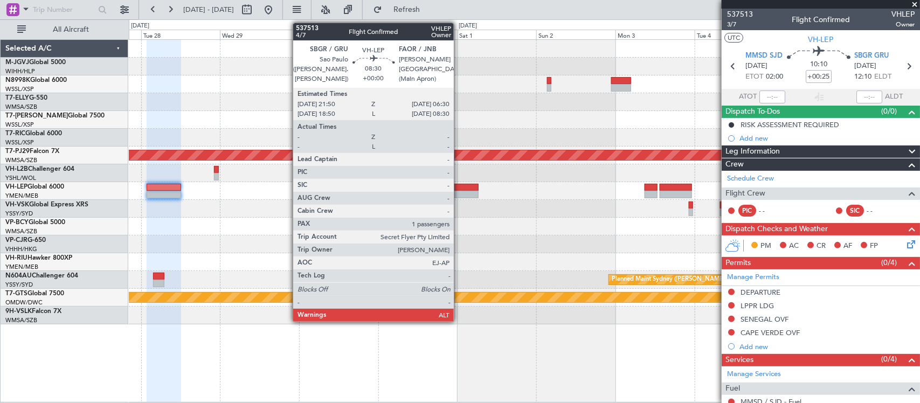
click at [459, 192] on div at bounding box center [464, 195] width 29 height 8
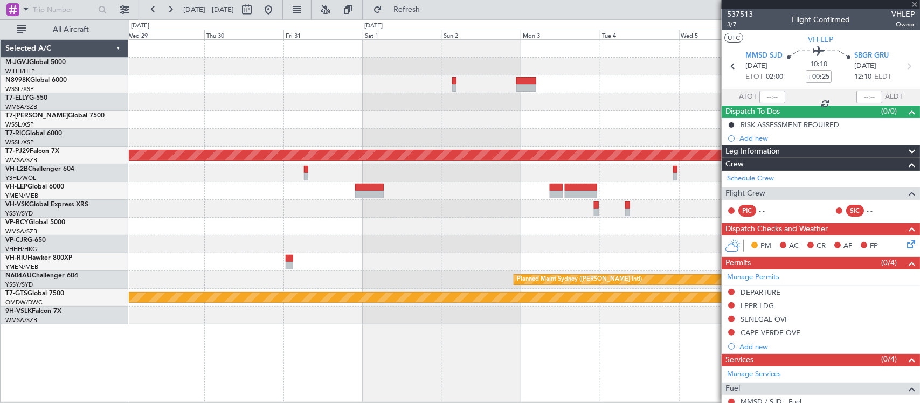
click at [464, 248] on div at bounding box center [524, 245] width 791 height 18
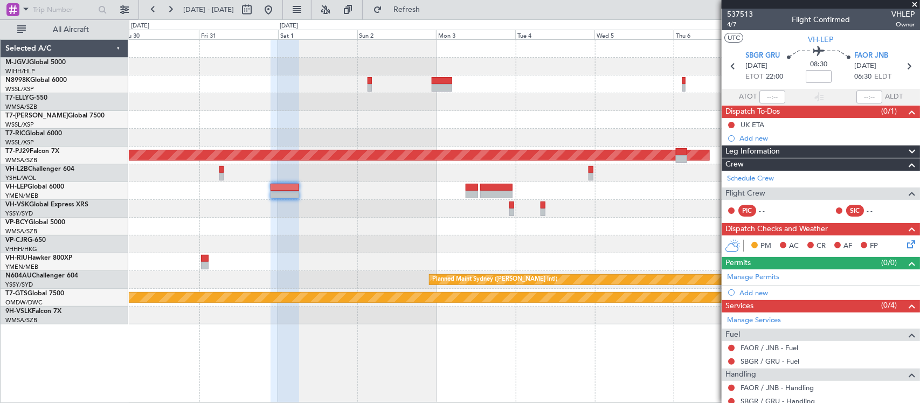
click at [724, 108] on fb-app "[DATE] - [DATE] Refresh Quick Links All Aircraft Planned Maint [GEOGRAPHIC_DATA…" at bounding box center [460, 205] width 920 height 395
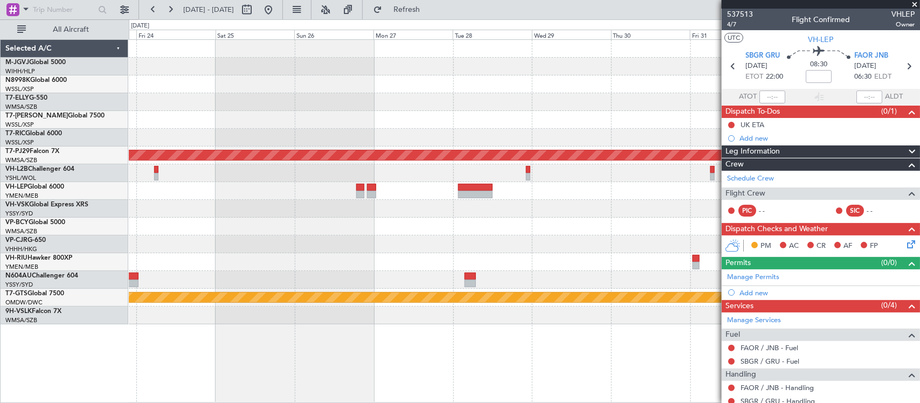
click at [742, 130] on fb-app "[DATE] - [DATE] Refresh Quick Links All Aircraft Planned Maint [GEOGRAPHIC_DATA…" at bounding box center [460, 205] width 920 height 395
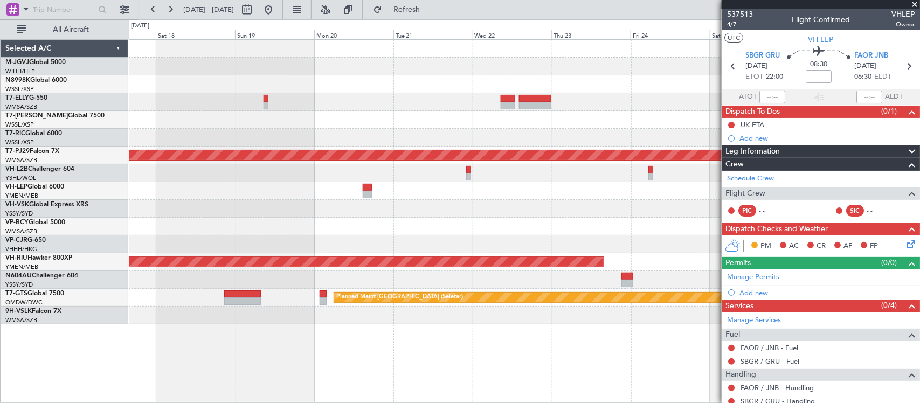
click at [818, 118] on body "[DATE] - [DATE] Refresh Quick Links All Aircraft Planned Maint [GEOGRAPHIC_DATA…" at bounding box center [460, 201] width 920 height 403
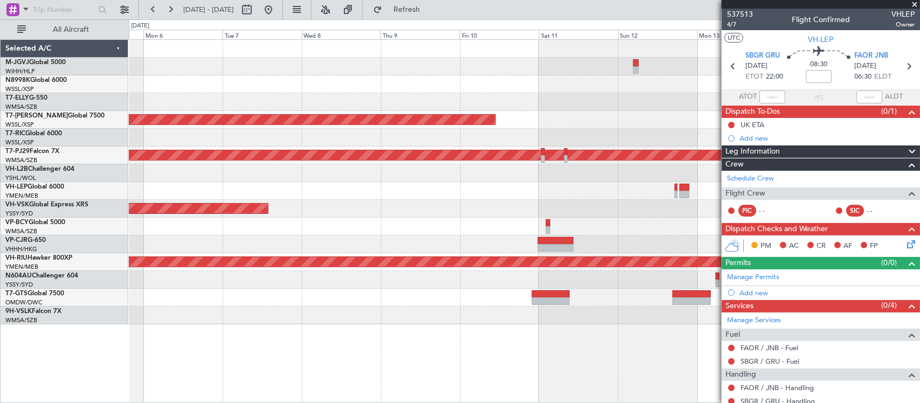
click at [703, 136] on div "Planned Maint [GEOGRAPHIC_DATA] (Seletar) Planned Maint [GEOGRAPHIC_DATA] (Sult…" at bounding box center [524, 182] width 791 height 285
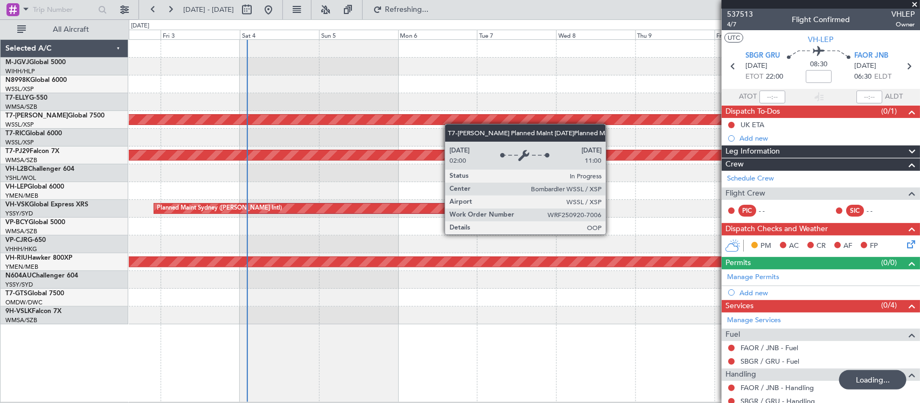
click at [586, 117] on div "Planned Maint [GEOGRAPHIC_DATA] (Seletar) Planned Maint [GEOGRAPHIC_DATA] (Sult…" at bounding box center [524, 182] width 791 height 285
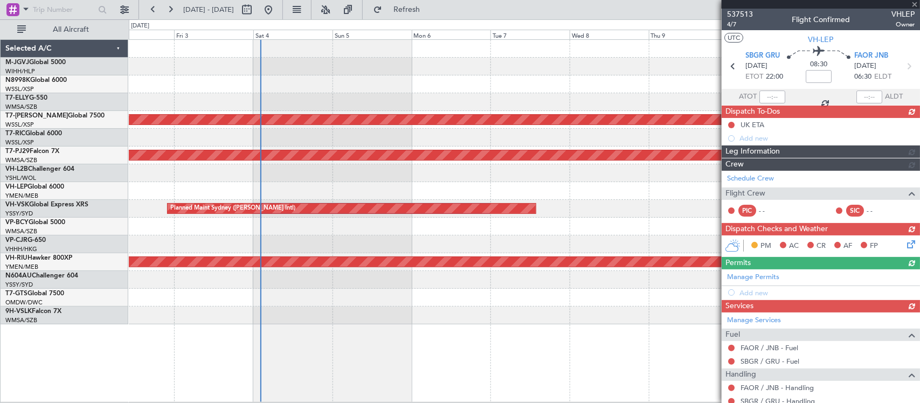
click at [307, 102] on div "Planned Maint [GEOGRAPHIC_DATA] (Seletar) Planned Maint [GEOGRAPHIC_DATA] (Sult…" at bounding box center [524, 182] width 791 height 285
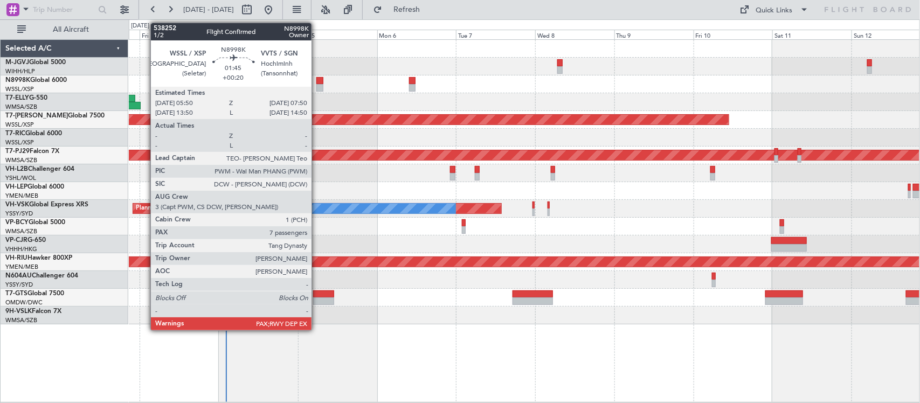
click at [317, 82] on div at bounding box center [319, 81] width 7 height 8
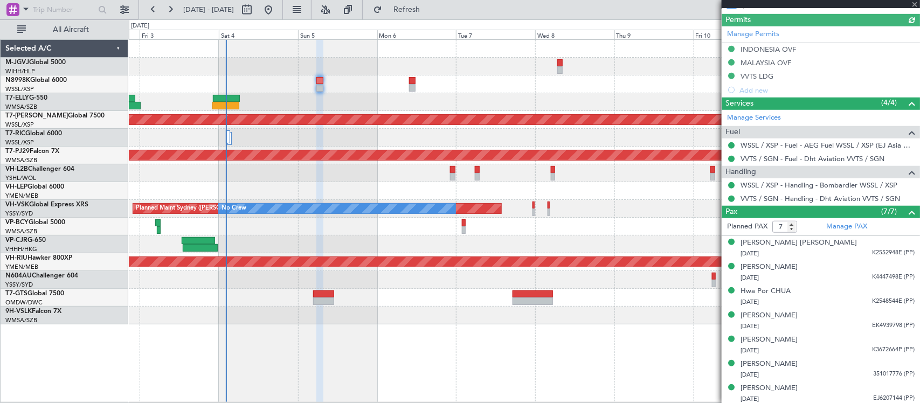
scroll to position [315, 0]
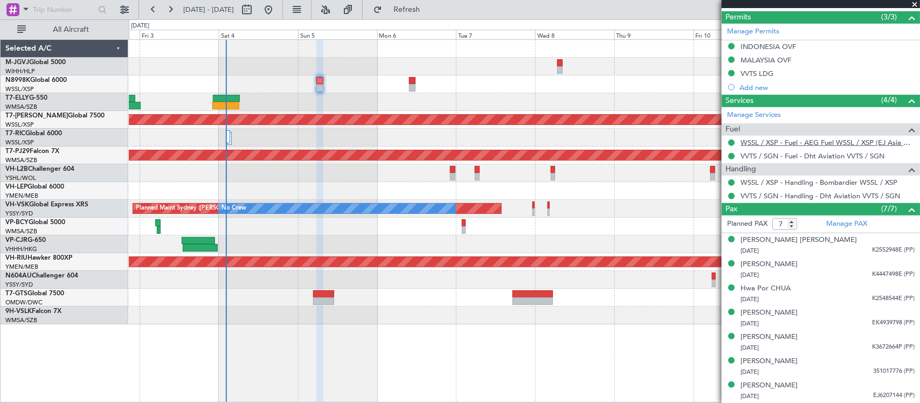
click at [775, 141] on link "WSSL / XSP - Fuel - AEG Fuel WSSL / XSP (EJ Asia Only)" at bounding box center [828, 142] width 174 height 9
click at [751, 112] on link "Manage Services" at bounding box center [754, 115] width 54 height 11
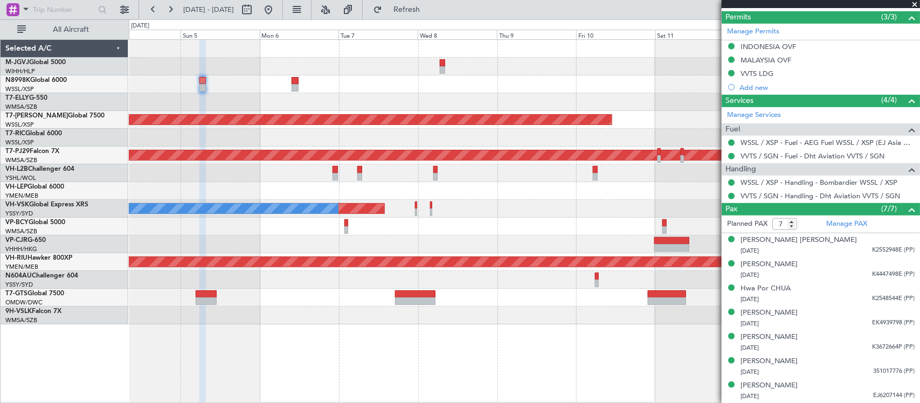
click at [173, 215] on div "Planned Maint Sydney ([PERSON_NAME] Intl) No Crew" at bounding box center [524, 209] width 791 height 18
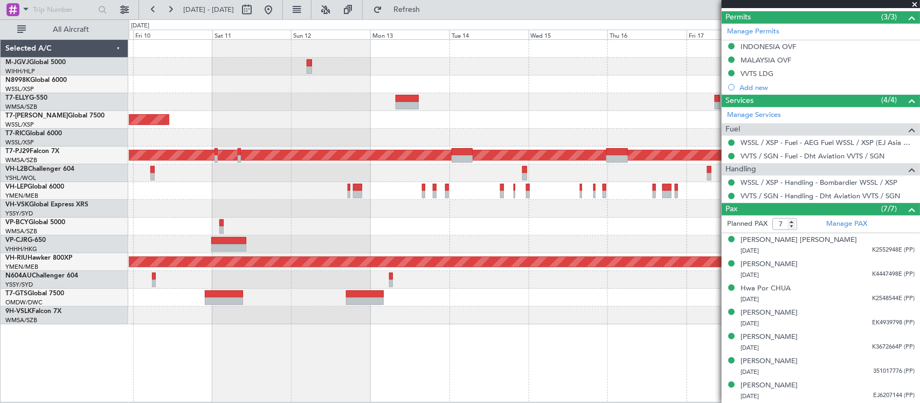
click at [485, 216] on div "Planned Maint Sydney ([PERSON_NAME] Intl)" at bounding box center [524, 209] width 791 height 18
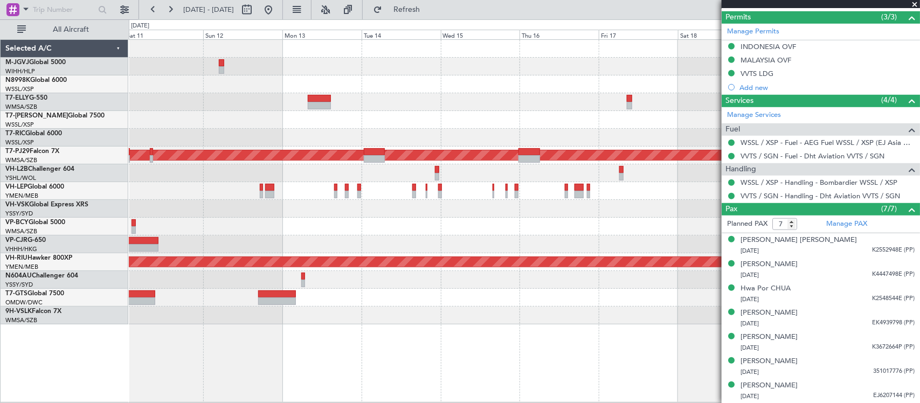
click at [519, 230] on div "Planned Maint [GEOGRAPHIC_DATA] (Seletar) Planned Maint [GEOGRAPHIC_DATA] (Sult…" at bounding box center [524, 182] width 791 height 285
click at [230, 212] on div "Planned Maint [GEOGRAPHIC_DATA] (Seletar) Planned Maint [GEOGRAPHIC_DATA] (Sult…" at bounding box center [524, 182] width 791 height 285
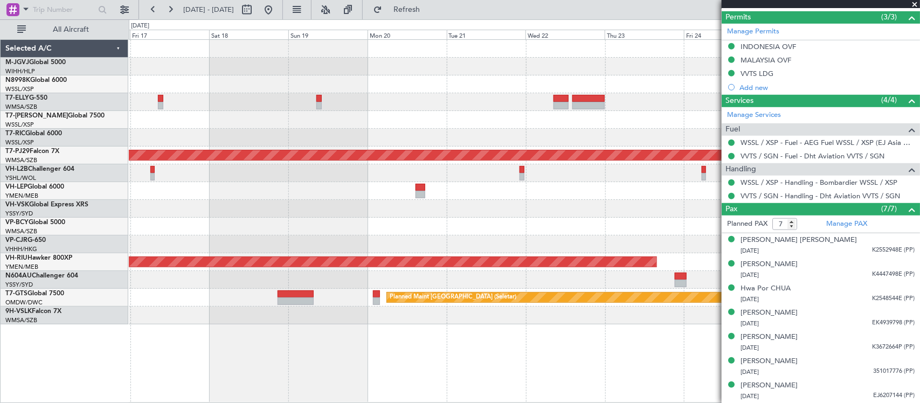
click at [203, 215] on div at bounding box center [524, 209] width 791 height 18
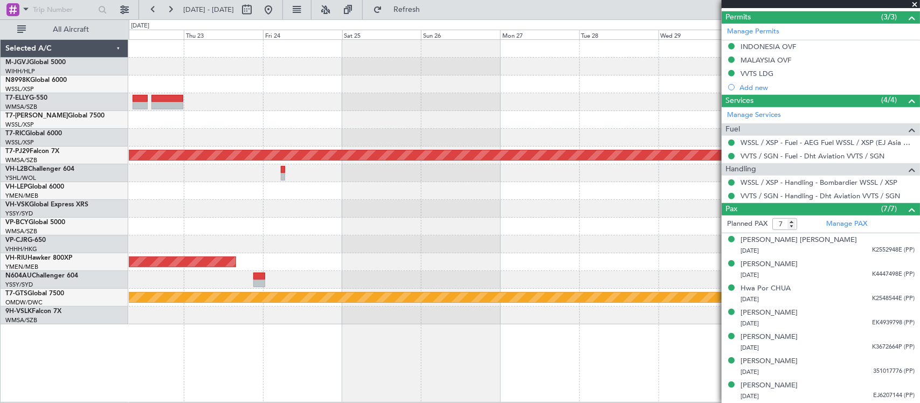
click at [348, 198] on div at bounding box center [524, 191] width 791 height 18
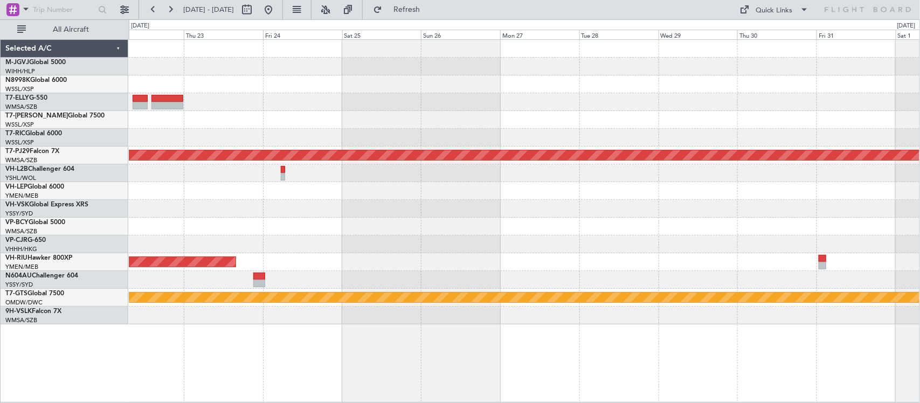
scroll to position [0, 0]
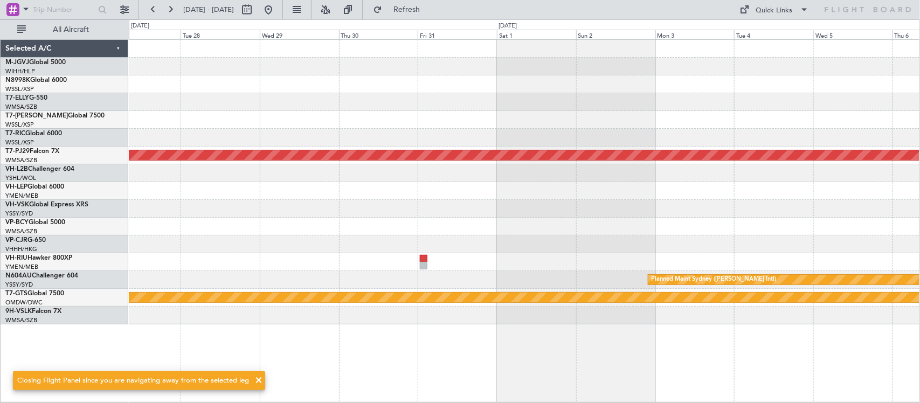
click at [379, 225] on div at bounding box center [524, 227] width 791 height 18
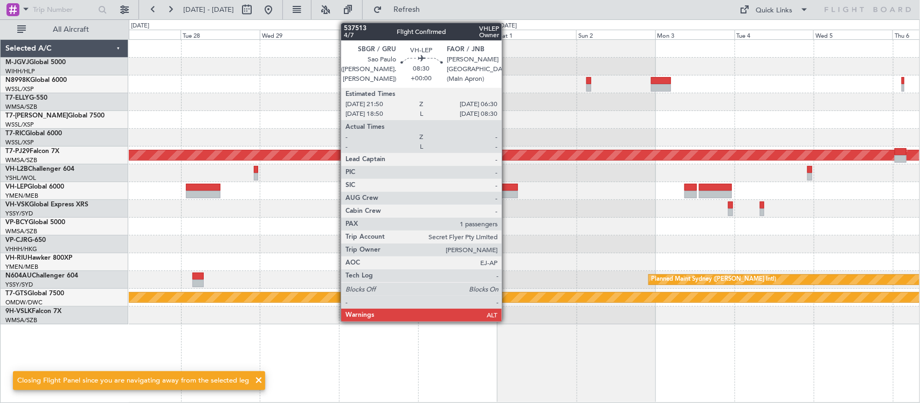
click at [507, 191] on div at bounding box center [503, 195] width 29 height 8
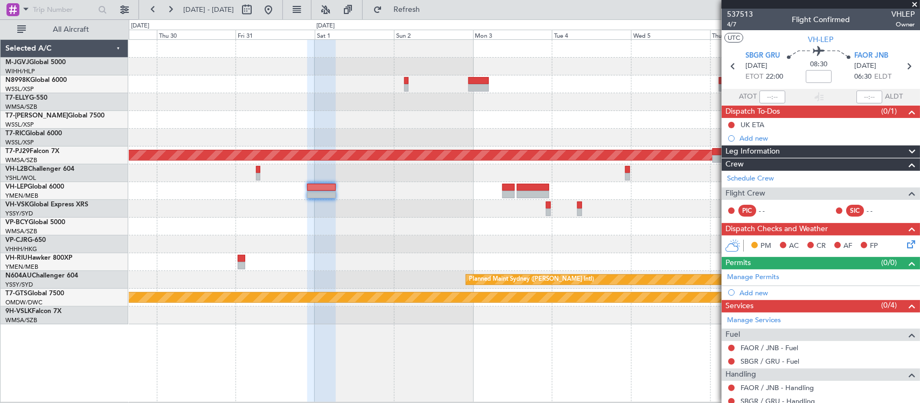
click at [486, 232] on div at bounding box center [524, 227] width 791 height 18
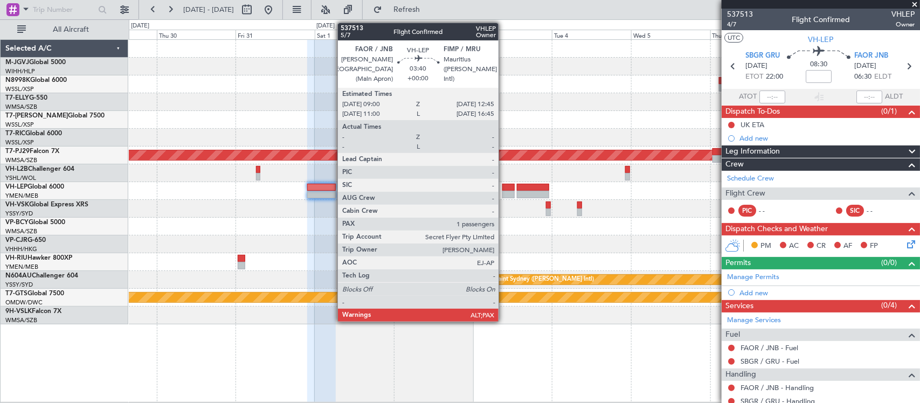
click at [504, 192] on div at bounding box center [508, 195] width 12 height 8
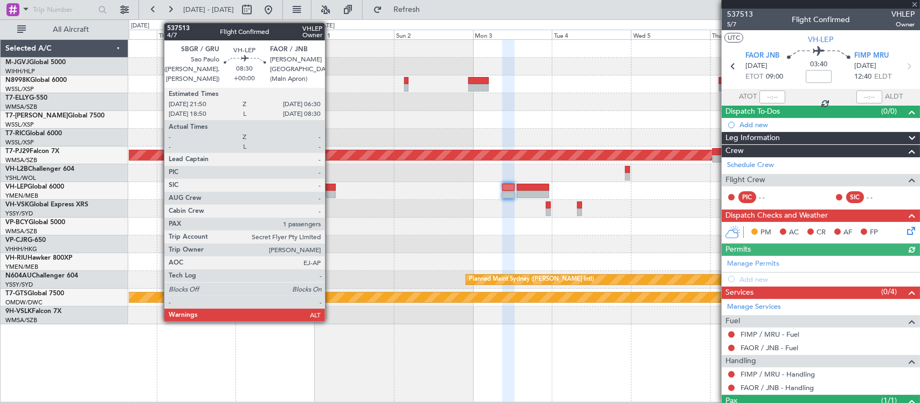
click at [330, 189] on div at bounding box center [321, 188] width 29 height 8
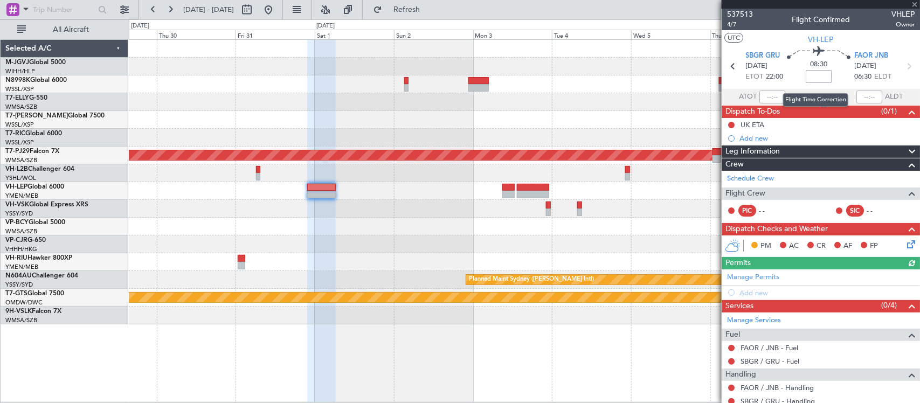
click at [822, 76] on input at bounding box center [819, 76] width 26 height 13
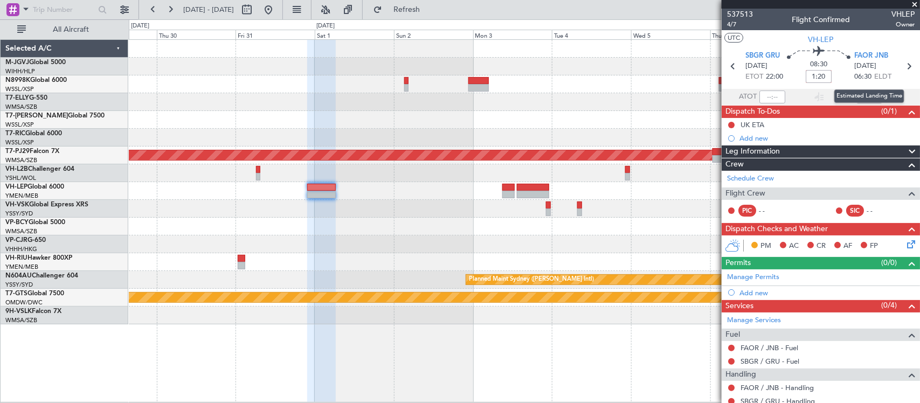
type input "+01:20"
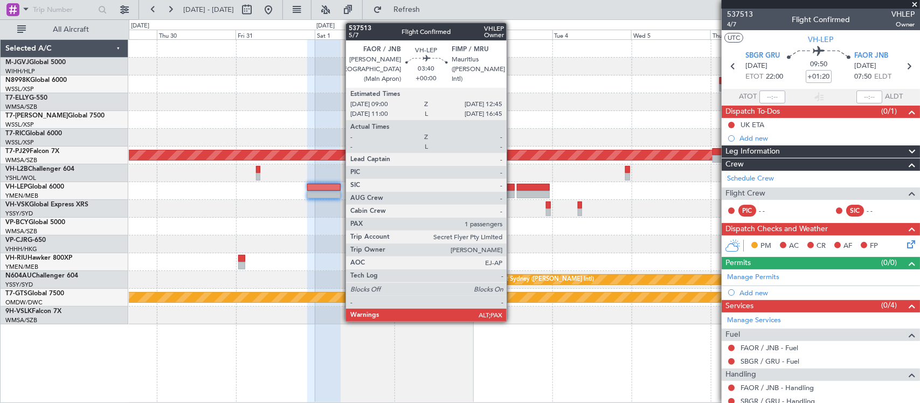
click at [512, 187] on div at bounding box center [508, 188] width 12 height 8
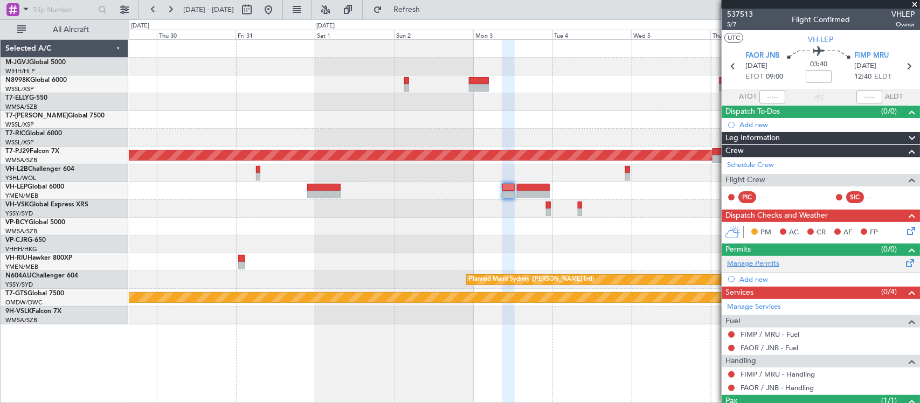
click at [760, 264] on link "Manage Permits" at bounding box center [753, 264] width 52 height 11
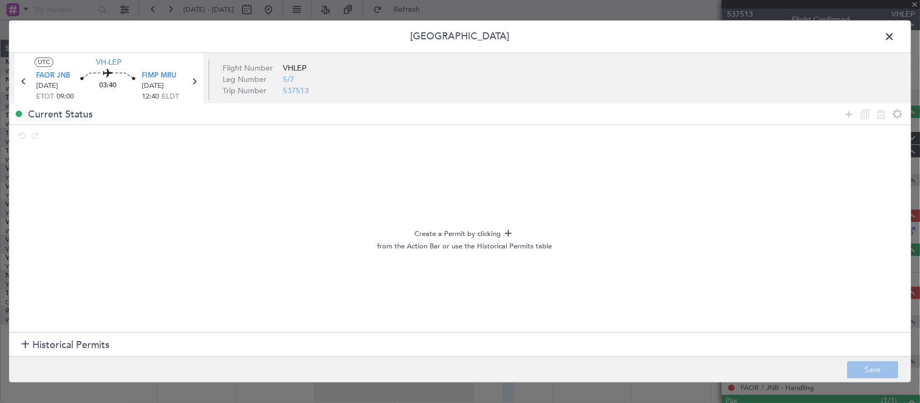
click at [108, 338] on section "Historical Permits" at bounding box center [460, 345] width 902 height 26
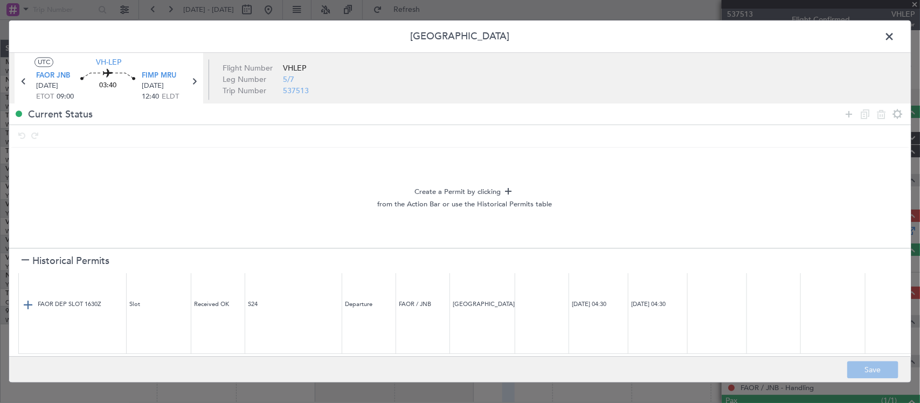
scroll to position [10, 0]
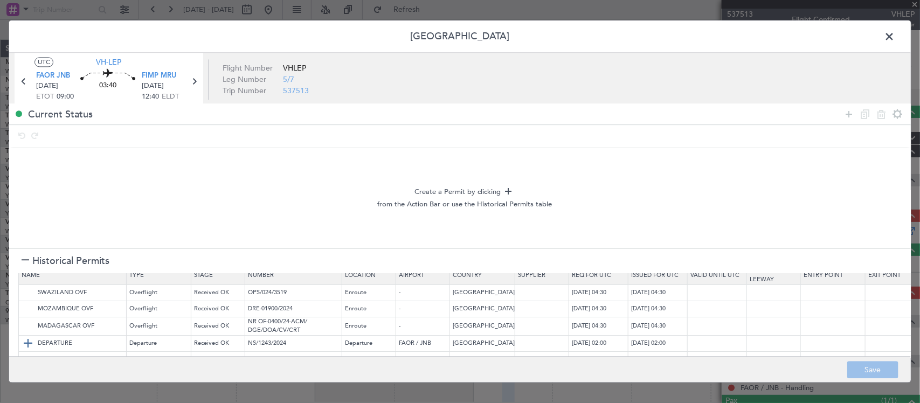
click at [30, 338] on img at bounding box center [28, 343] width 13 height 13
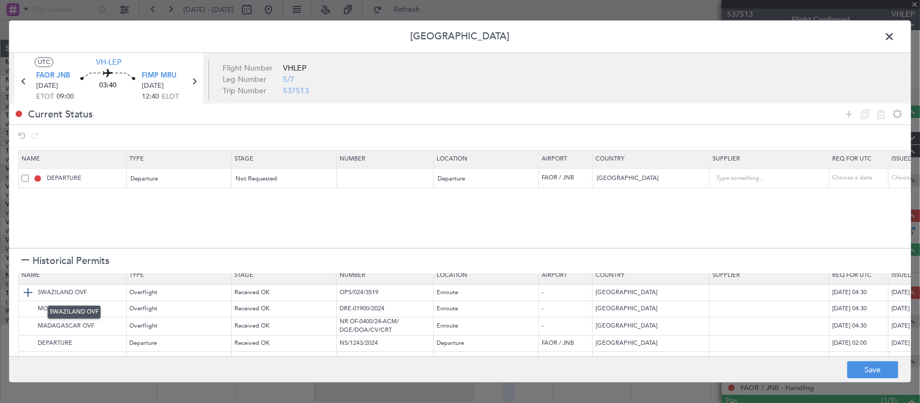
click at [32, 294] on img at bounding box center [28, 293] width 13 height 13
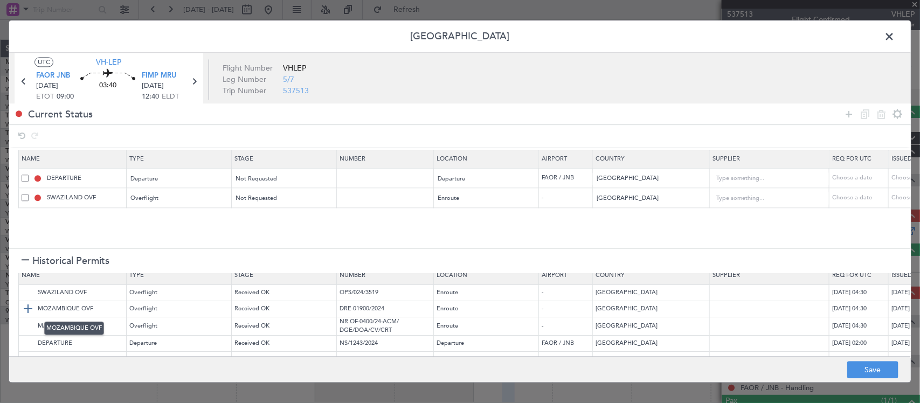
click at [33, 312] on img at bounding box center [28, 309] width 13 height 13
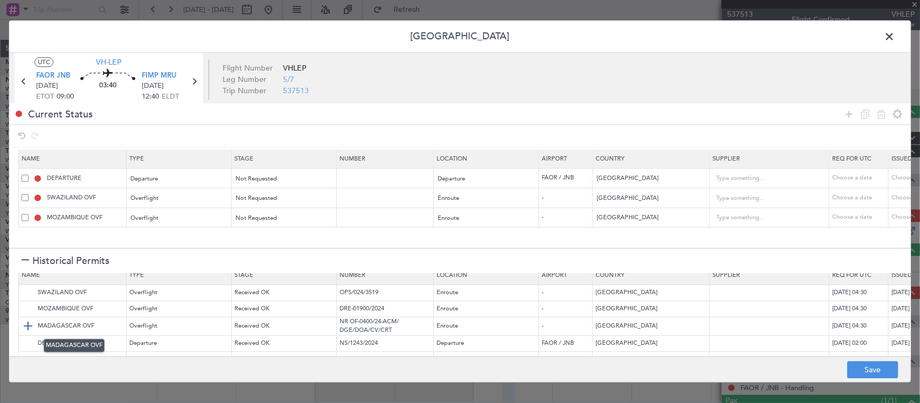
click at [31, 322] on img at bounding box center [28, 326] width 13 height 13
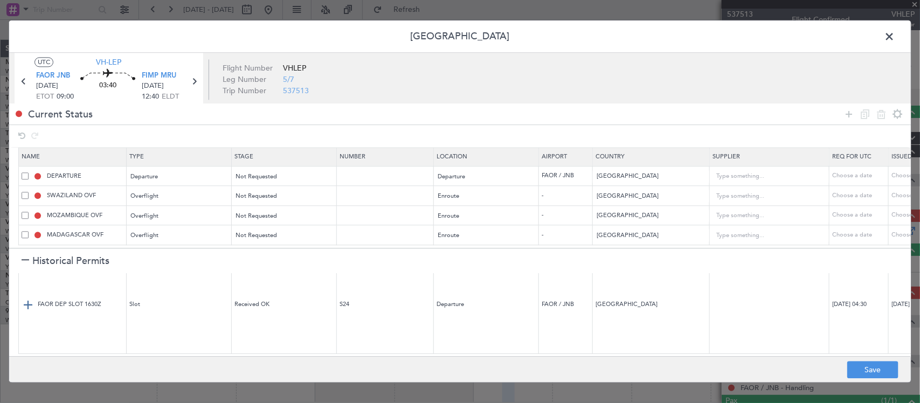
scroll to position [0, 0]
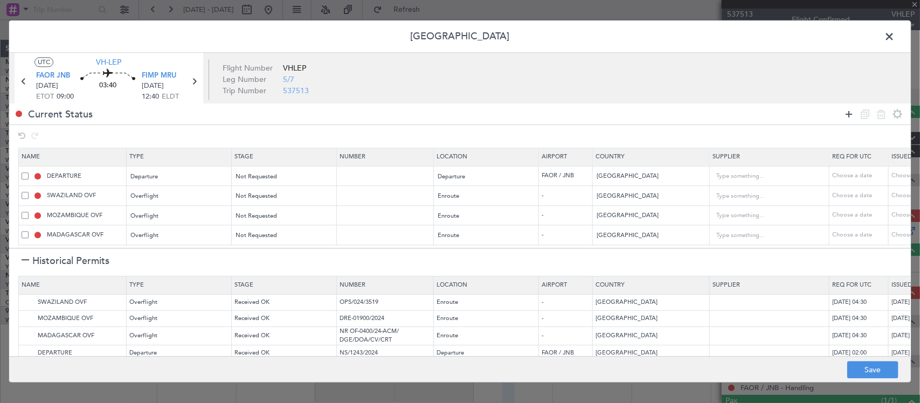
click at [845, 117] on icon at bounding box center [848, 114] width 13 height 13
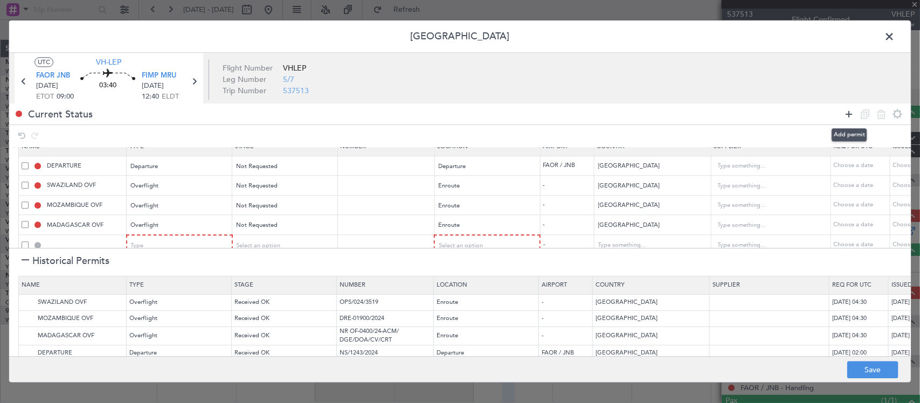
scroll to position [52, 0]
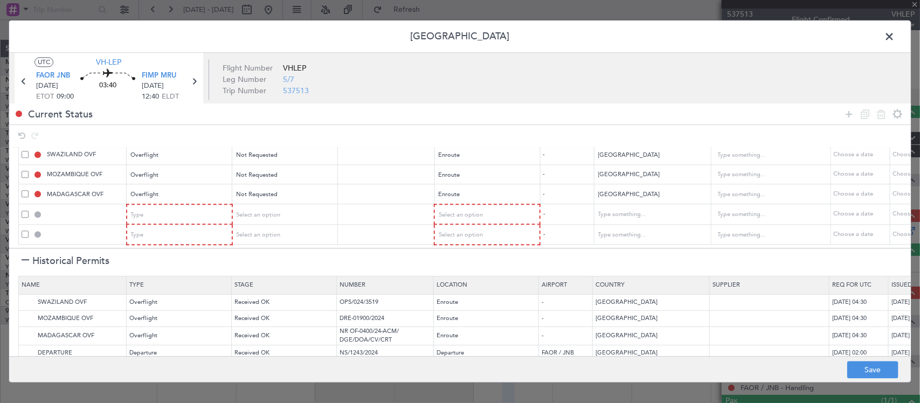
click at [22, 226] on td at bounding box center [73, 235] width 108 height 20
click at [24, 231] on span at bounding box center [25, 234] width 7 height 7
click at [29, 231] on input "checkbox" at bounding box center [29, 231] width 0 height 0
click at [880, 112] on icon at bounding box center [881, 114] width 13 height 13
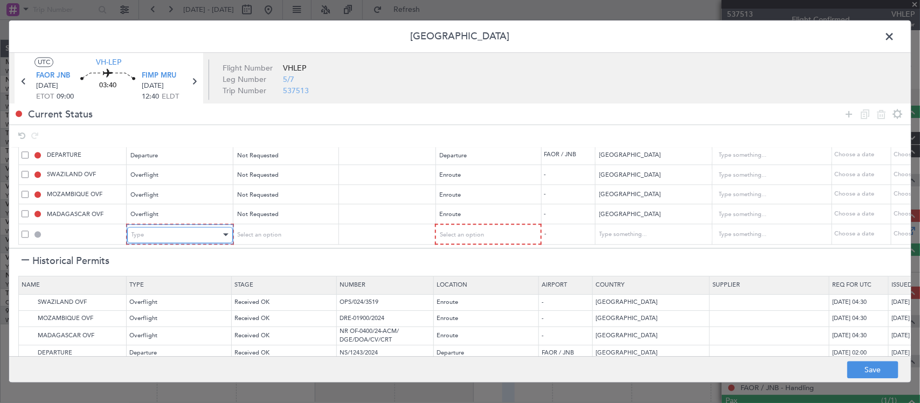
click at [163, 227] on div "Type" at bounding box center [176, 235] width 89 height 16
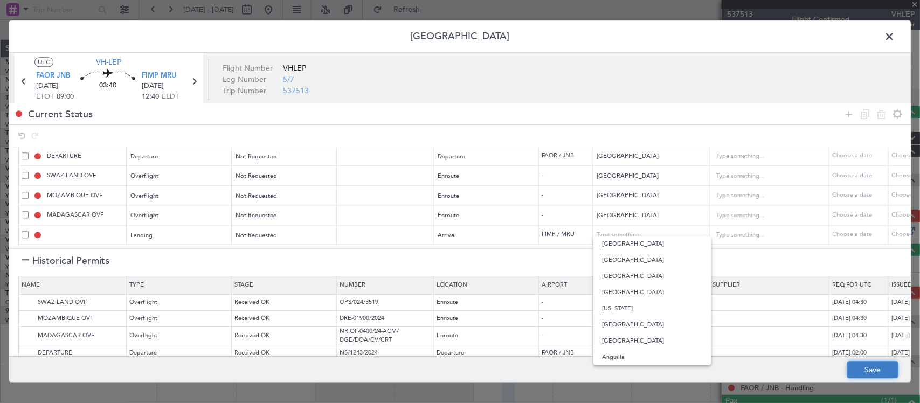
click at [877, 369] on button "Save" at bounding box center [872, 370] width 51 height 17
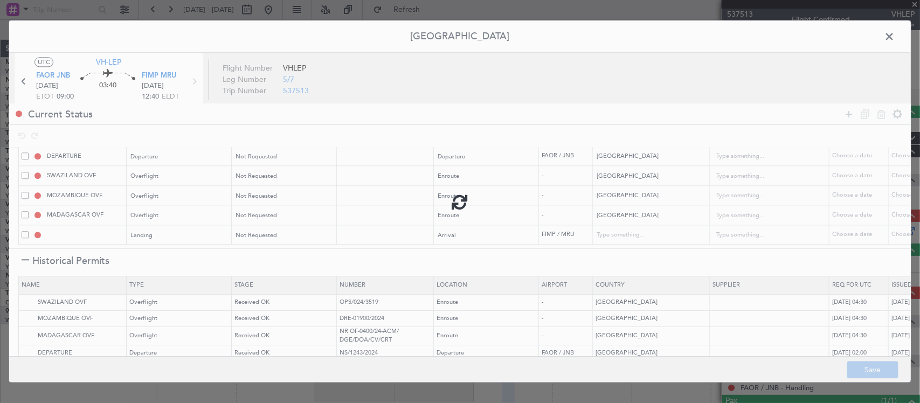
type input "SOUTH AFRICA DEPARTURE"
type input "NNN"
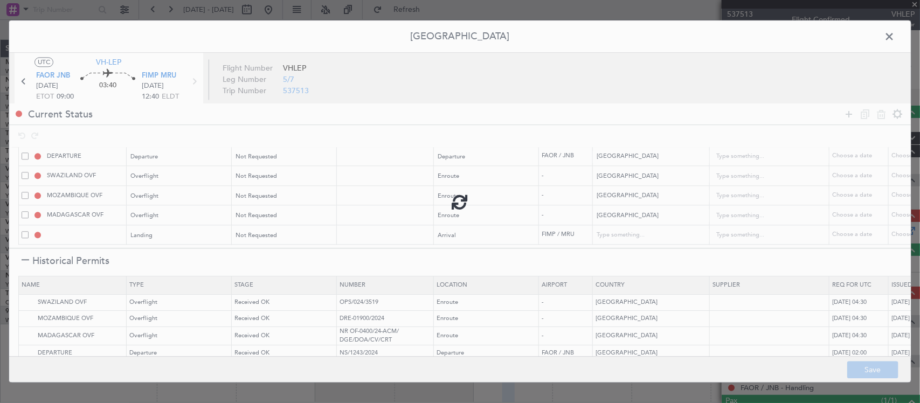
type input "FIMP LDG"
type input "Mauritius"
type input "NNN"
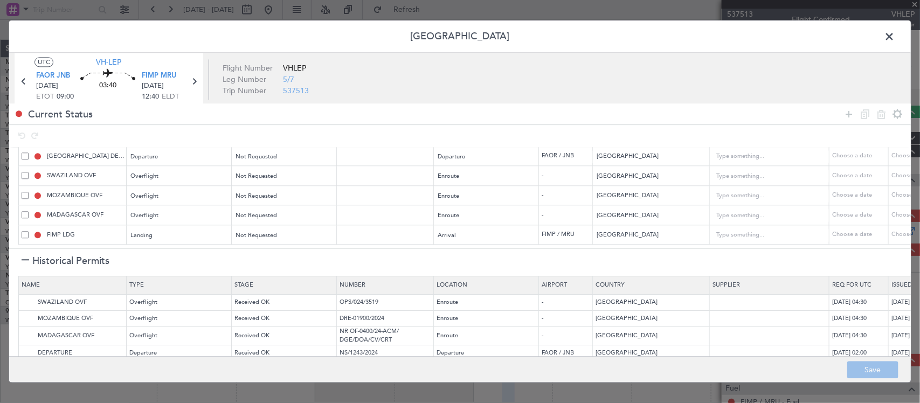
click at [895, 37] on span at bounding box center [895, 40] width 0 height 22
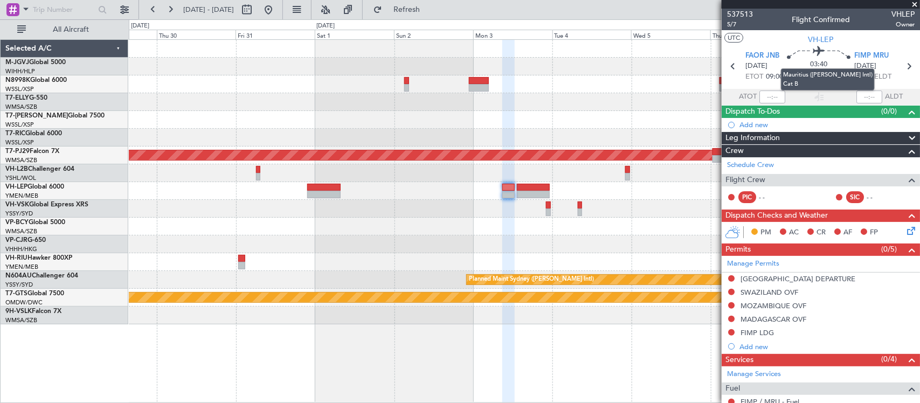
click at [818, 74] on div "Mauritius (Sir Seewoosagur Ramgoolam Intl) Cat B" at bounding box center [828, 79] width 94 height 22
click at [819, 84] on nimbus-time-variation at bounding box center [819, 78] width 26 height 17
click at [820, 81] on input at bounding box center [819, 76] width 26 height 13
type input "-00:15"
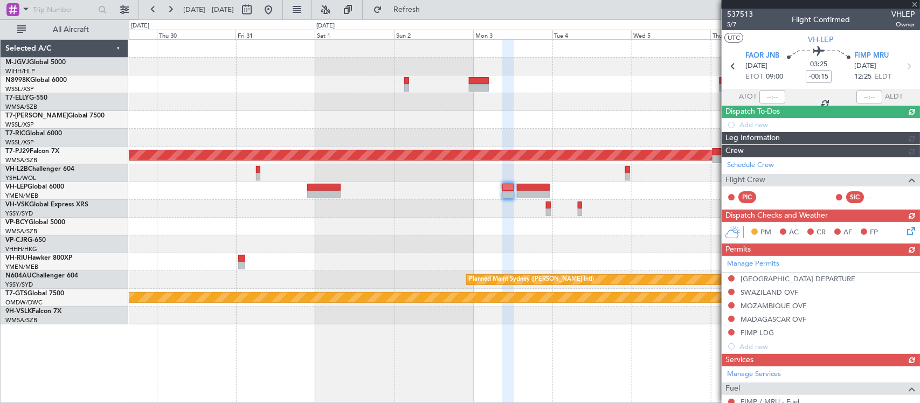
click at [902, 70] on icon at bounding box center [909, 66] width 14 height 14
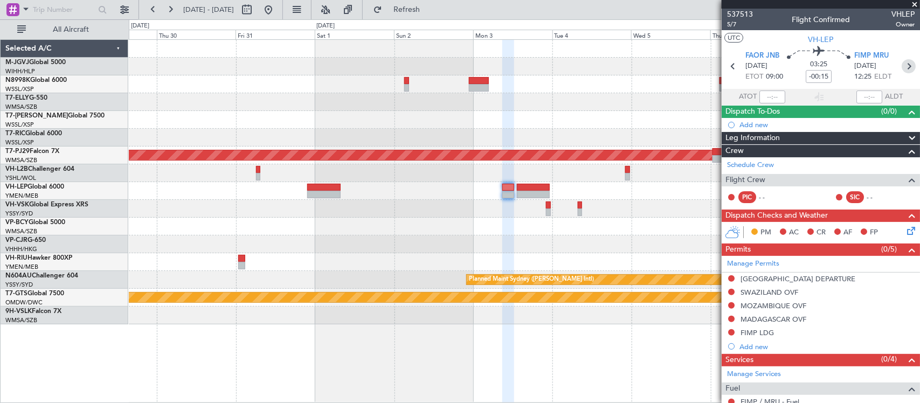
click at [902, 67] on icon at bounding box center [909, 66] width 14 height 14
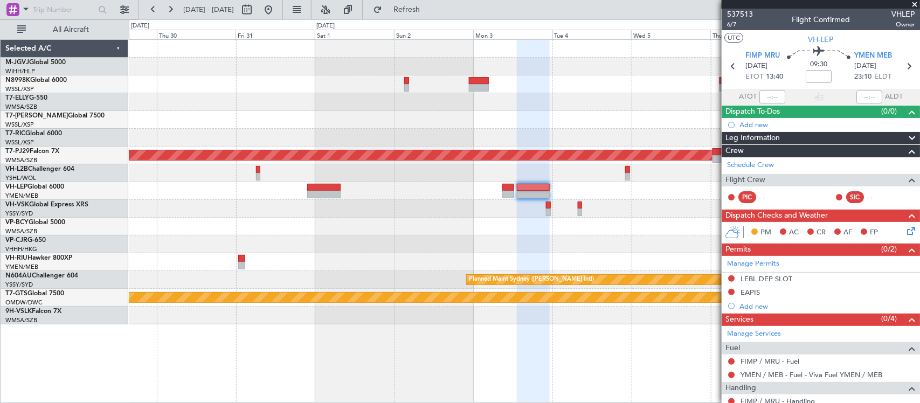
click at [252, 192] on div at bounding box center [524, 191] width 791 height 18
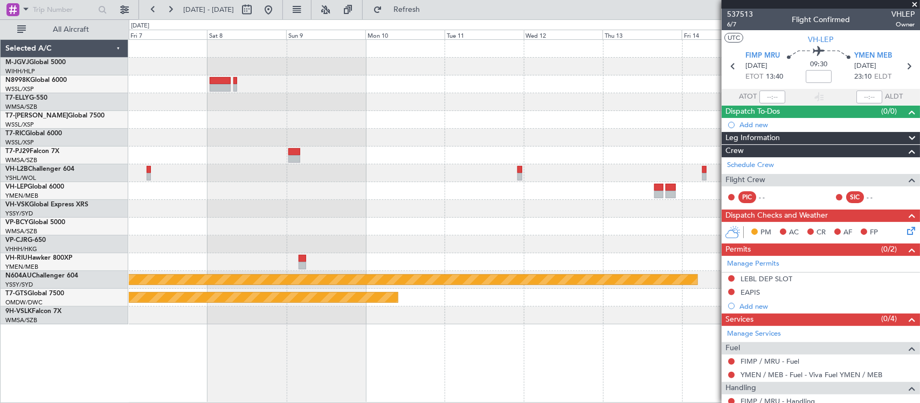
click at [219, 220] on div "Planned Maint Kuala Lumpur (Sultan Abdul Aziz Shah - Subang) Planned Maint Sydn…" at bounding box center [524, 182] width 791 height 285
click at [756, 203] on fb-app "07 Nov 2025 - 17 Nov 2025 Refresh Quick Links All Aircraft Planned Maint Kuala …" at bounding box center [460, 205] width 920 height 395
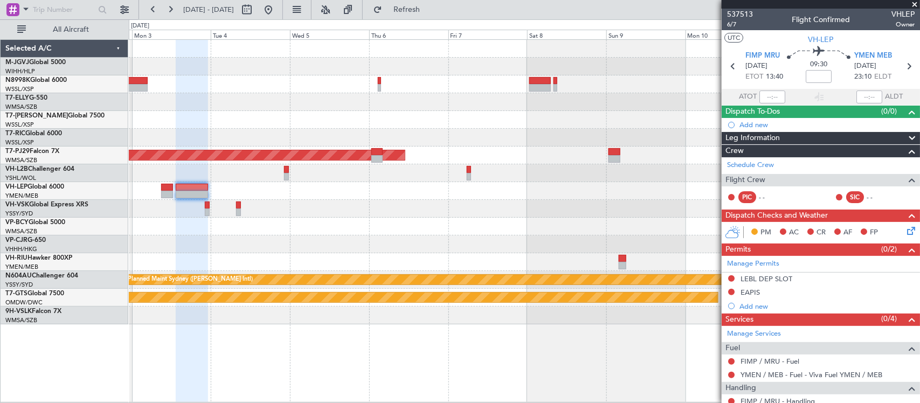
click at [535, 206] on div "Planned Maint Kuala Lumpur (Sultan Abdul Aziz Shah - Subang) Planned Maint Sydn…" at bounding box center [524, 182] width 791 height 285
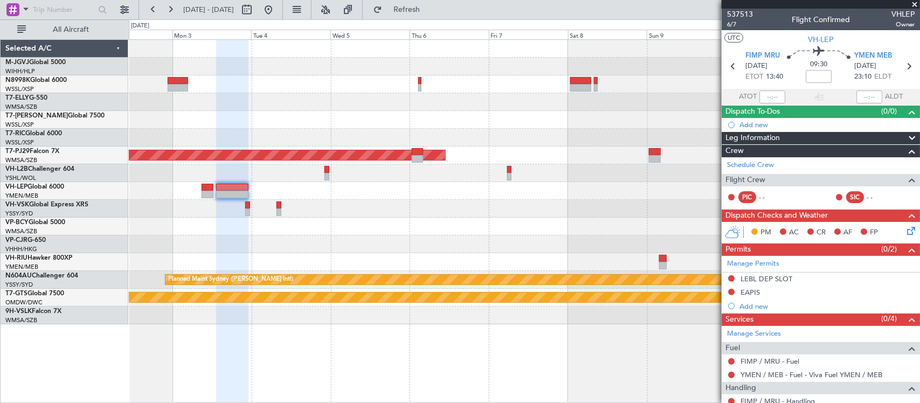
click at [548, 219] on div "Planned Maint Kuala Lumpur (Sultan Abdul Aziz Shah - Subang) Planned Maint Sydn…" at bounding box center [524, 182] width 791 height 285
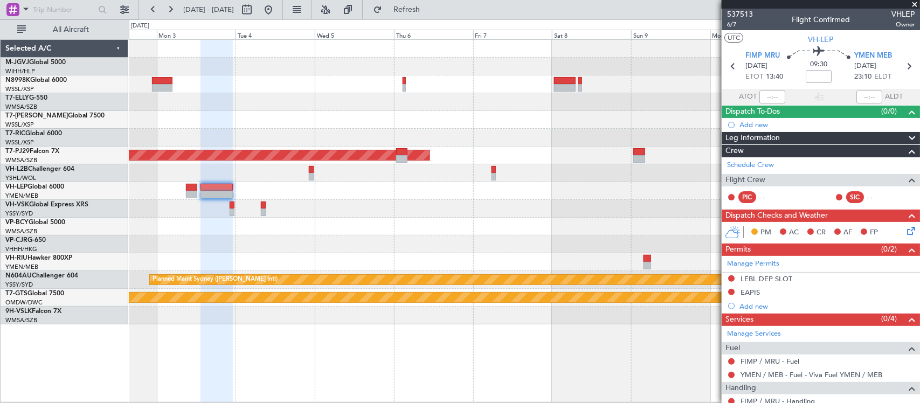
click at [658, 212] on div at bounding box center [524, 209] width 791 height 18
drag, startPoint x: 313, startPoint y: 13, endPoint x: 313, endPoint y: 30, distance: 16.2
click at [277, 12] on button at bounding box center [268, 9] width 17 height 17
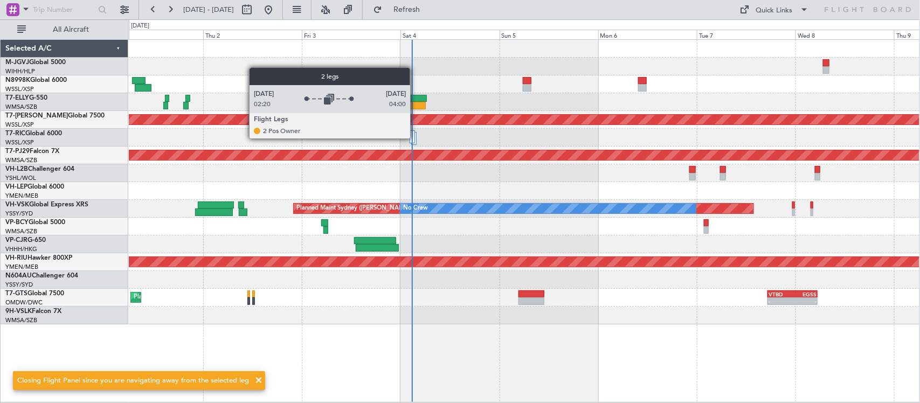
click at [416, 139] on div at bounding box center [413, 138] width 5 height 13
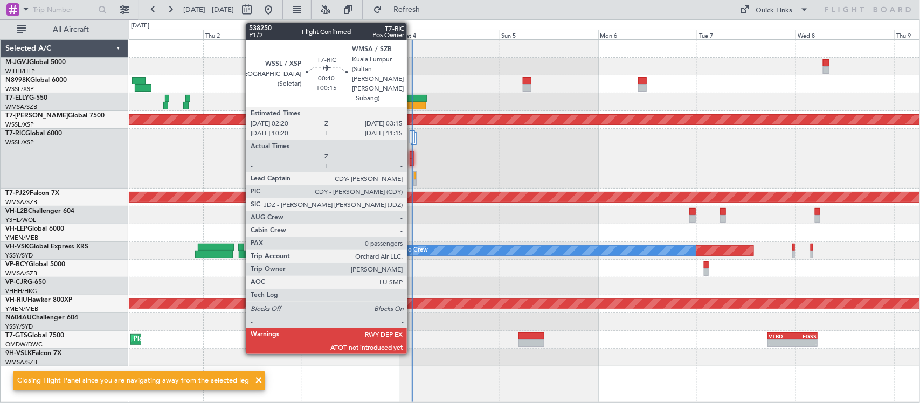
click at [411, 160] on div at bounding box center [412, 163] width 4 height 8
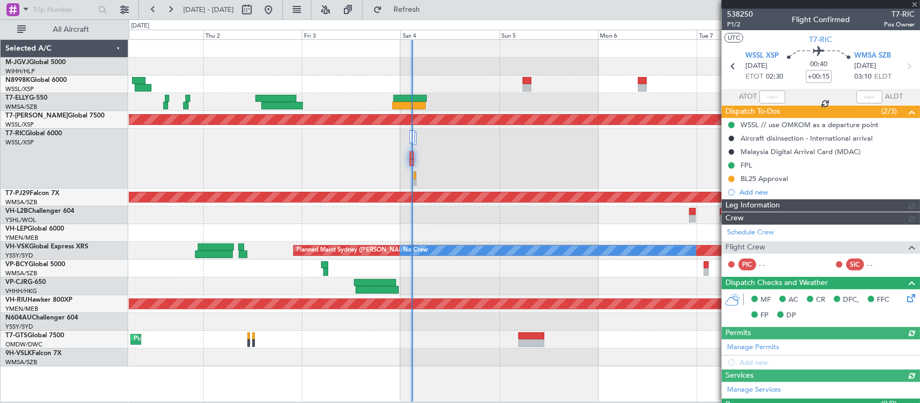
type input "[PERSON_NAME] (KYA)"
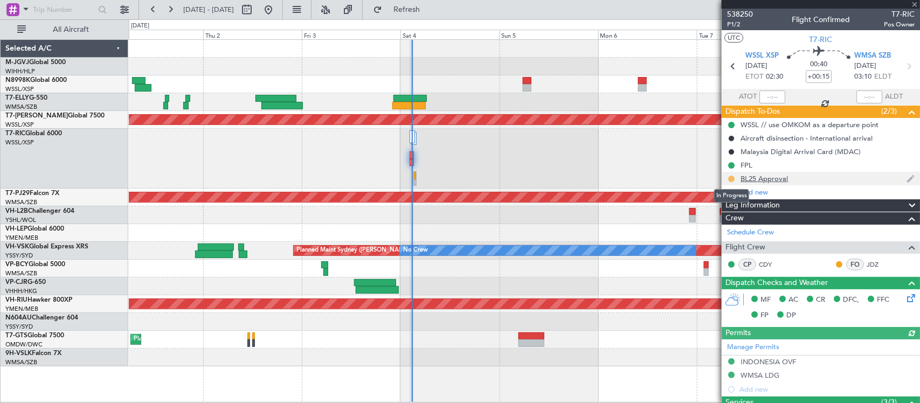
click at [734, 179] on button at bounding box center [731, 179] width 6 height 6
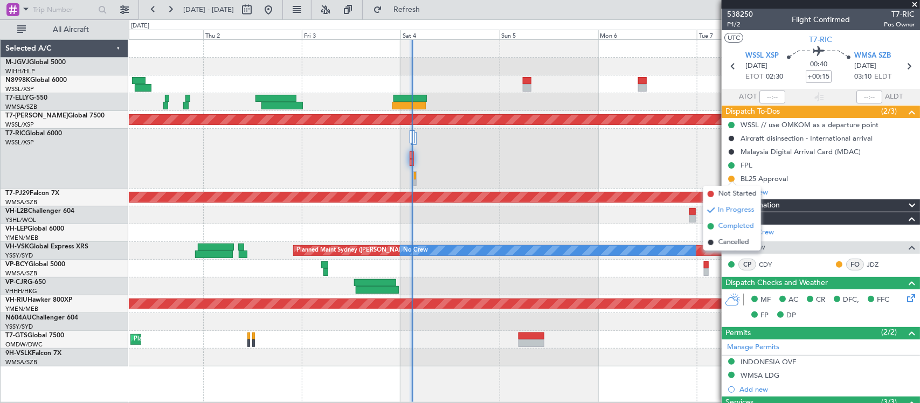
click at [735, 225] on span "Completed" at bounding box center [736, 226] width 36 height 11
click at [769, 95] on input "text" at bounding box center [772, 97] width 26 height 13
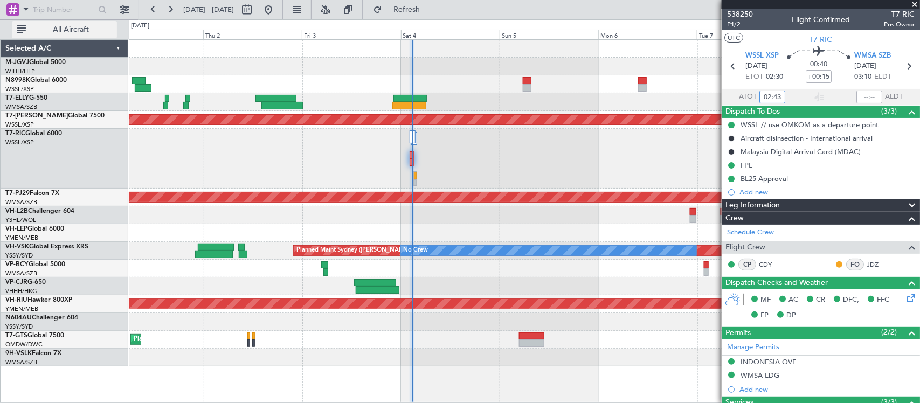
type input "02:43"
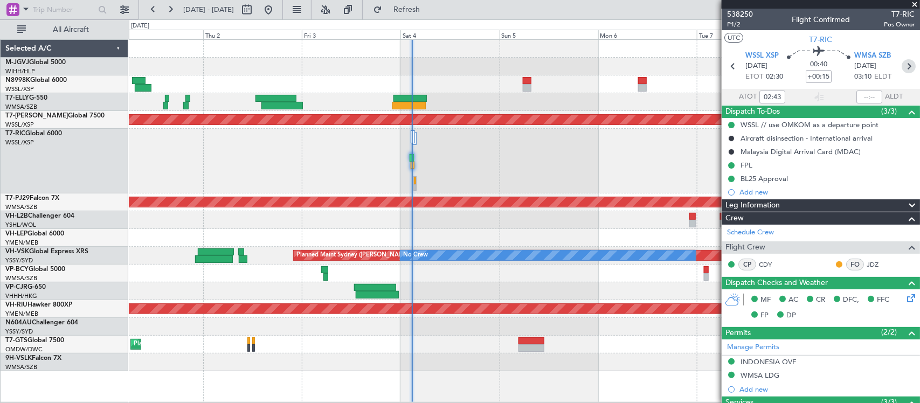
click at [902, 63] on icon at bounding box center [909, 66] width 14 height 14
type input "+00:10"
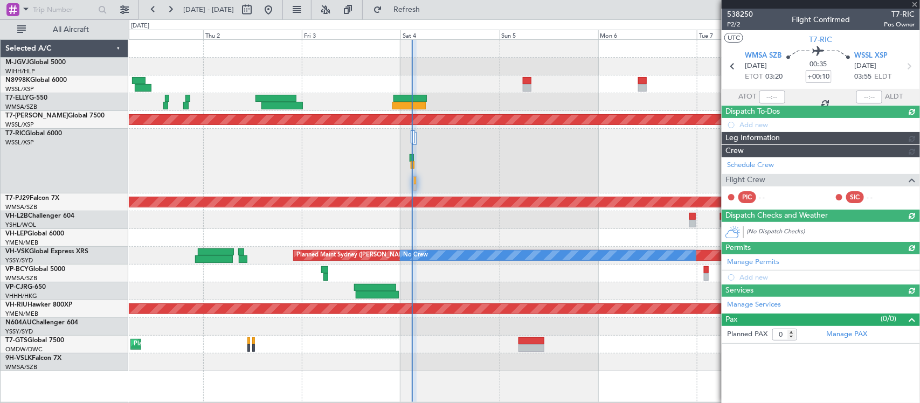
type input "[PERSON_NAME] (KYA)"
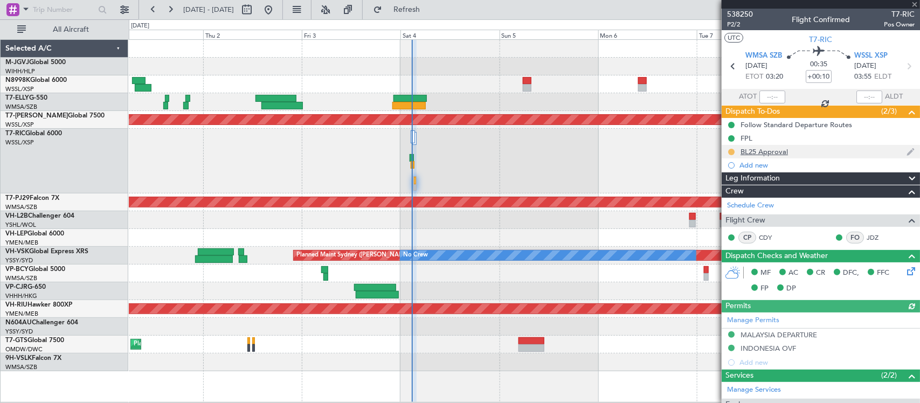
click at [729, 152] on button at bounding box center [731, 152] width 6 height 6
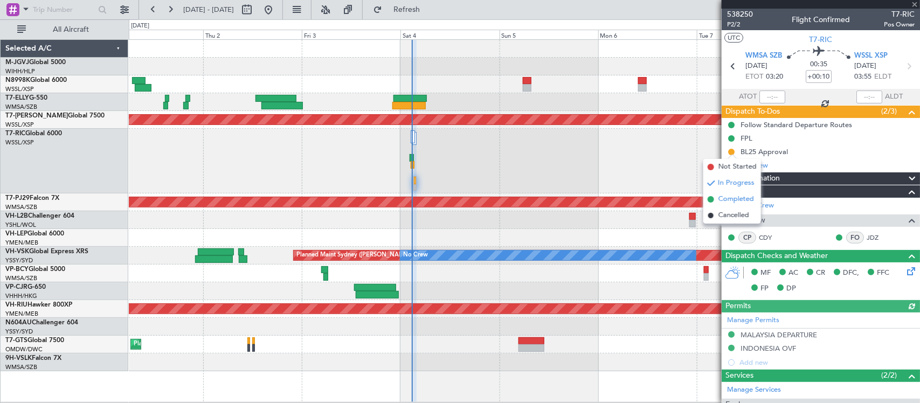
click at [720, 203] on span "Completed" at bounding box center [736, 199] width 36 height 11
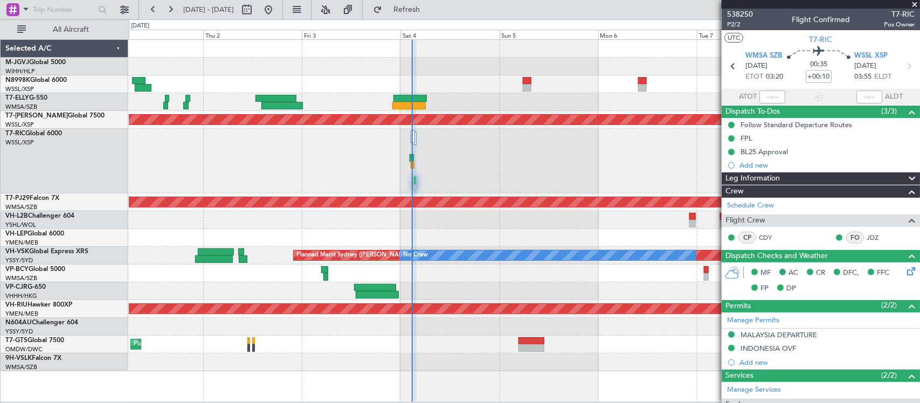
click at [106, 166] on div "Planned Maint Singapore (Seletar) Planned Maint Kuala Lumpur (Sultan Abdul Aziz…" at bounding box center [460, 211] width 920 height 384
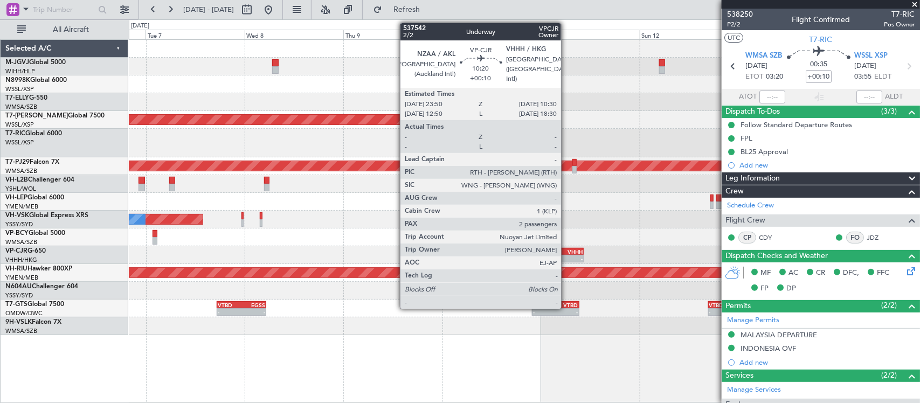
click at [566, 260] on div "-" at bounding box center [572, 258] width 21 height 6
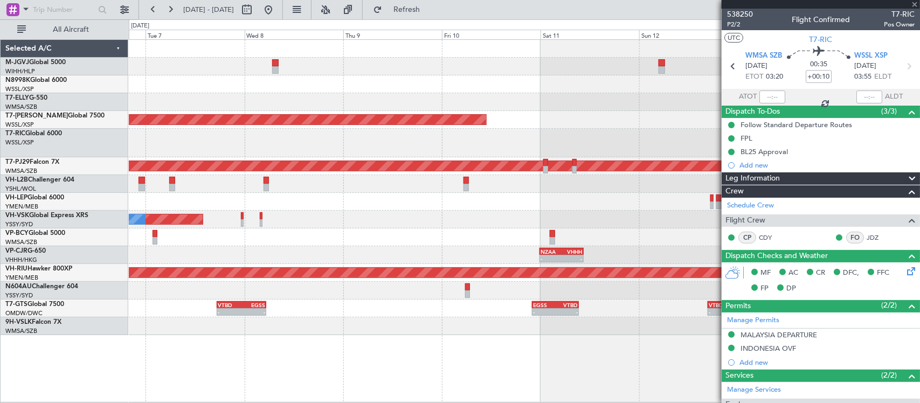
type input "2"
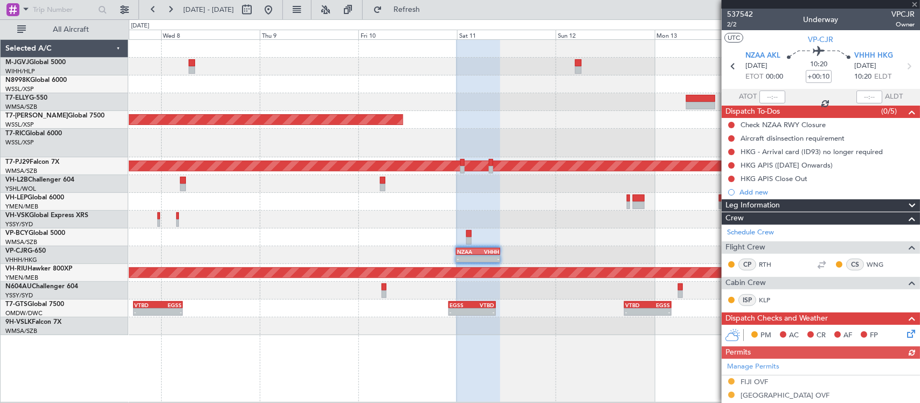
click at [551, 179] on div "Planned Maint Singapore (Seletar) Planned Maint Kuala Lumpur (Sultan Abdul Aziz…" at bounding box center [524, 187] width 791 height 295
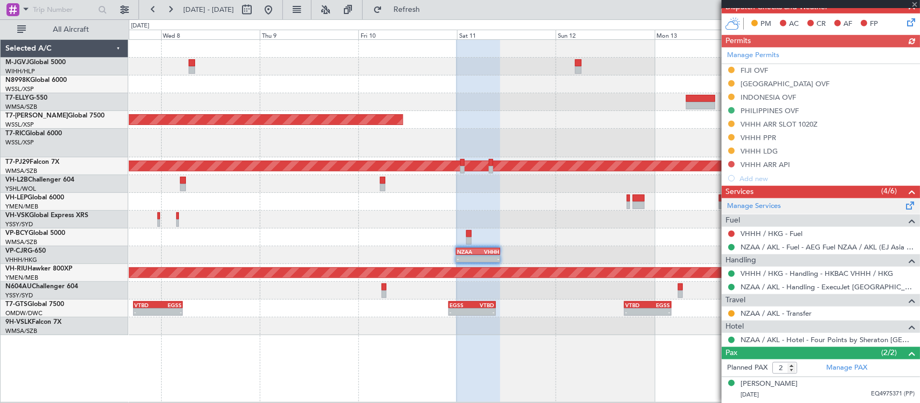
scroll to position [335, 0]
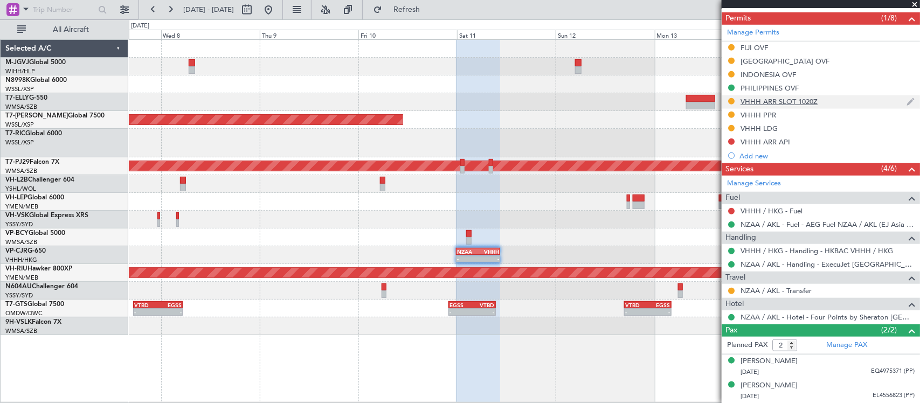
click at [767, 98] on div "VHHH ARR SLOT 1020Z" at bounding box center [779, 101] width 77 height 9
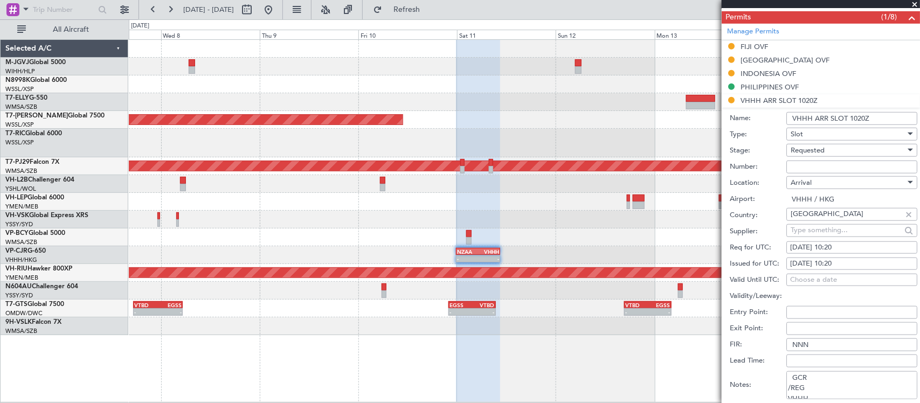
click at [845, 265] on div "11/10/2025 10:20" at bounding box center [851, 264] width 123 height 11
select select "10"
select select "2025"
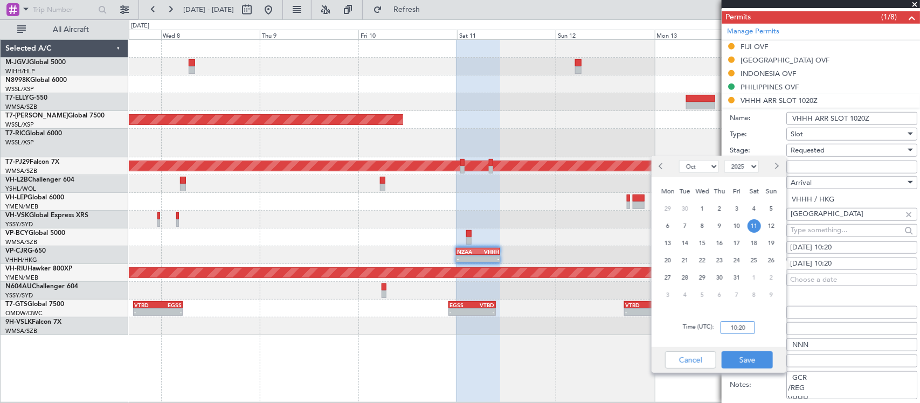
click at [740, 327] on input "10:20" at bounding box center [738, 327] width 34 height 13
type input "10:30"
click at [763, 355] on button "Save" at bounding box center [747, 359] width 51 height 17
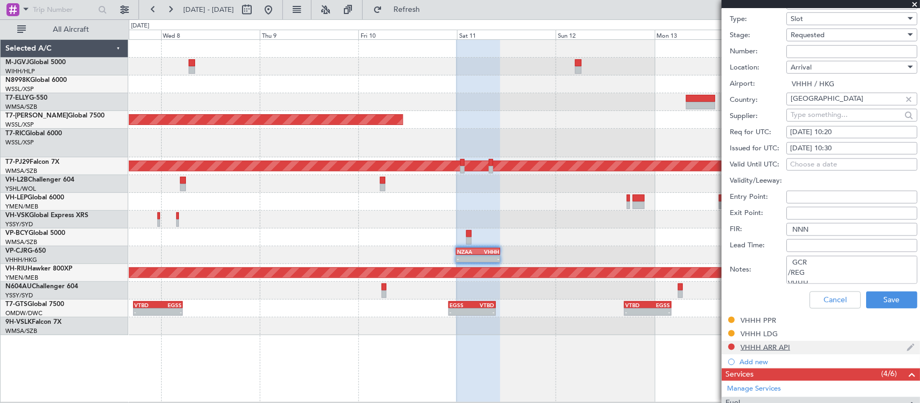
scroll to position [559, 0]
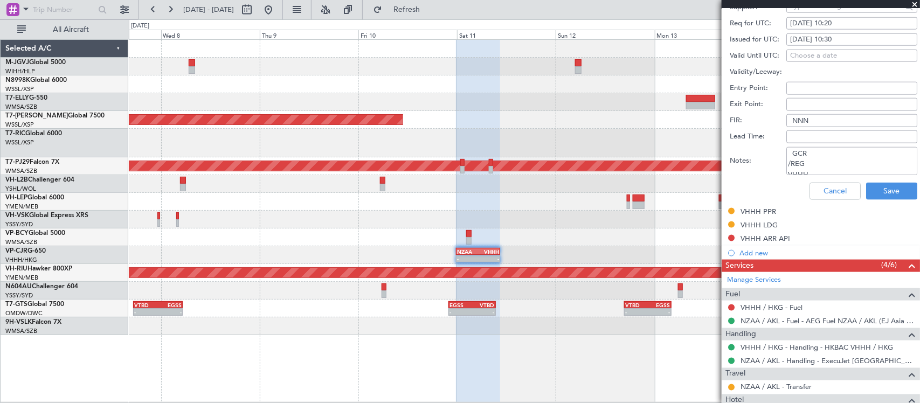
click at [839, 168] on textarea "GCR /REG VHHH KVPCJR 11OCT 014GLF6 NZAA1120 D / RE.VPCJR IDA.VHHHAGN3636000/" at bounding box center [851, 161] width 131 height 28
paste textarea "KVPCJR 11OCT 014GLF6 NZAA1030 D / RE.VPCJR IDA.VHHHAGN400"
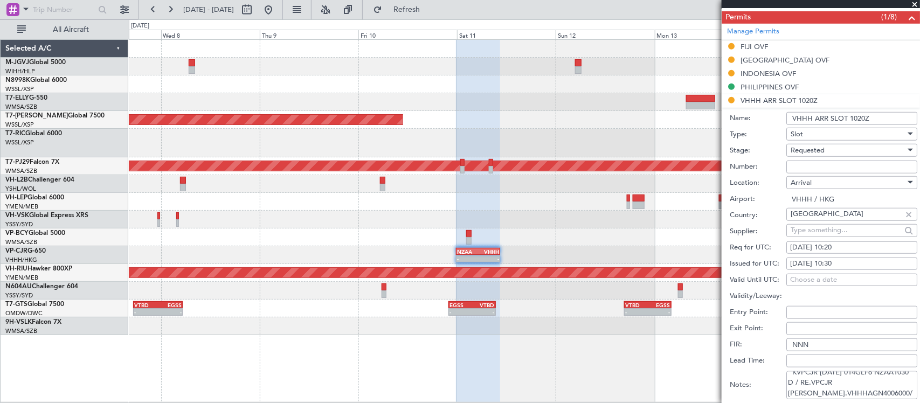
type textarea "KVPCJR 11OCT 014GLF6 NZAA1030 D / RE.VPCJR IDA.VHHHAGN4006000/"
click at [852, 248] on div "11/10/2025 10:20" at bounding box center [851, 248] width 123 height 11
select select "10"
select select "2025"
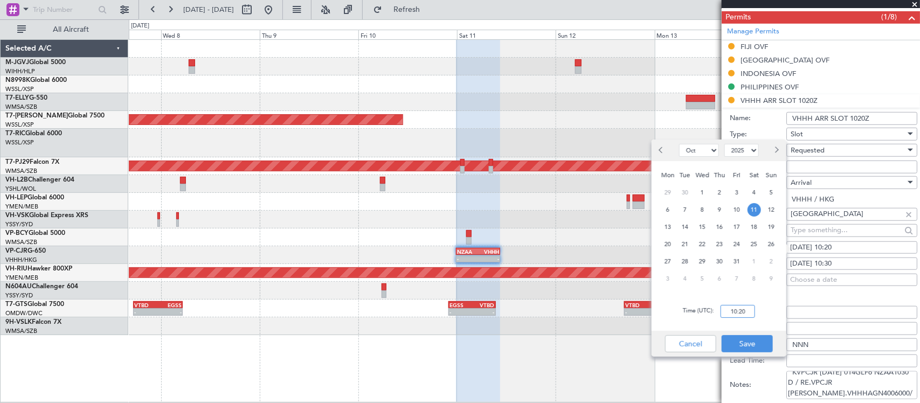
click at [752, 312] on input "10:20" at bounding box center [738, 311] width 34 height 13
type input "10:30"
click at [758, 342] on button "Save" at bounding box center [747, 343] width 51 height 17
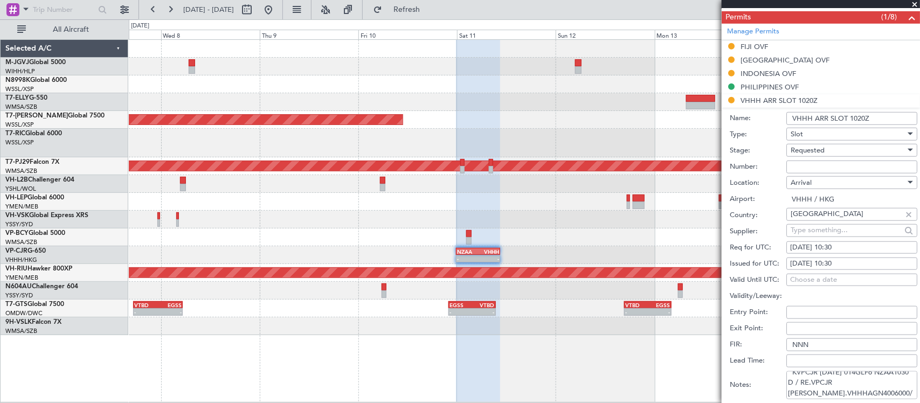
click at [841, 157] on div "Requested" at bounding box center [848, 150] width 115 height 16
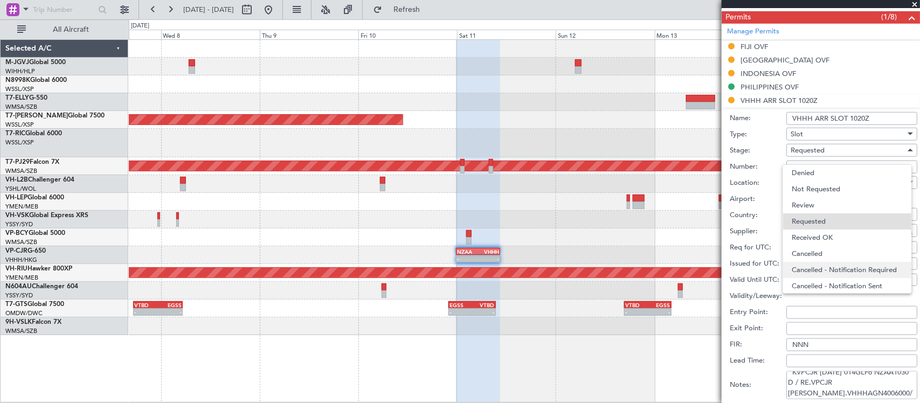
scroll to position [4, 0]
click at [834, 236] on span "Received OK" at bounding box center [847, 233] width 111 height 16
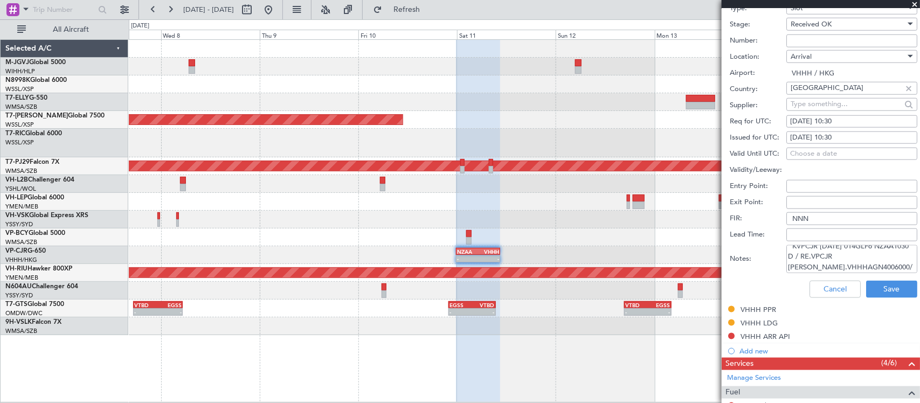
scroll to position [559, 0]
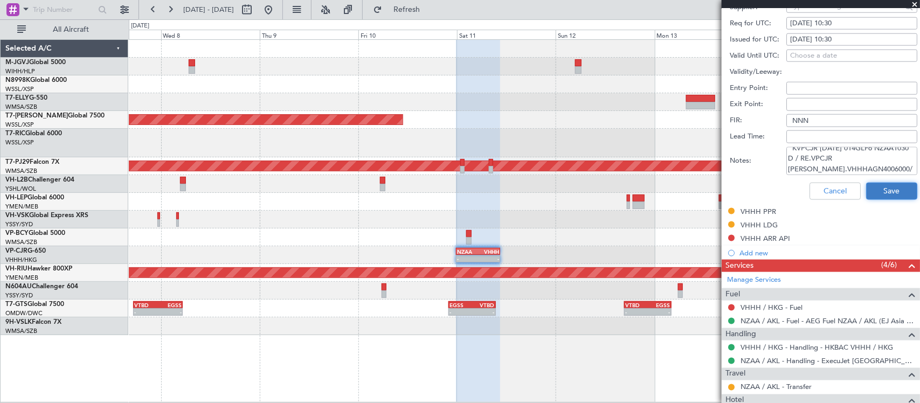
click at [890, 191] on button "Save" at bounding box center [891, 191] width 51 height 17
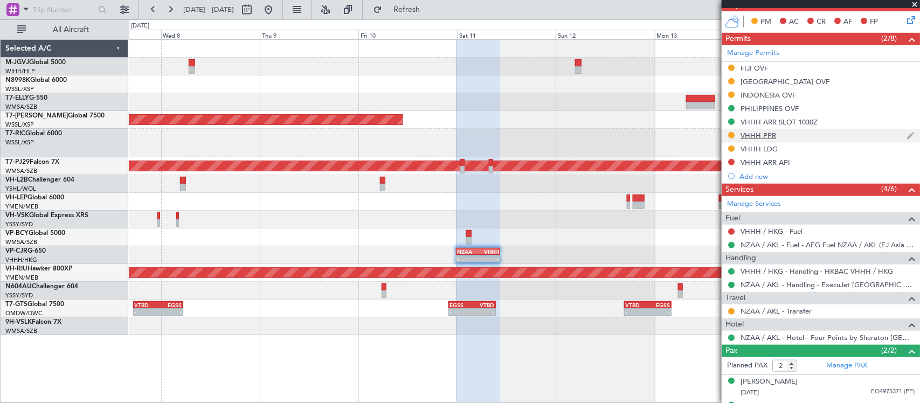
scroll to position [335, 0]
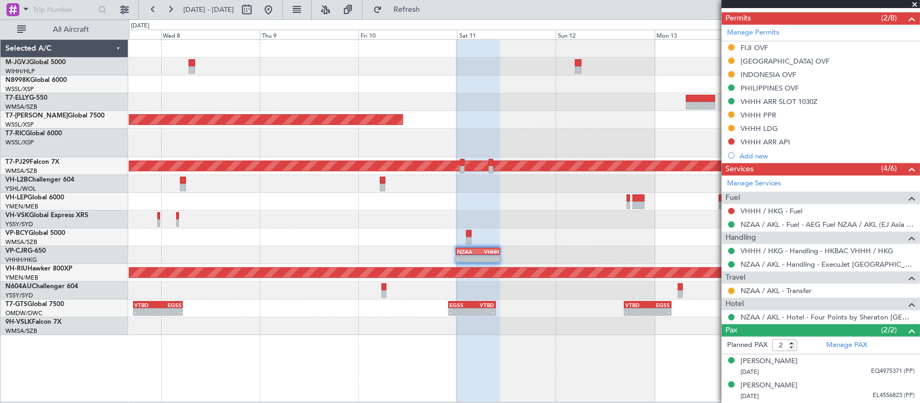
drag, startPoint x: 731, startPoint y: 114, endPoint x: 724, endPoint y: 139, distance: 25.4
click at [731, 114] on button at bounding box center [731, 115] width 6 height 6
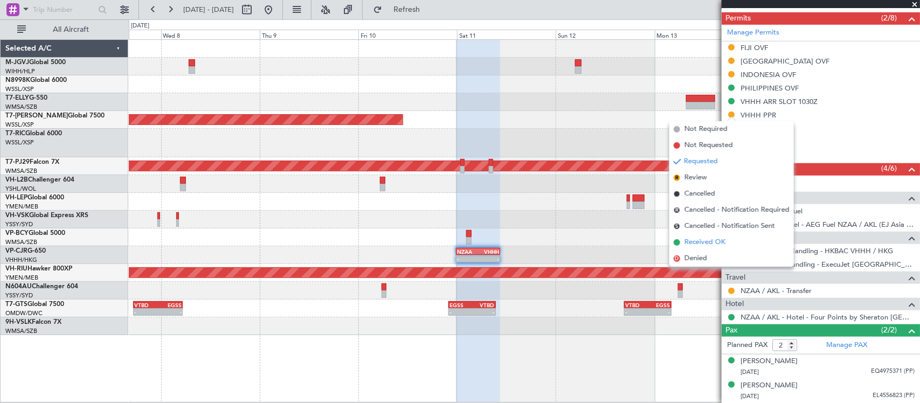
click at [704, 240] on span "Received OK" at bounding box center [705, 242] width 41 height 11
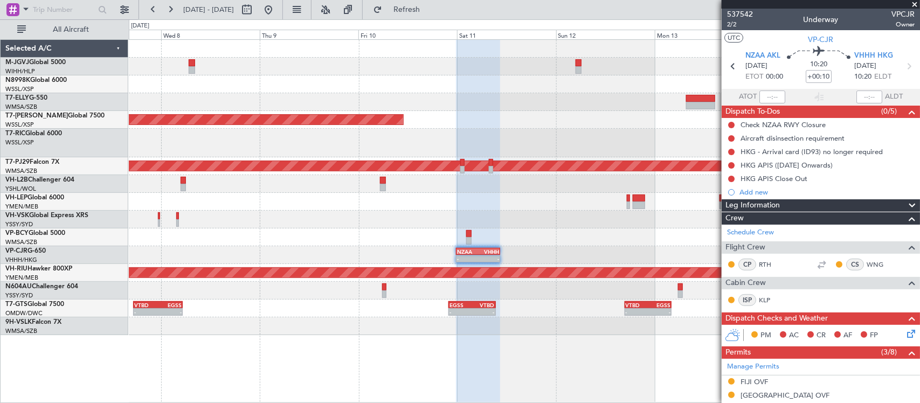
scroll to position [335, 0]
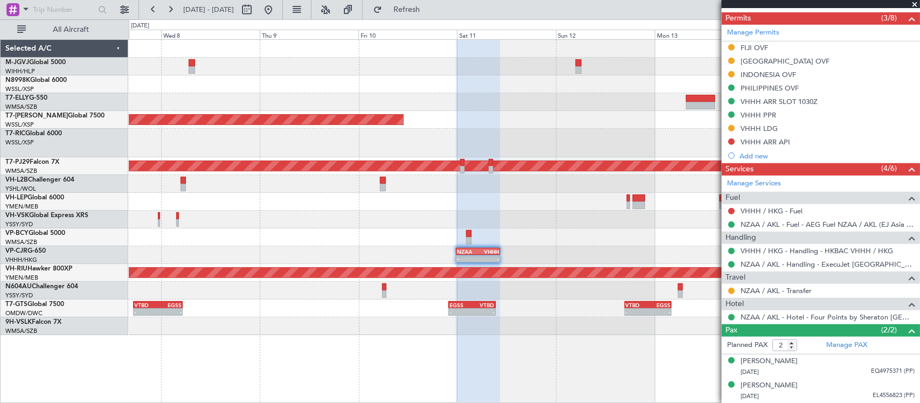
click at [454, 212] on div "Planned Maint Sydney ([PERSON_NAME] Intl) No Crew" at bounding box center [524, 220] width 791 height 18
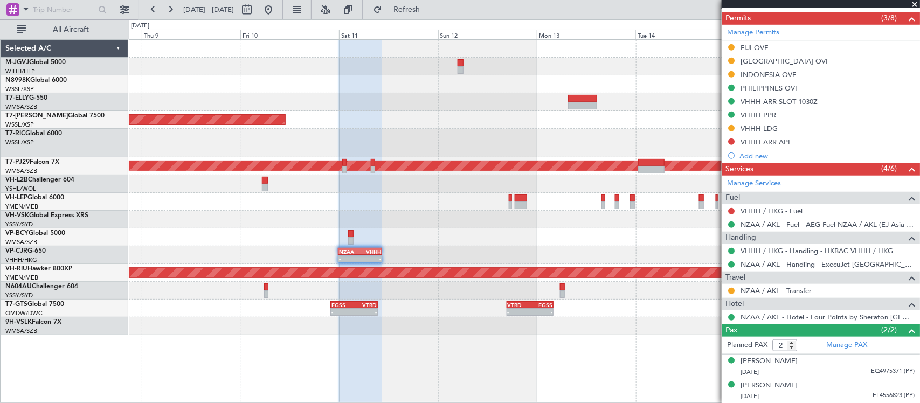
click at [494, 151] on div at bounding box center [524, 143] width 791 height 29
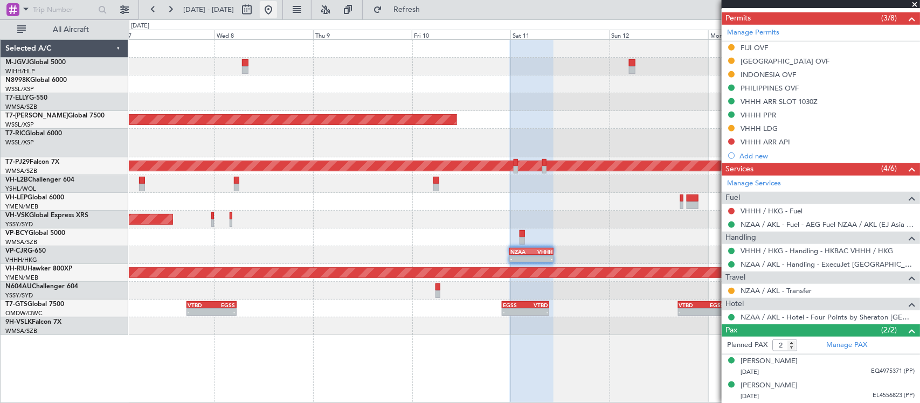
click at [277, 10] on button at bounding box center [268, 9] width 17 height 17
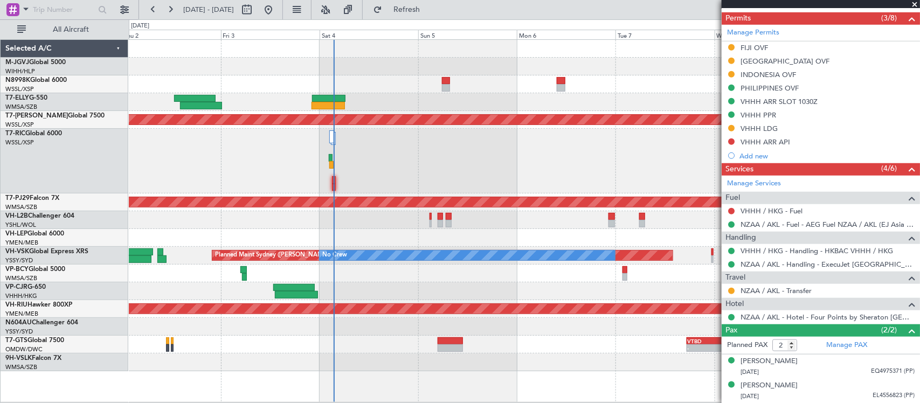
click at [356, 219] on div at bounding box center [524, 220] width 791 height 18
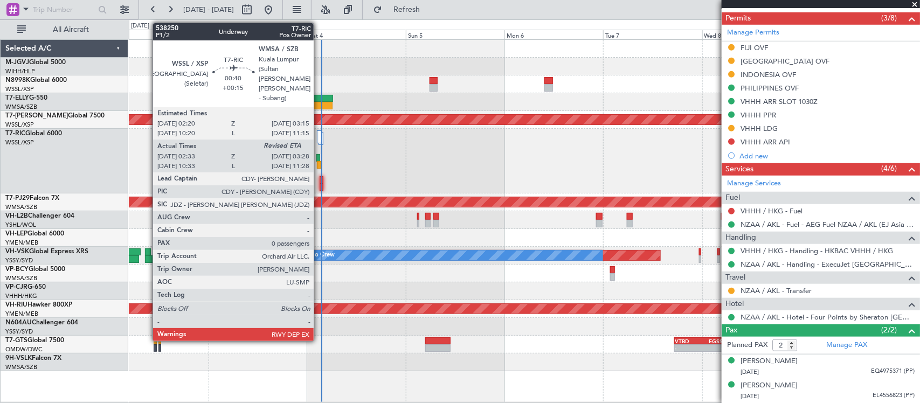
click at [319, 163] on div at bounding box center [319, 165] width 4 height 8
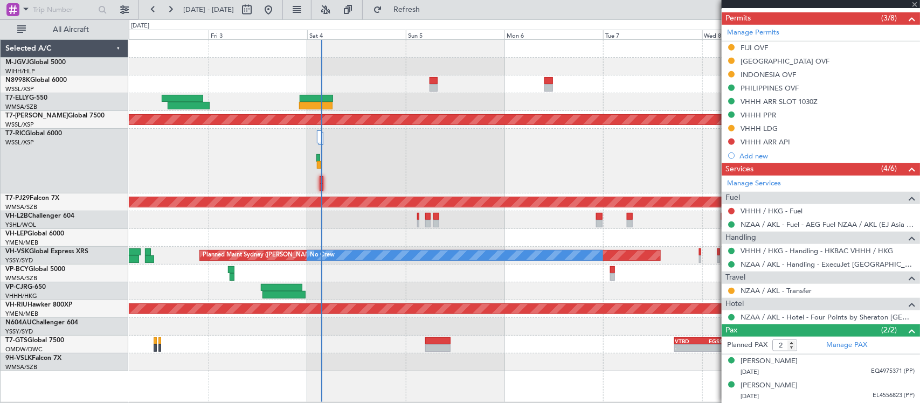
type input "+00:15"
type input "02:43"
type input "0"
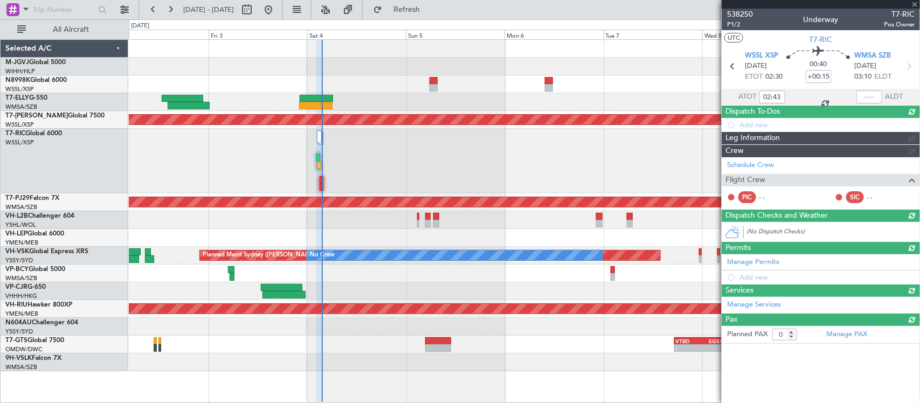
scroll to position [0, 0]
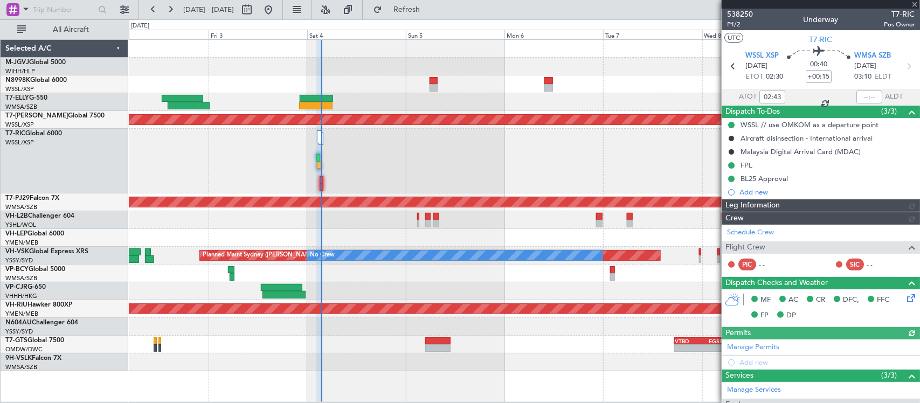
type input "[PERSON_NAME] (KYA)"
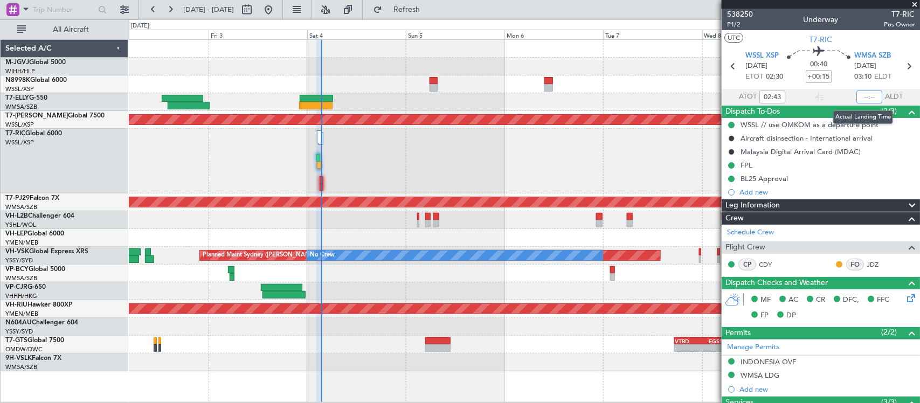
click at [865, 98] on input "text" at bounding box center [869, 97] width 26 height 13
type input "03:29"
type input "02:43"
type input "03:29"
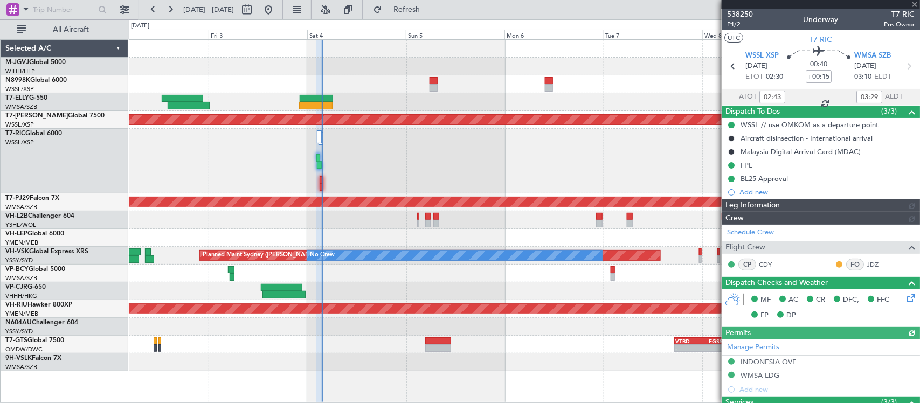
type input "[PERSON_NAME] (KYA)"
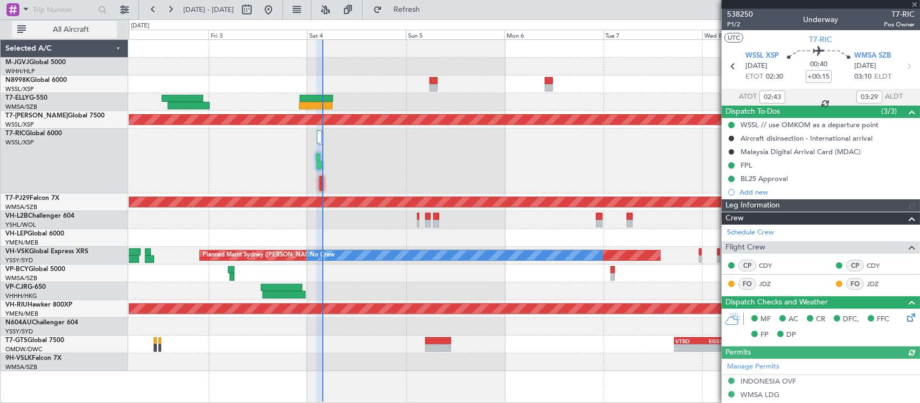
type input "[PERSON_NAME] (KYA)"
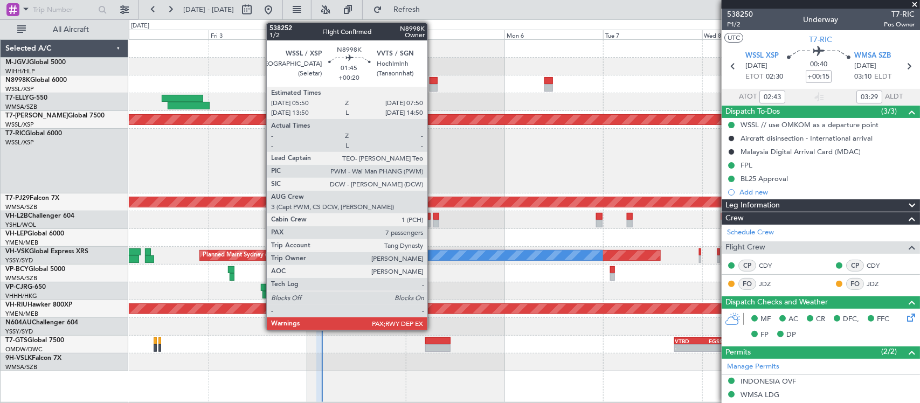
click at [433, 82] on div at bounding box center [434, 81] width 9 height 8
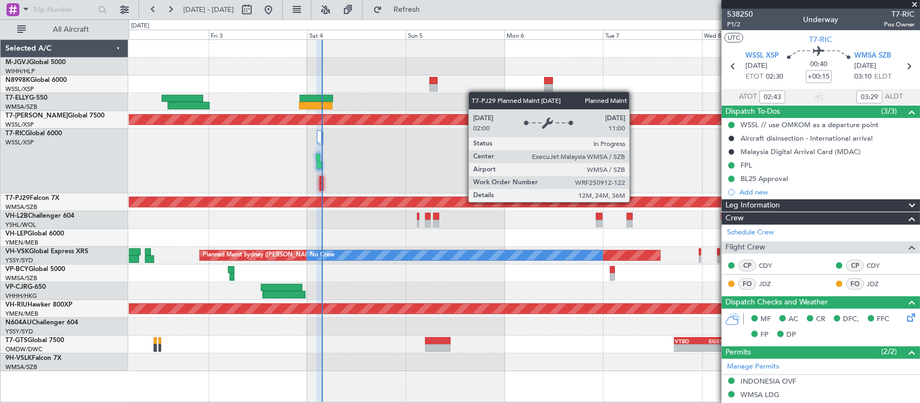
click at [553, 204] on div "Planned Maint [GEOGRAPHIC_DATA] (Sultan [PERSON_NAME] [PERSON_NAME] - Subang)" at bounding box center [524, 202] width 2370 height 10
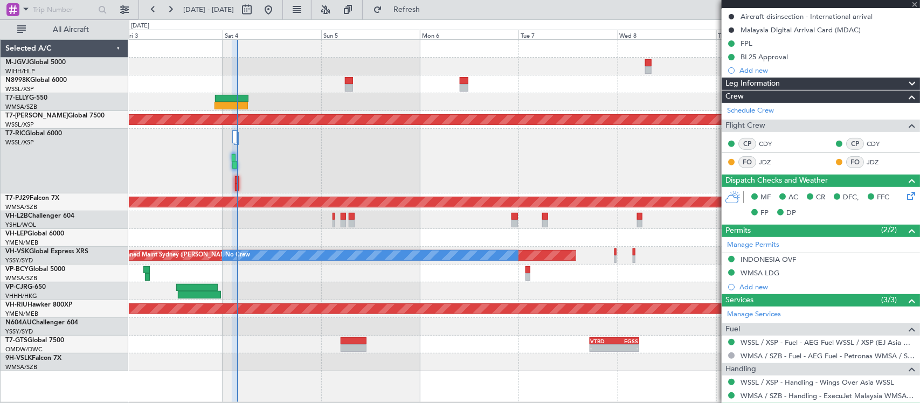
scroll to position [152, 0]
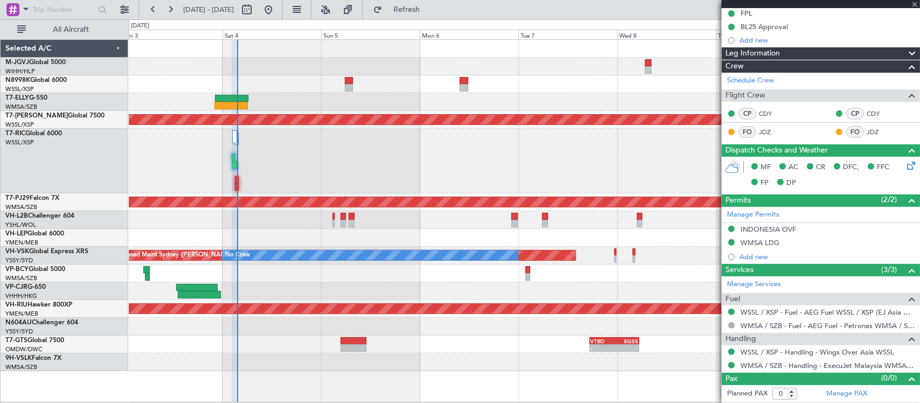
type input "+00:20"
type input "7"
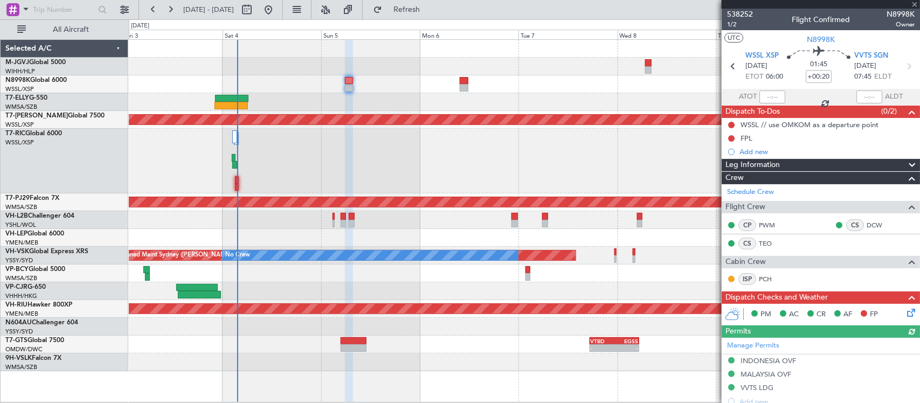
scroll to position [315, 0]
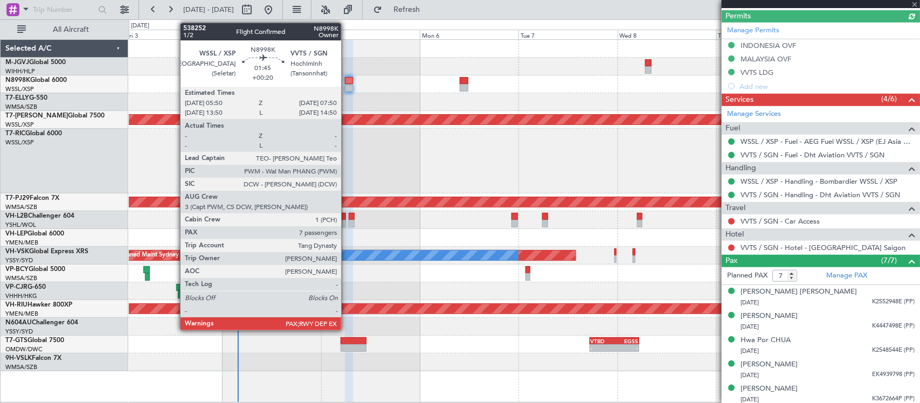
click at [347, 82] on div at bounding box center [349, 81] width 9 height 8
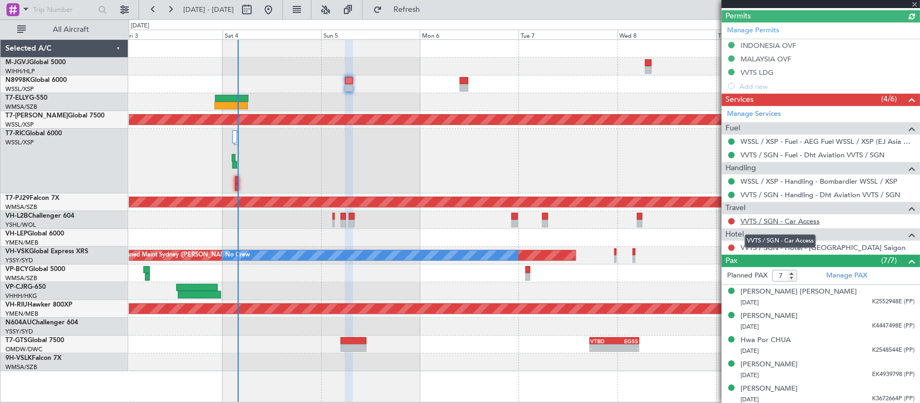
click at [769, 222] on link "VVTS / SGN - Car Access" at bounding box center [780, 221] width 79 height 9
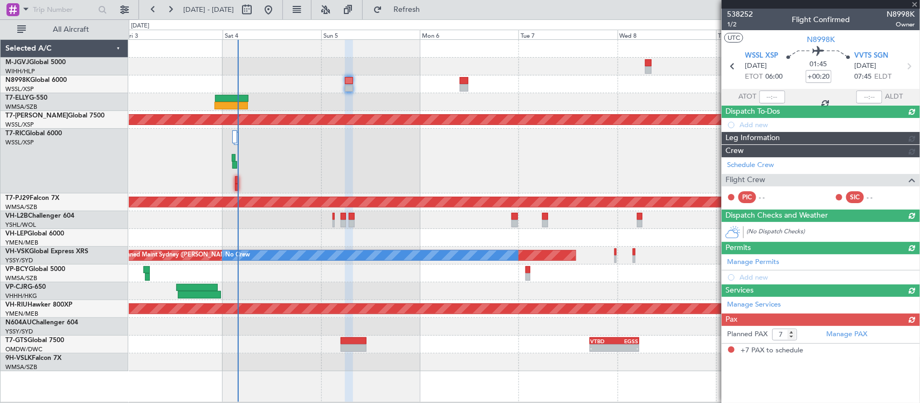
click at [779, 254] on div "Manage Permits Add new" at bounding box center [821, 269] width 198 height 30
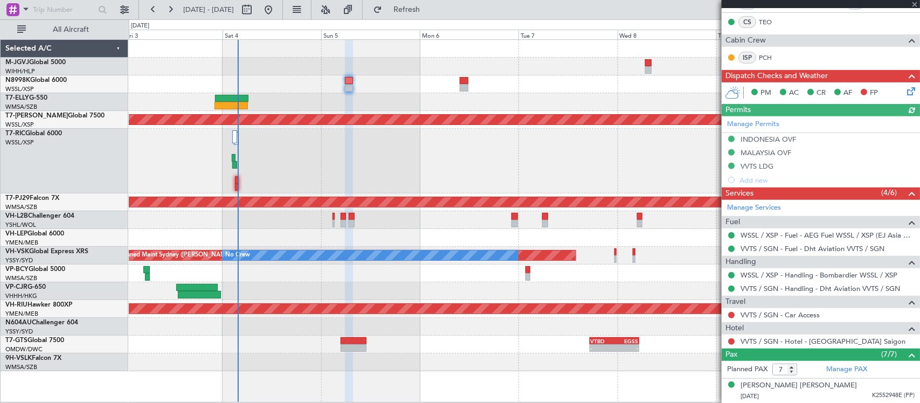
scroll to position [368, 0]
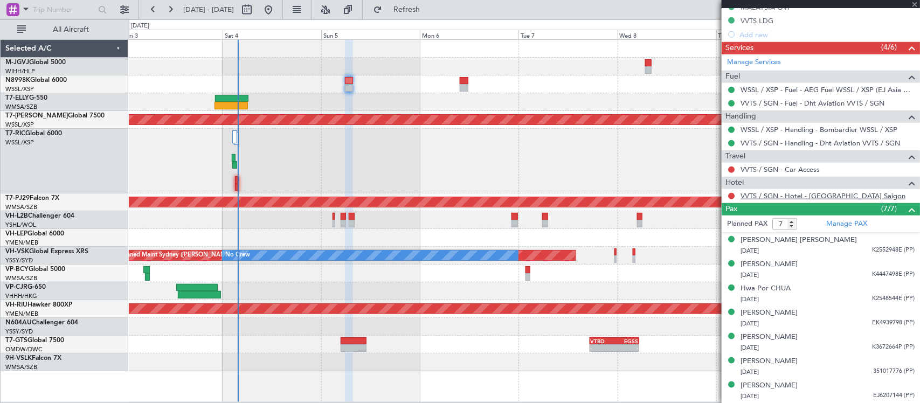
click at [782, 195] on link "VVTS / SGN - Hotel - Le Méridien Saigon" at bounding box center [823, 195] width 165 height 9
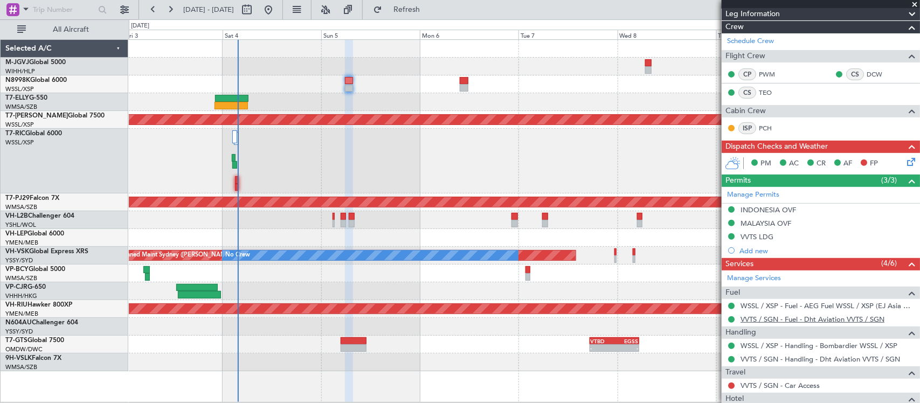
scroll to position [0, 0]
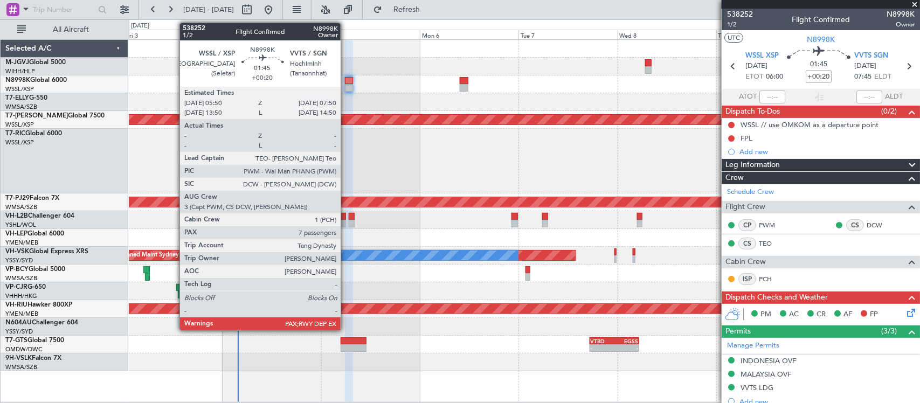
click at [346, 85] on div at bounding box center [349, 88] width 9 height 8
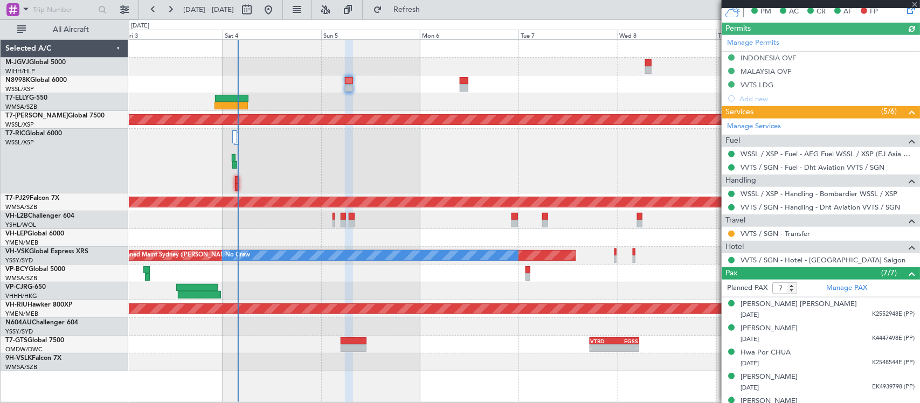
scroll to position [368, 0]
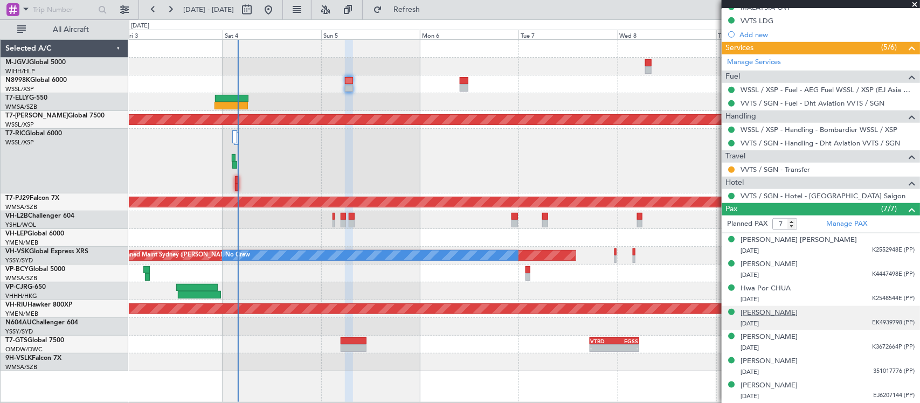
click at [758, 311] on div "[PERSON_NAME]" at bounding box center [769, 313] width 57 height 11
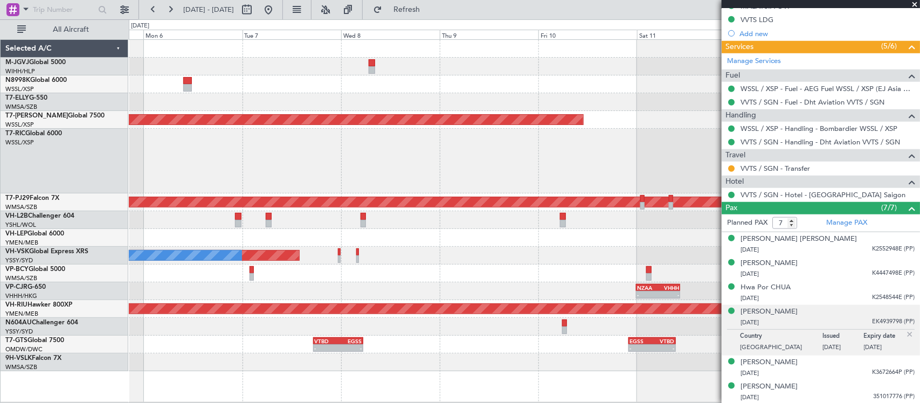
click at [276, 185] on div at bounding box center [524, 161] width 791 height 65
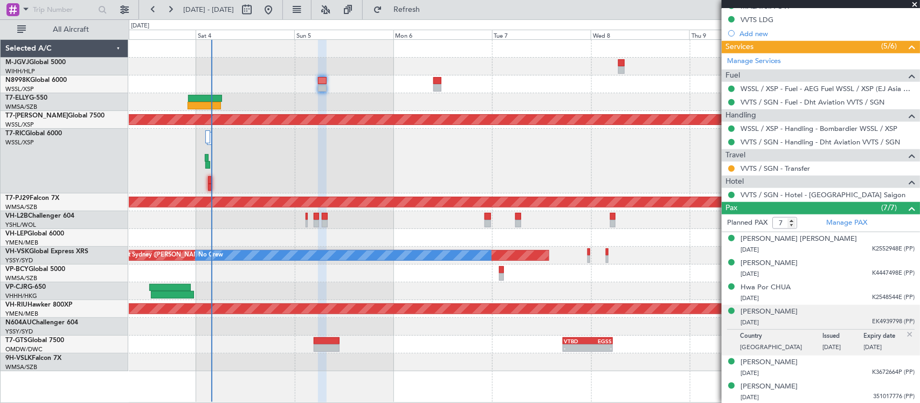
click at [425, 190] on div "Planned Maint Singapore (Seletar) Planned Maint Kuala Lumpur (Sultan Abdul Aziz…" at bounding box center [524, 205] width 791 height 331
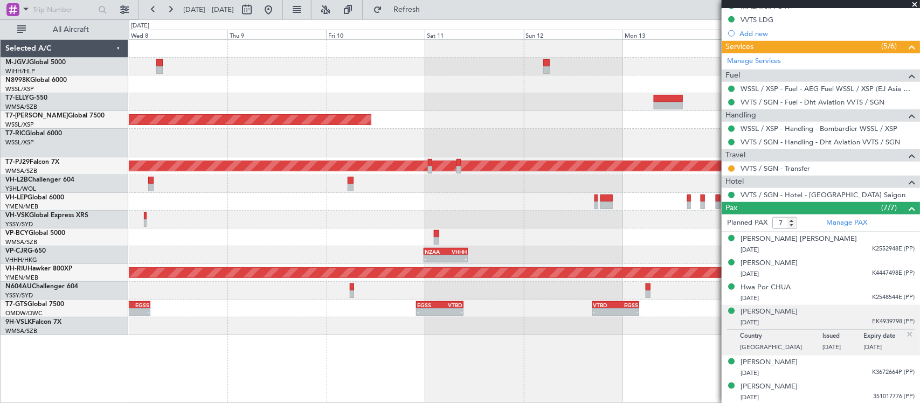
click at [419, 162] on div "Planned Maint [GEOGRAPHIC_DATA] (Sultan [PERSON_NAME] [PERSON_NAME] - Subang)" at bounding box center [524, 166] width 791 height 18
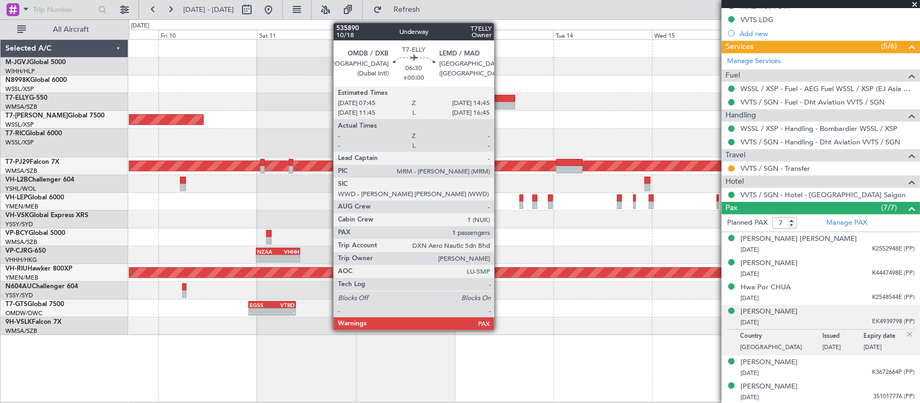
click at [500, 105] on div at bounding box center [500, 106] width 29 height 8
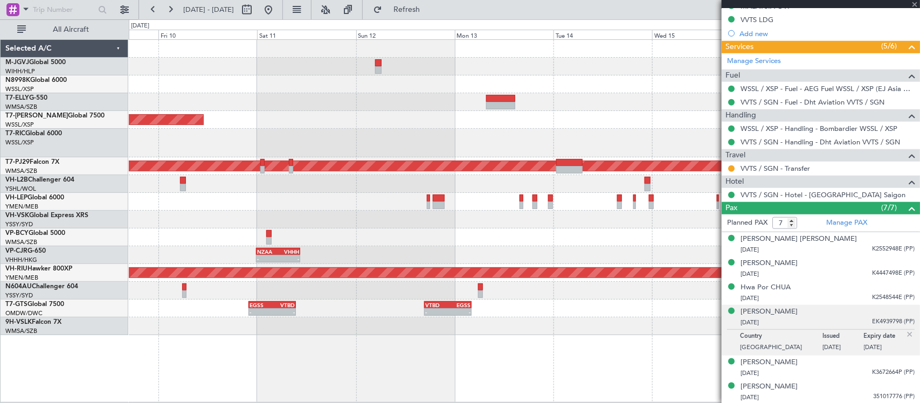
type input "1"
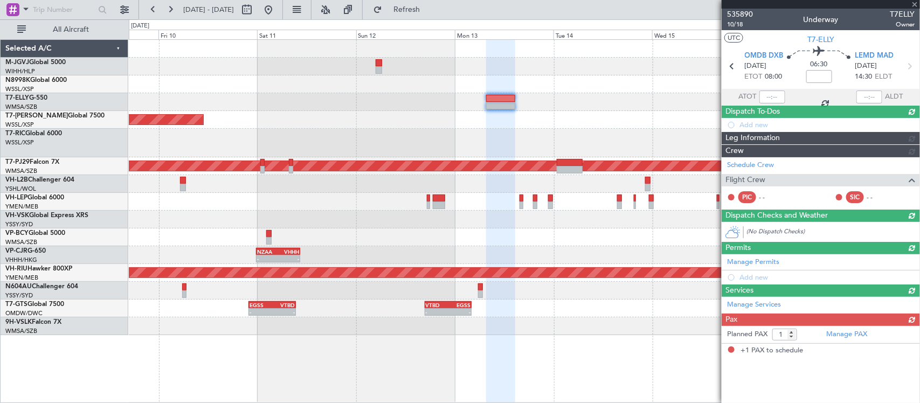
scroll to position [0, 0]
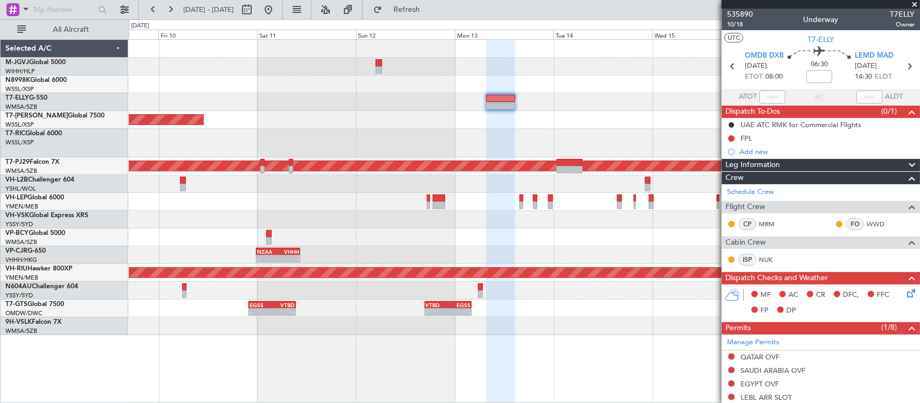
click at [270, 121] on div "Planned Maint [GEOGRAPHIC_DATA] (Seletar)" at bounding box center [524, 120] width 791 height 18
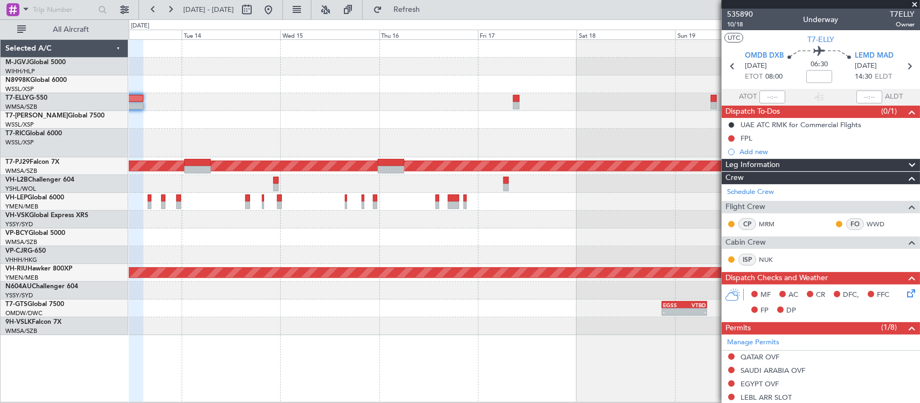
click at [277, 244] on div at bounding box center [524, 238] width 791 height 18
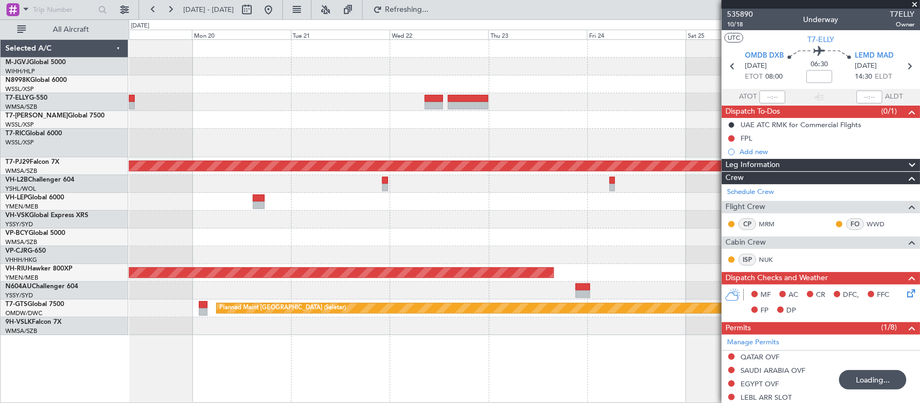
click at [320, 121] on div "Planned Maint Kuala Lumpur (Sultan Abdul Aziz Shah - Subang) Planned Maint Melb…" at bounding box center [524, 187] width 791 height 295
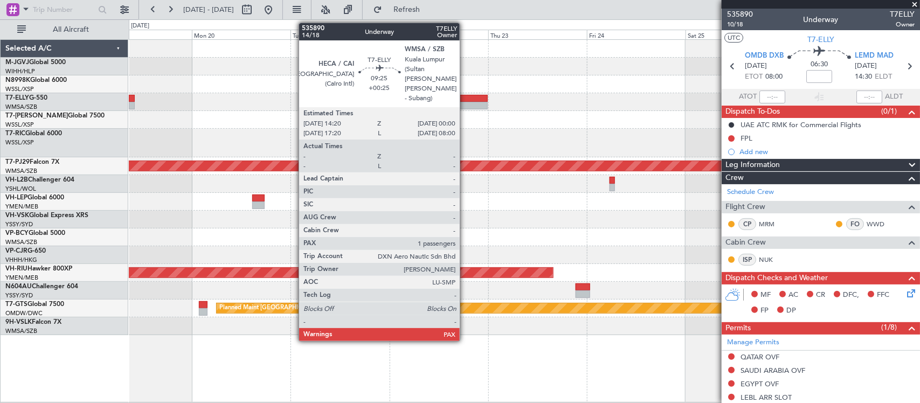
click at [465, 103] on div at bounding box center [468, 106] width 40 height 8
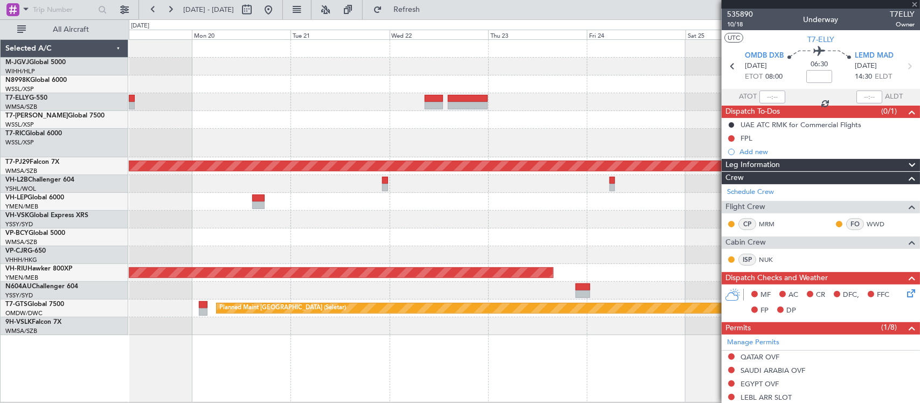
type input "+00:25"
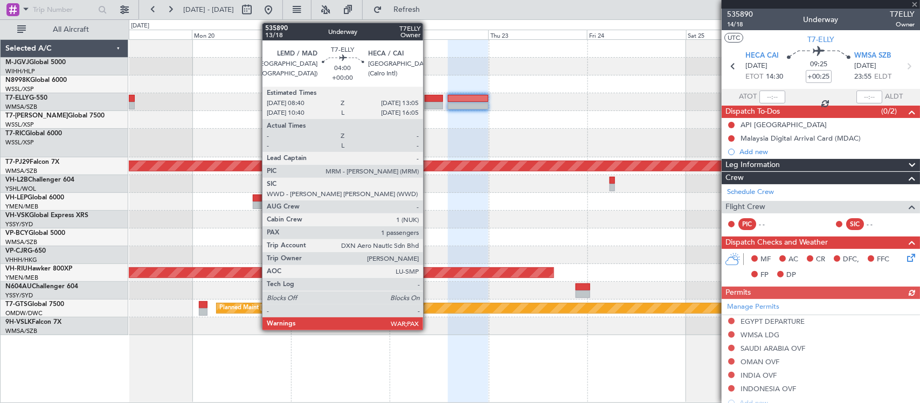
click at [429, 102] on div at bounding box center [434, 106] width 18 height 8
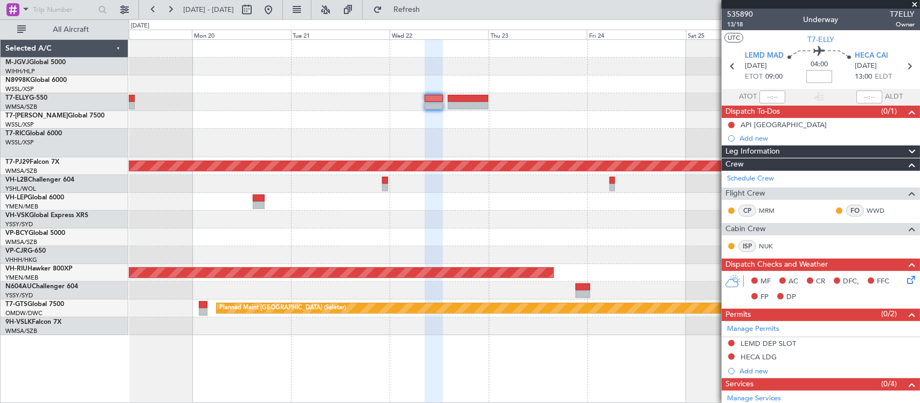
click at [816, 79] on input at bounding box center [819, 76] width 26 height 13
type input "-00:05"
click at [766, 58] on span "LEMD MAD" at bounding box center [764, 56] width 39 height 11
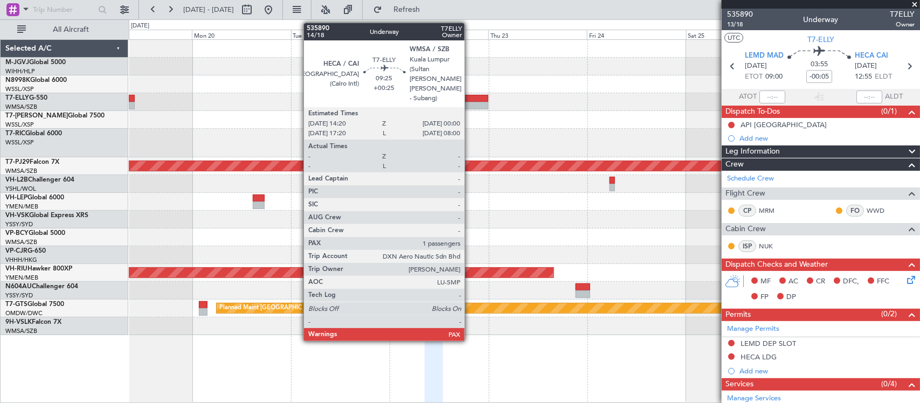
click at [470, 102] on div at bounding box center [468, 106] width 40 height 8
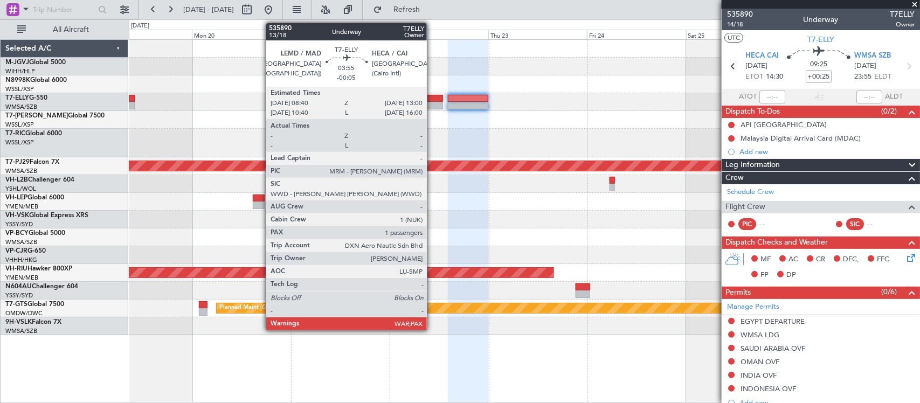
click at [432, 102] on div at bounding box center [434, 106] width 18 height 8
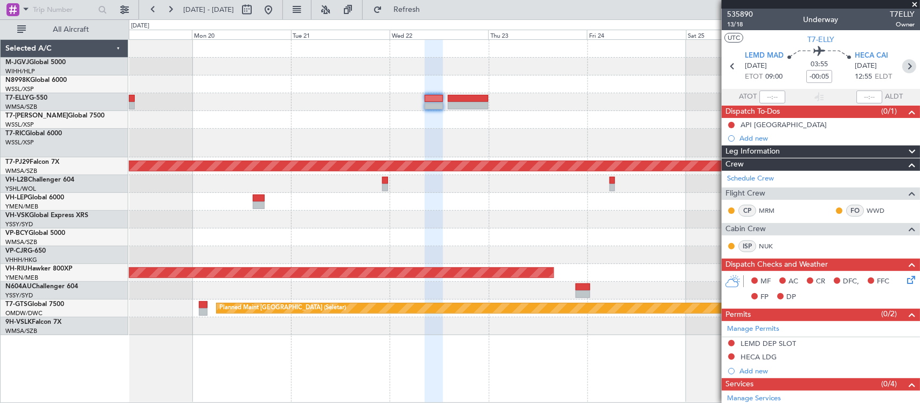
click at [902, 67] on icon at bounding box center [909, 66] width 14 height 14
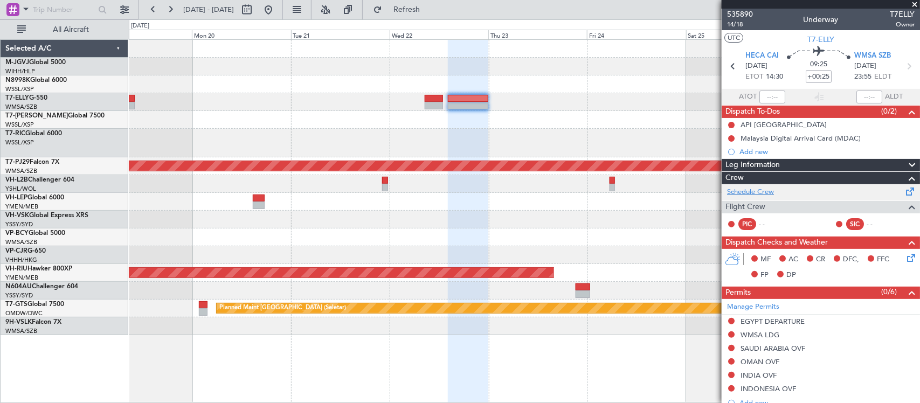
click at [752, 191] on link "Schedule Crew" at bounding box center [750, 192] width 47 height 11
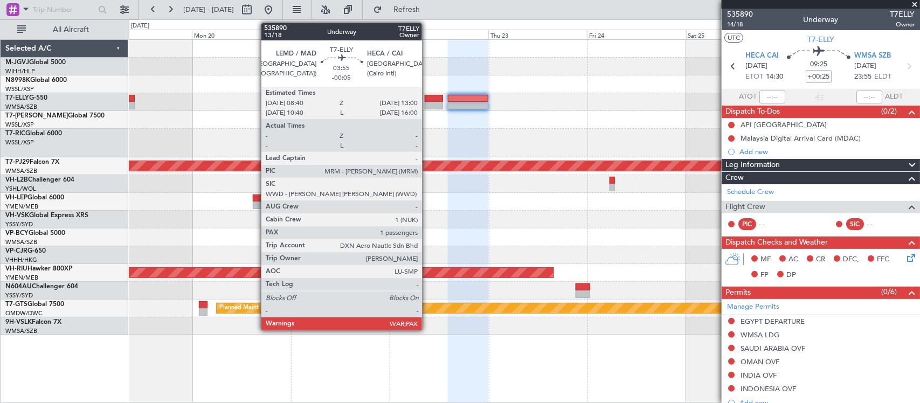
click at [427, 104] on div at bounding box center [434, 106] width 18 height 8
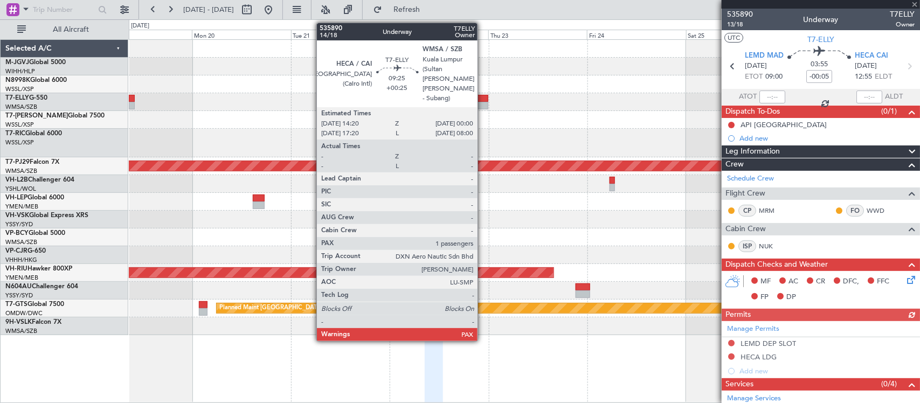
click at [483, 104] on div at bounding box center [468, 106] width 40 height 8
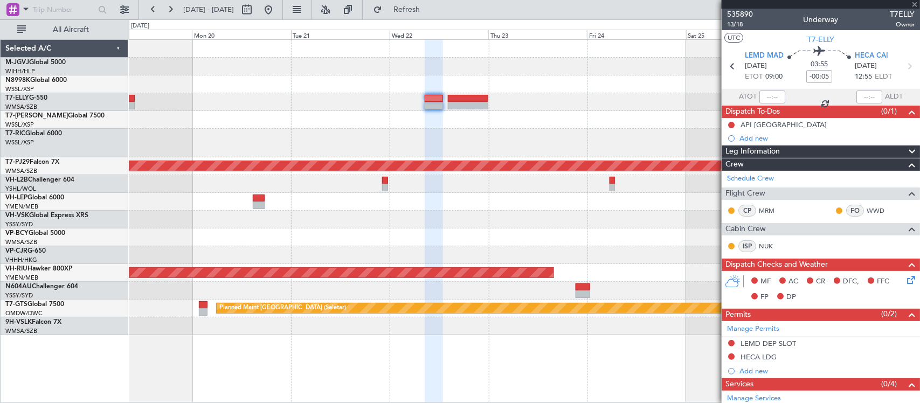
type input "+00:25"
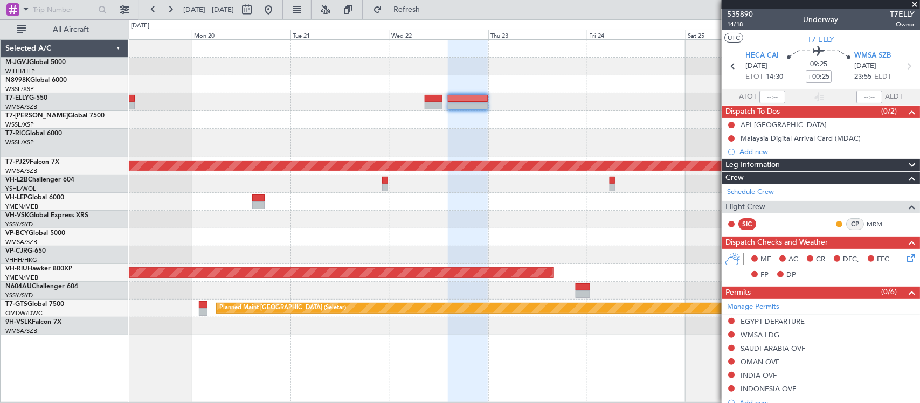
click at [610, 143] on div at bounding box center [524, 143] width 791 height 29
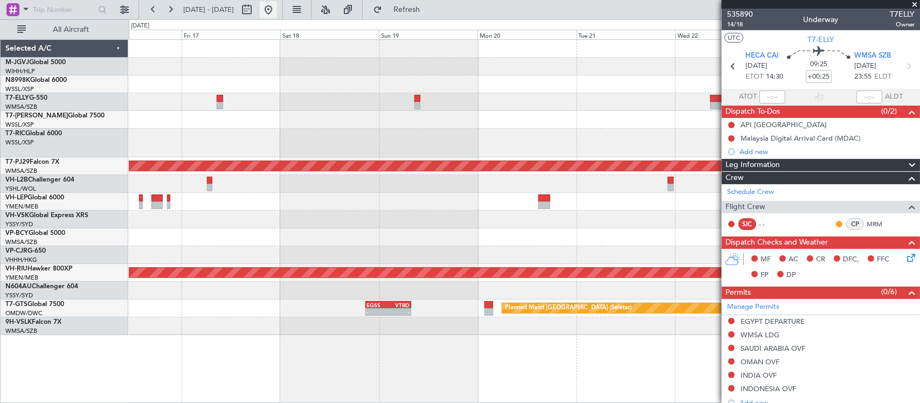
click at [277, 9] on button at bounding box center [268, 9] width 17 height 17
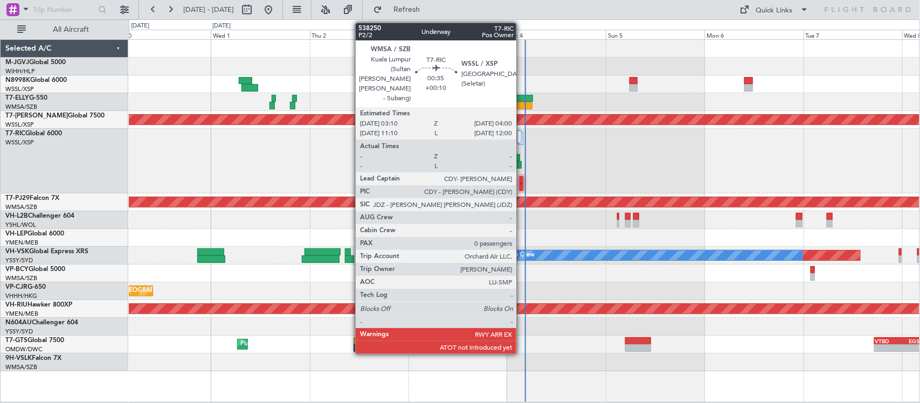
click at [522, 182] on div at bounding box center [522, 180] width 4 height 8
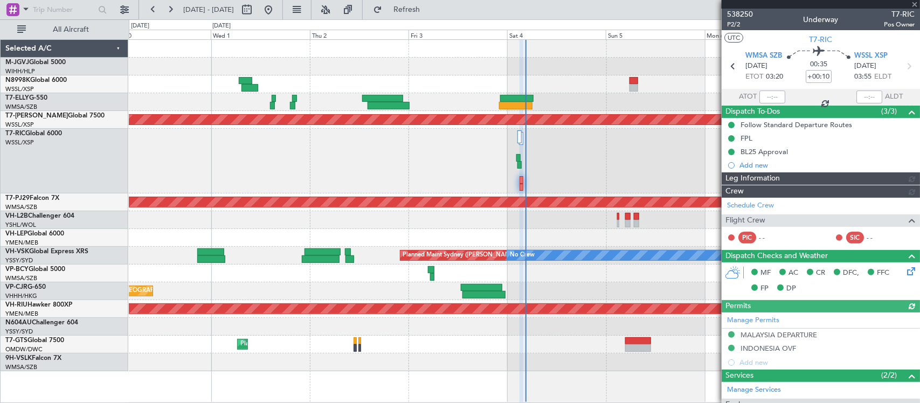
type input "[PERSON_NAME] (KYA)"
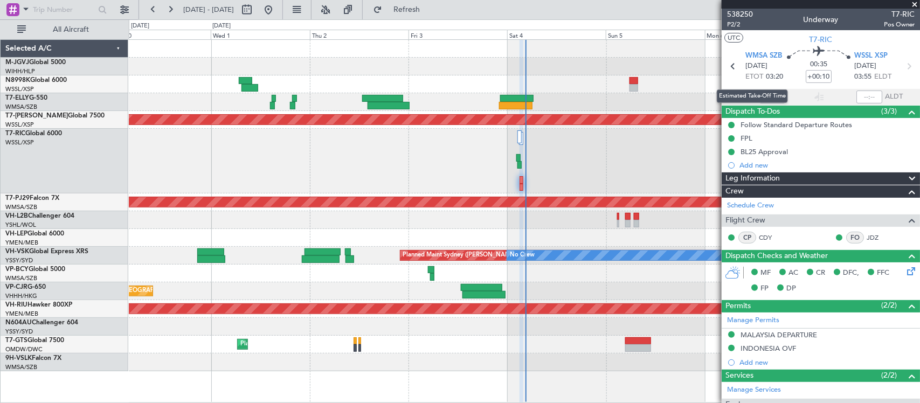
click at [772, 95] on div "Estimated Take-Off Time" at bounding box center [752, 95] width 71 height 13
click at [778, 97] on input "text" at bounding box center [772, 97] width 26 height 13
type input "04:23"
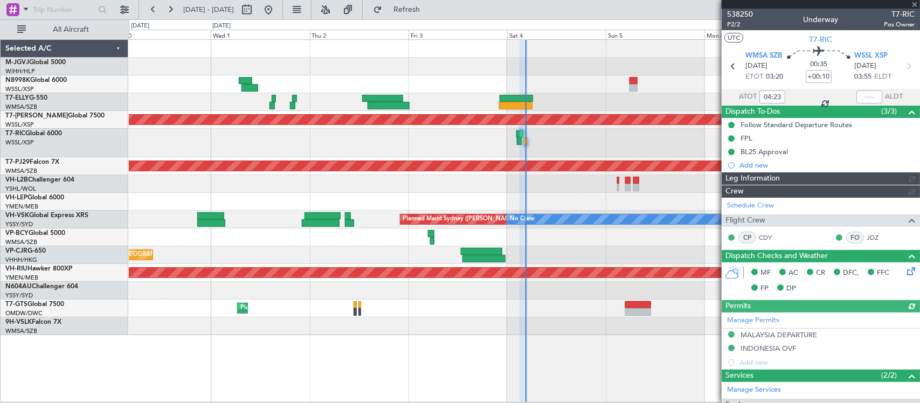
type input "[PERSON_NAME] (KYA)"
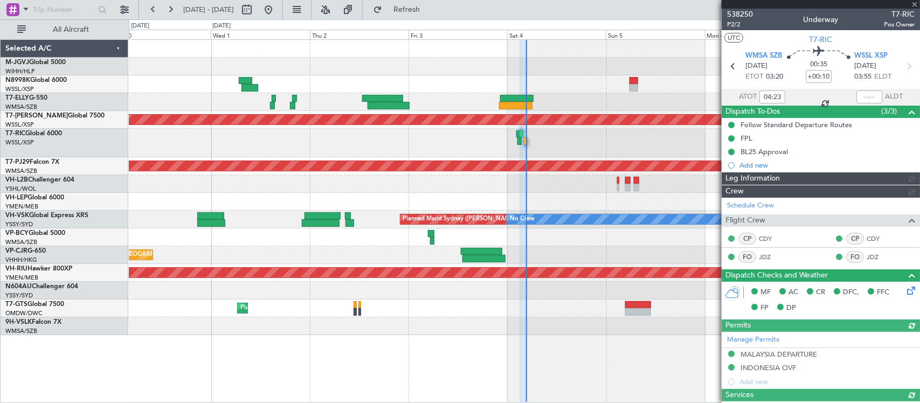
type input "[PERSON_NAME] (KYA)"
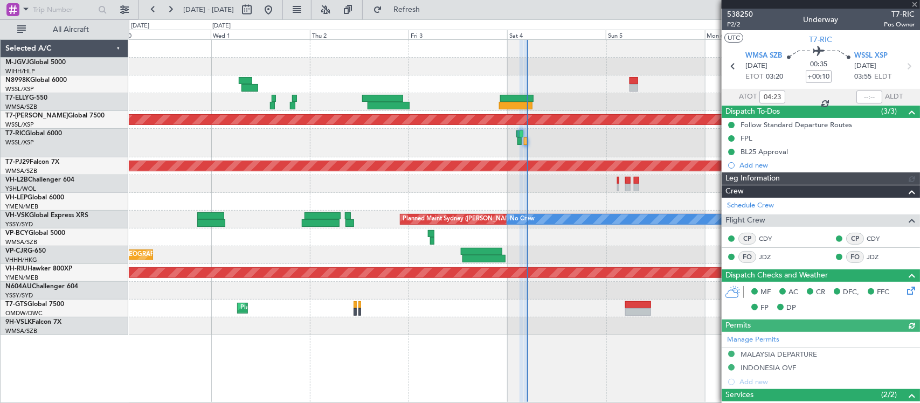
type input "[PERSON_NAME] (KYA)"
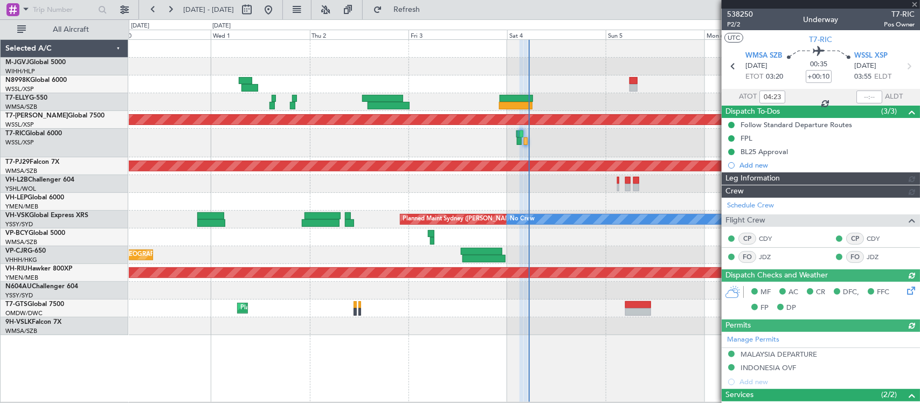
type input "[PERSON_NAME] (KYA)"
